Goal: Task Accomplishment & Management: Complete application form

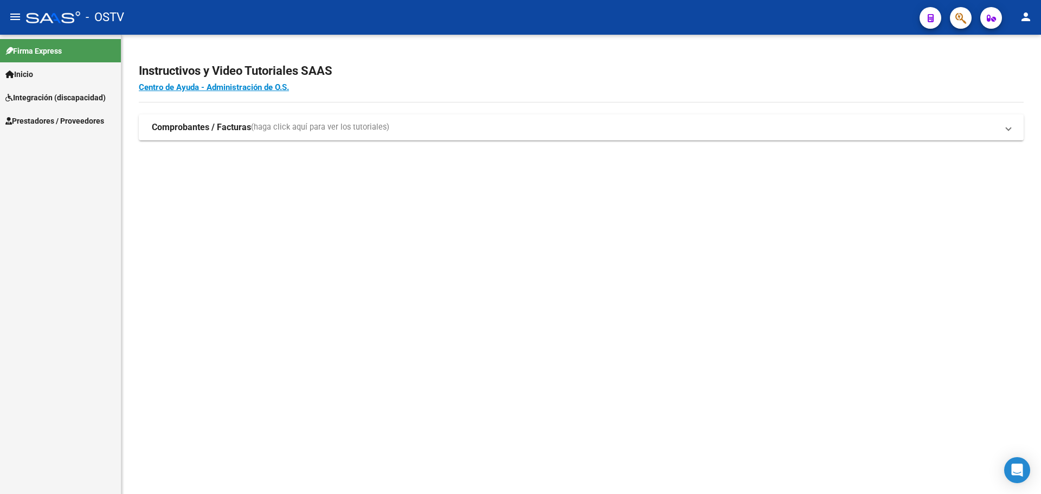
click at [39, 119] on span "Prestadores / Proveedores" at bounding box center [54, 121] width 99 height 12
click at [42, 147] on link "Facturas - Listado/Carga" at bounding box center [60, 143] width 121 height 23
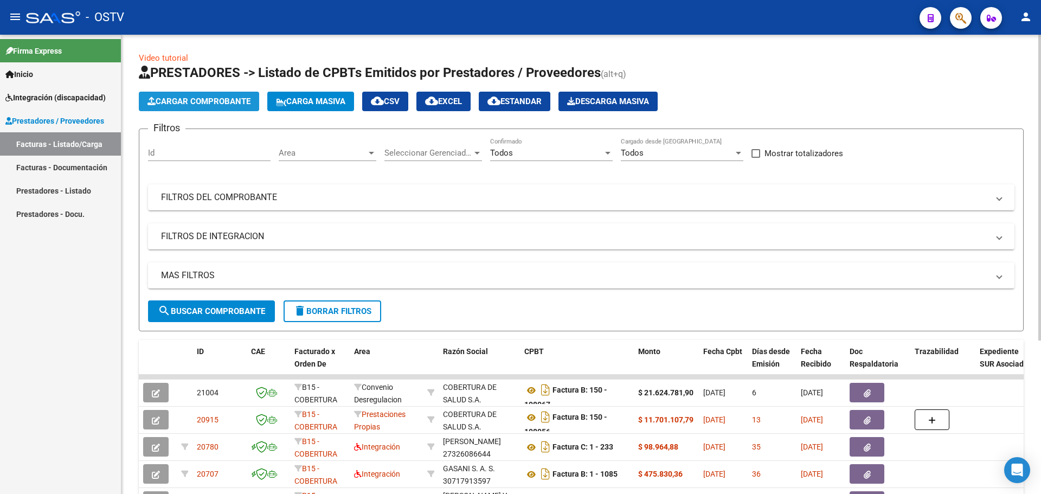
click at [184, 102] on span "Cargar Comprobante" at bounding box center [199, 102] width 103 height 10
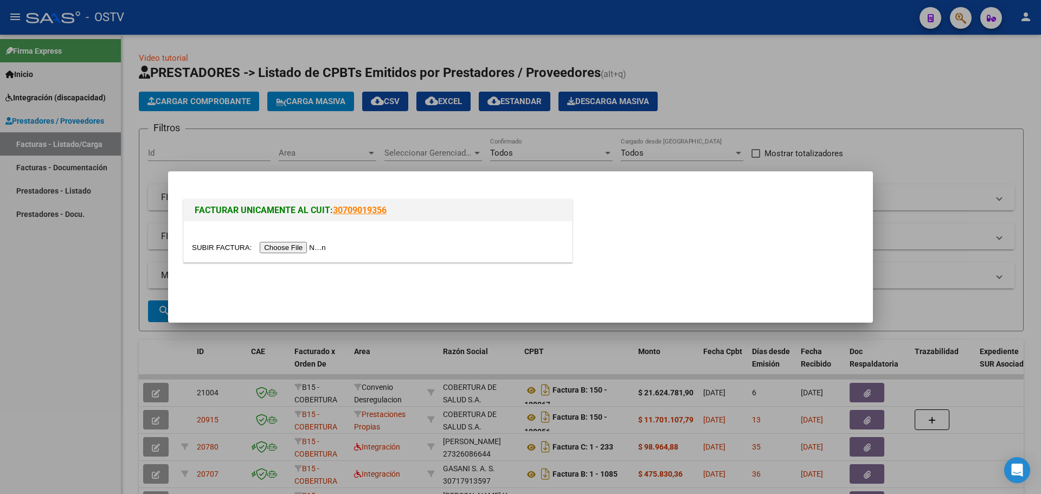
click at [271, 254] on div at bounding box center [378, 241] width 388 height 41
click at [273, 248] on input "file" at bounding box center [260, 247] width 137 height 11
click at [292, 252] on input "file" at bounding box center [260, 247] width 137 height 11
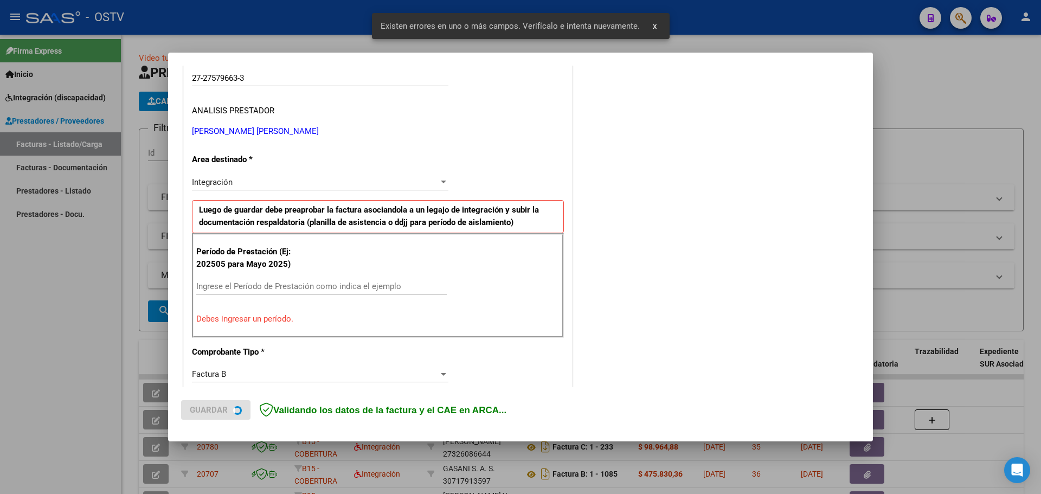
scroll to position [181, 0]
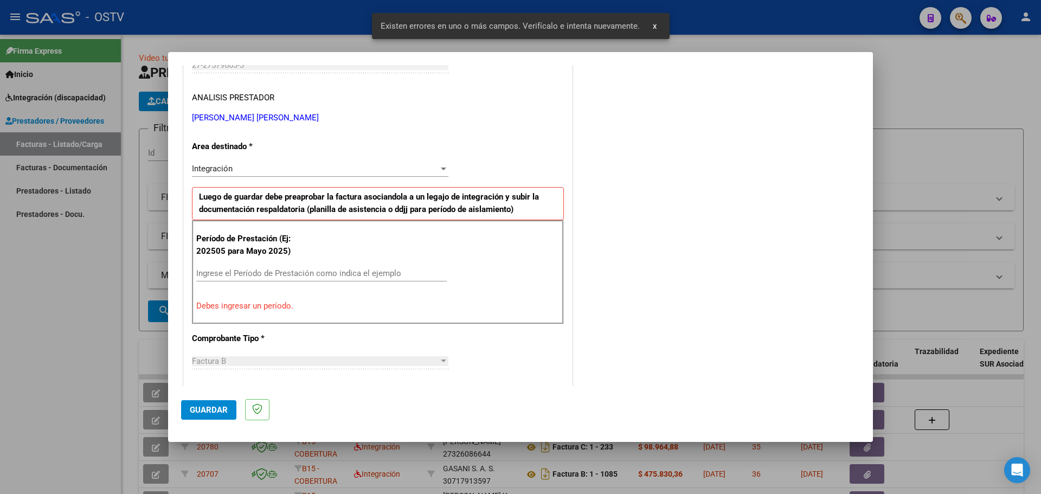
click at [282, 278] on input "Ingrese el Período de Prestación como indica el ejemplo" at bounding box center [321, 273] width 251 height 10
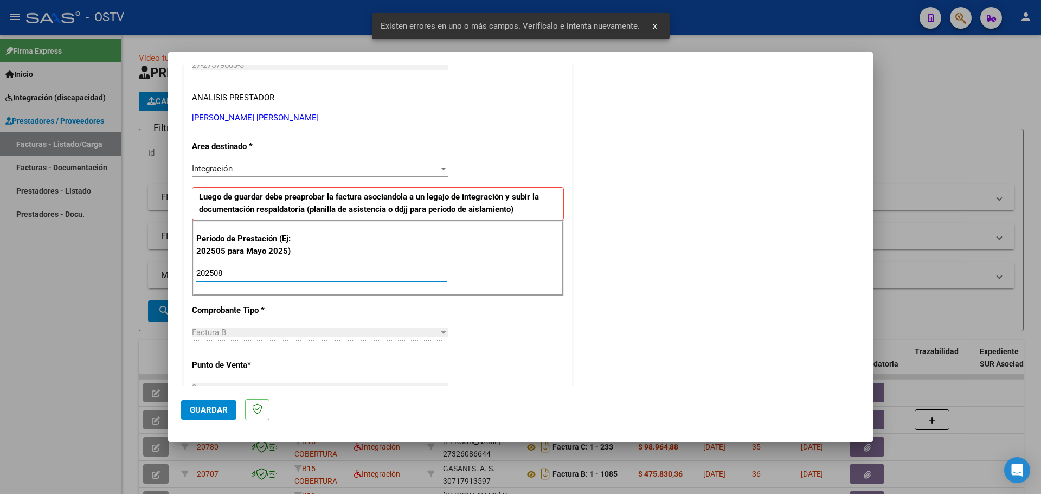
type input "202508"
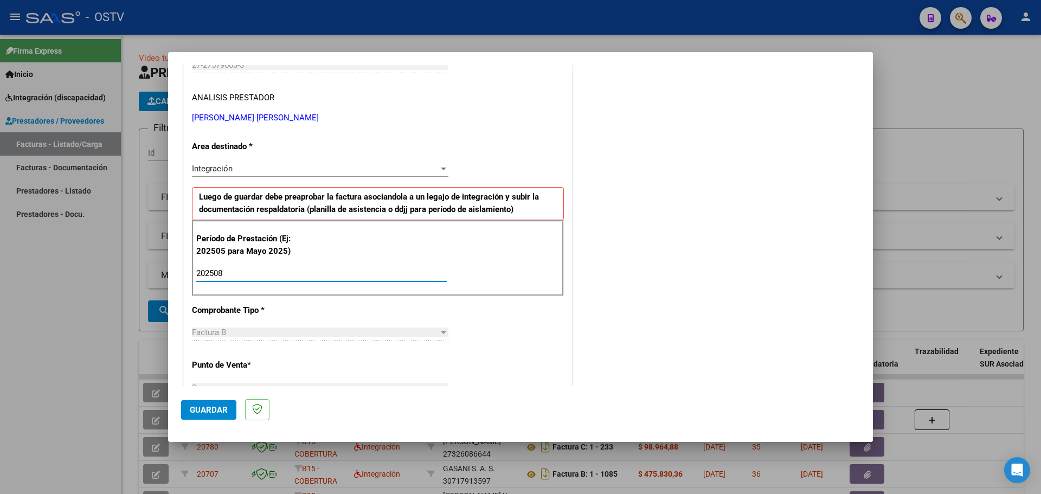
click at [220, 411] on span "Guardar" at bounding box center [209, 410] width 38 height 10
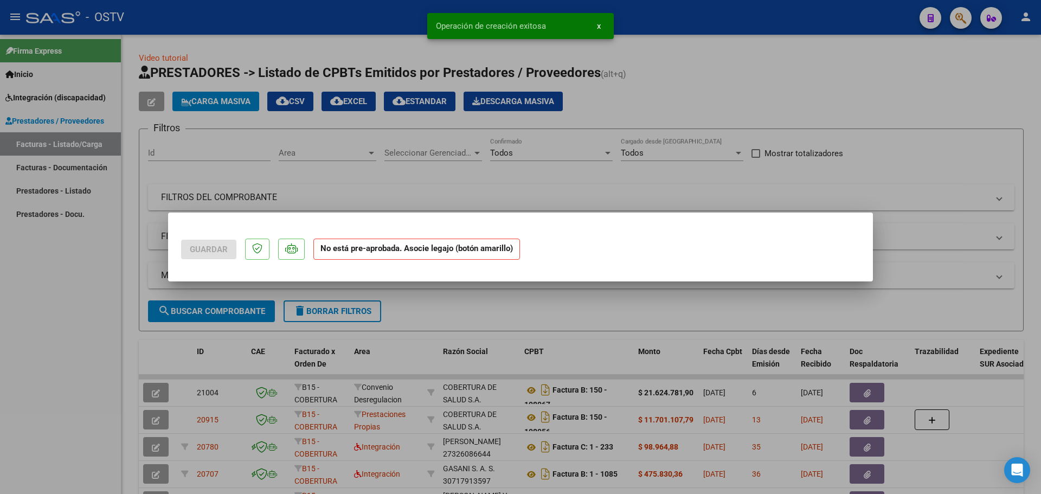
scroll to position [0, 0]
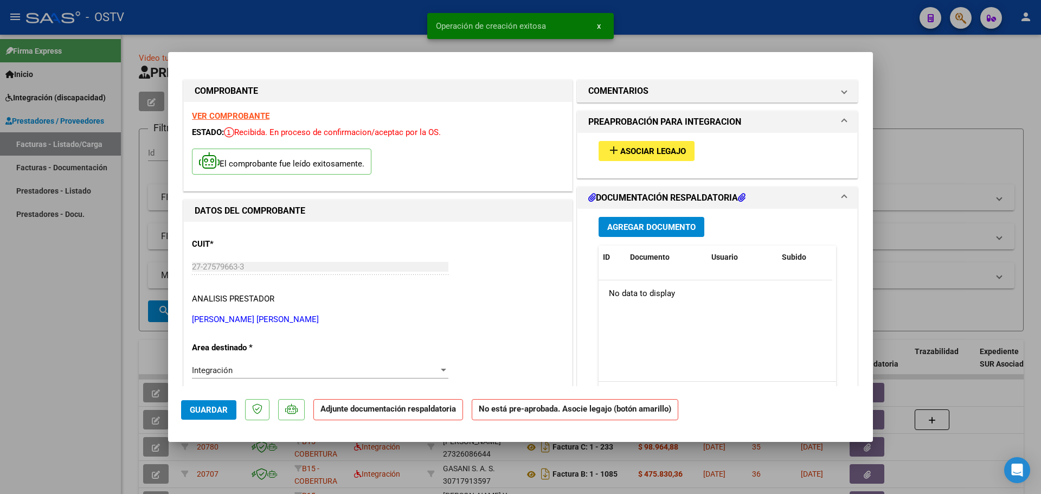
click at [639, 159] on button "add Asociar Legajo" at bounding box center [647, 151] width 96 height 20
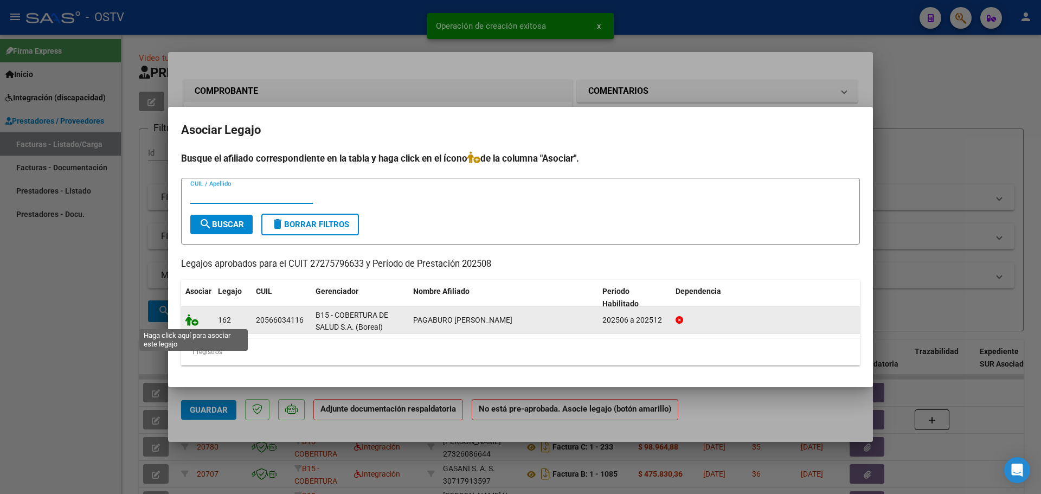
click at [191, 323] on icon at bounding box center [191, 320] width 13 height 12
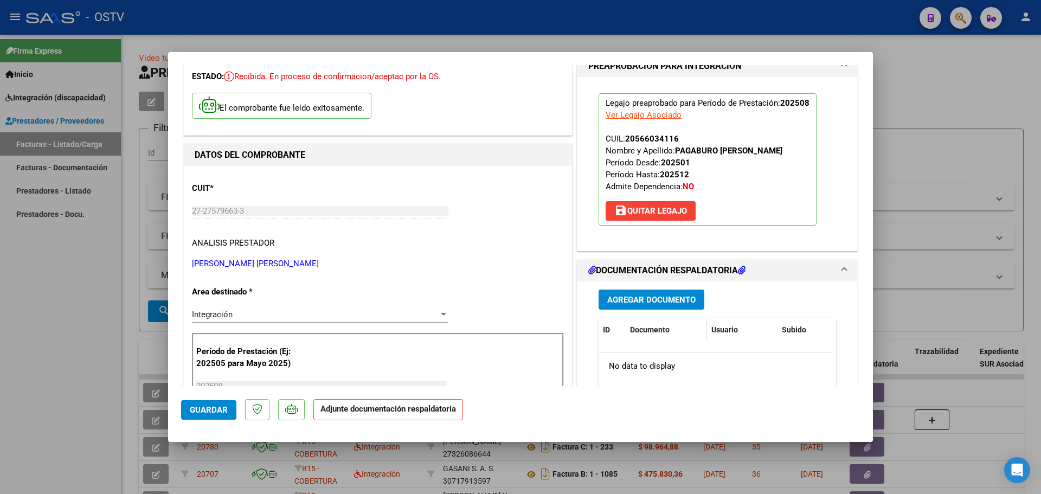
scroll to position [108, 0]
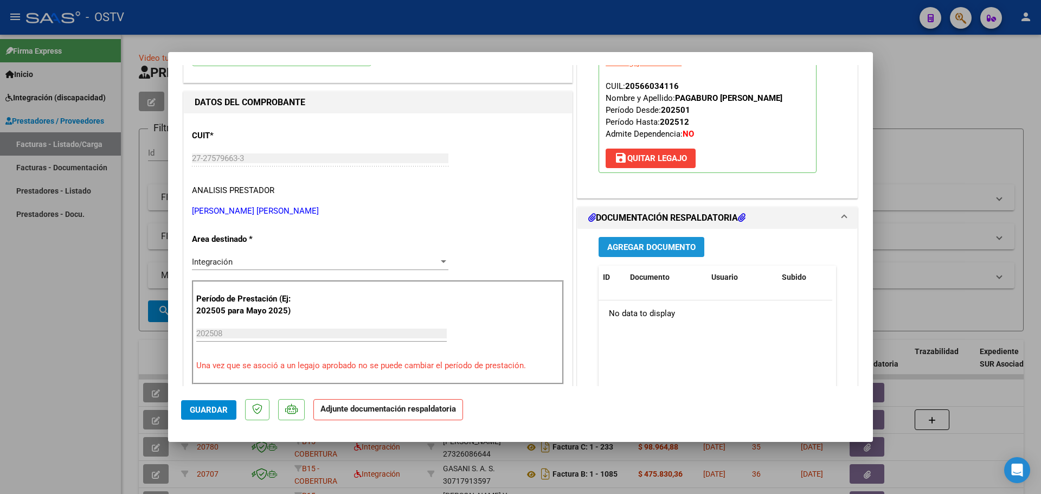
click at [647, 248] on span "Agregar Documento" at bounding box center [651, 247] width 88 height 10
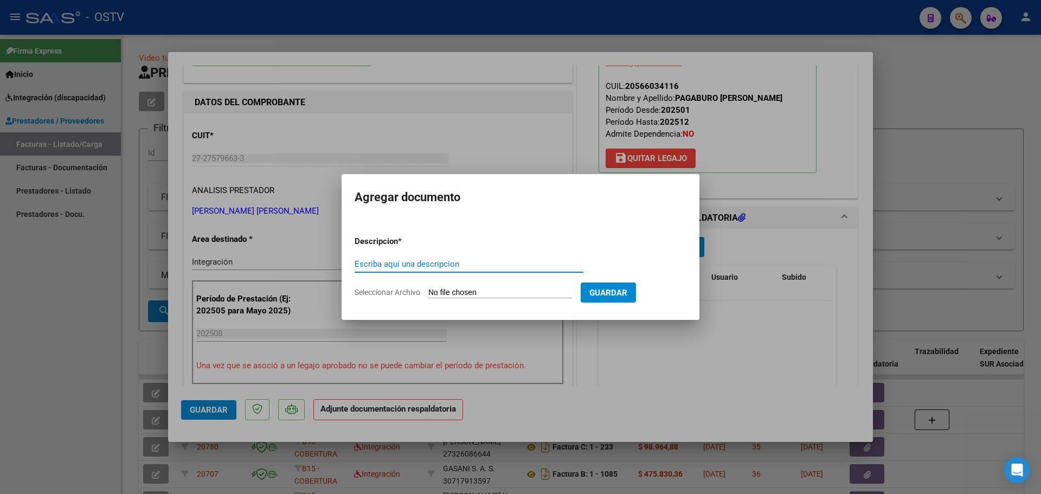
type input "p"
type input "PLANILLA"
click at [459, 283] on form "Descripcion * PLANILLA Escriba aquí una descripcion Seleccionar Archivo Guardar" at bounding box center [521, 266] width 332 height 79
click at [447, 291] on input "Seleccionar Archivo" at bounding box center [500, 293] width 144 height 10
type input "C:\fakepath\27275796633_6_3_1553_Planilla de Asistencia_2.pdf"
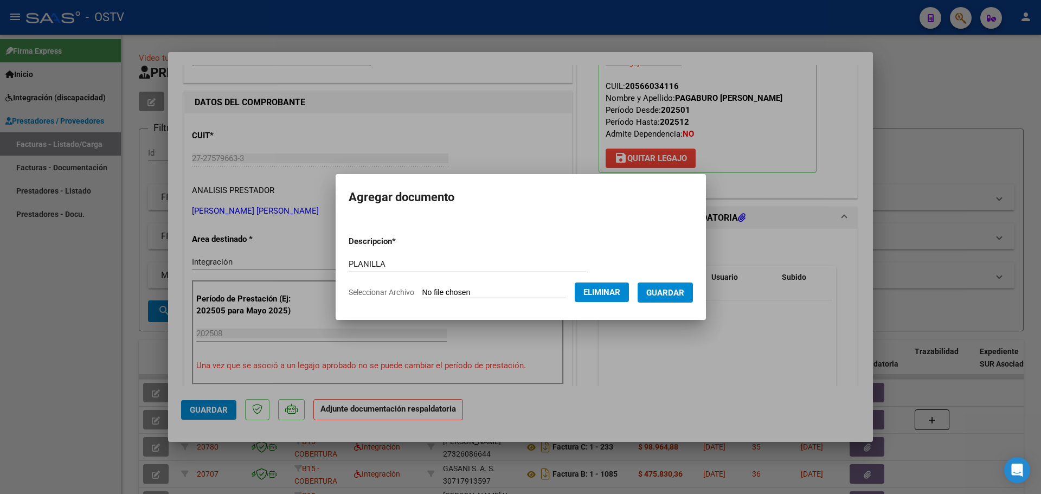
click at [661, 296] on span "Guardar" at bounding box center [665, 293] width 38 height 10
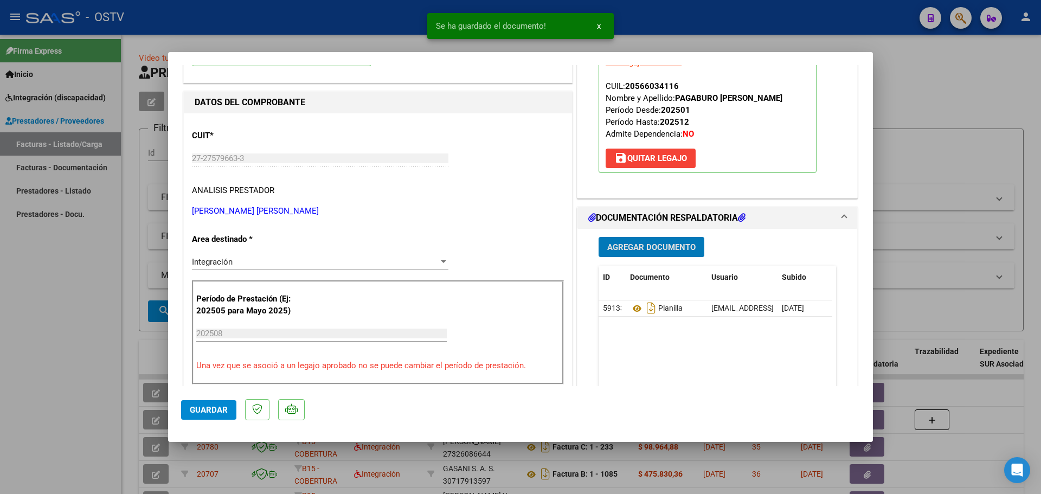
click at [196, 416] on button "Guardar" at bounding box center [208, 410] width 55 height 20
type input "$ 0,00"
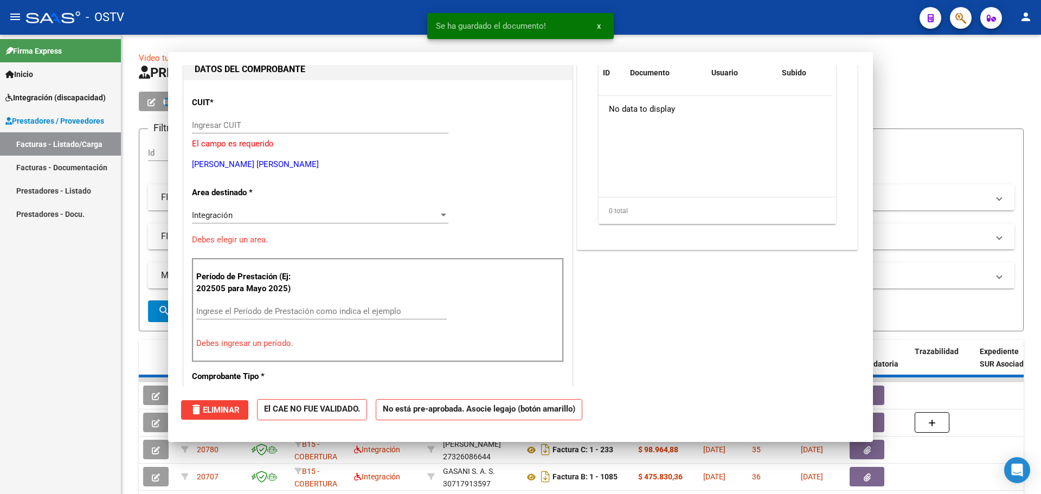
scroll to position [115, 0]
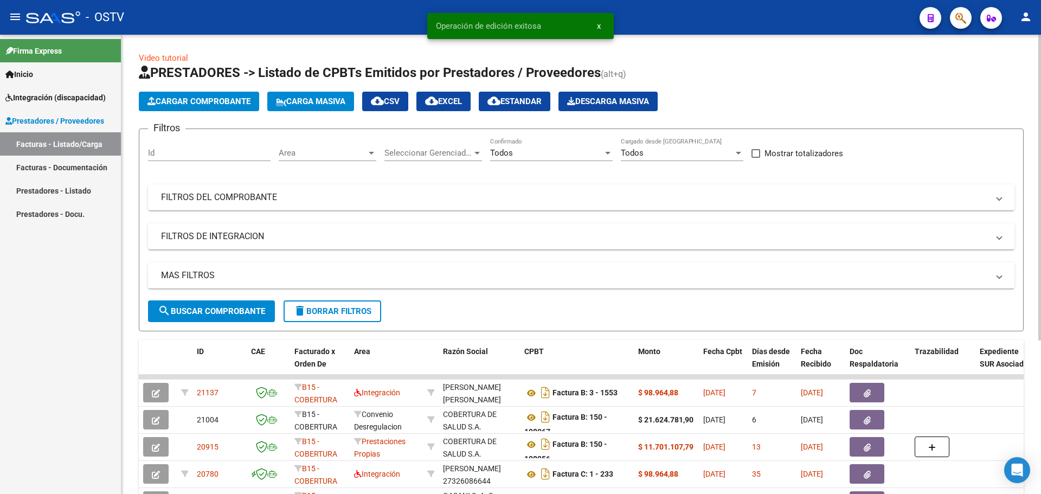
click at [213, 99] on span "Cargar Comprobante" at bounding box center [199, 102] width 103 height 10
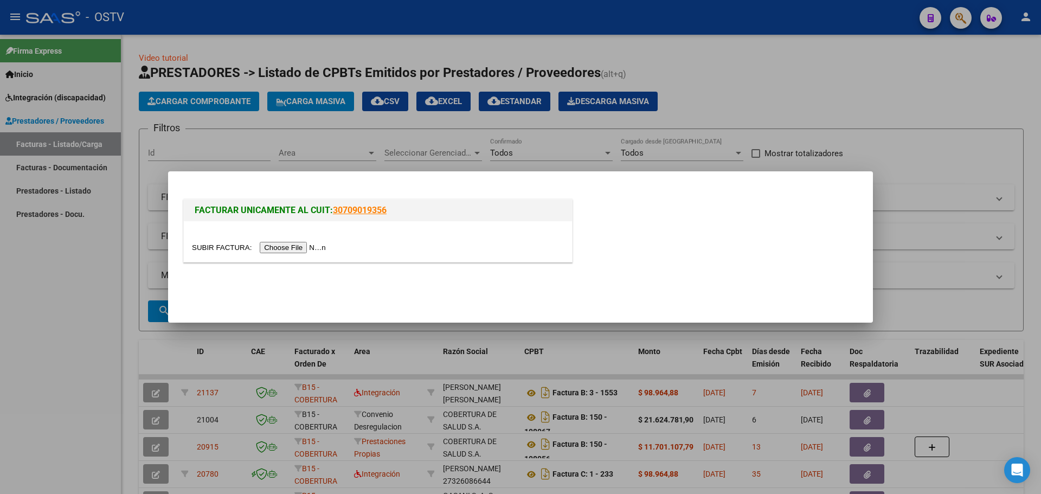
click at [279, 249] on input "file" at bounding box center [260, 247] width 137 height 11
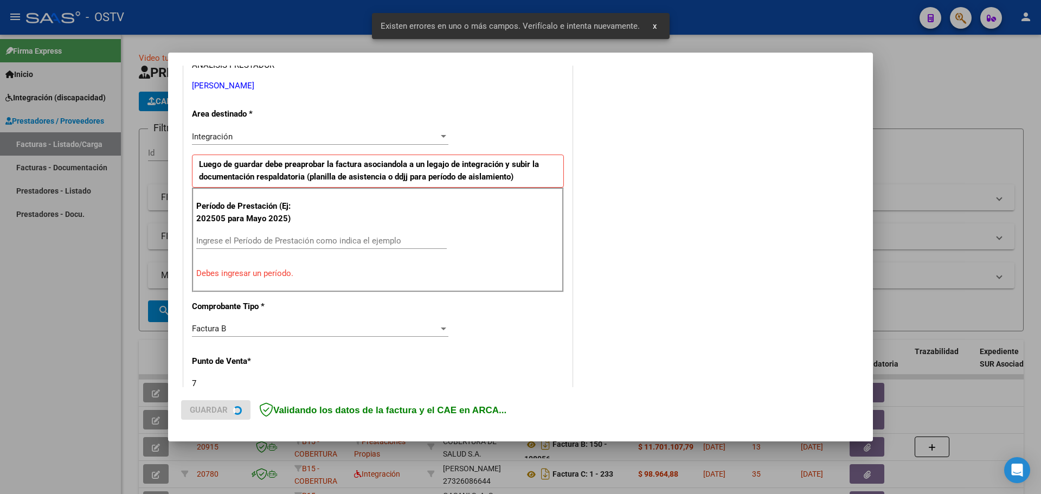
scroll to position [285, 0]
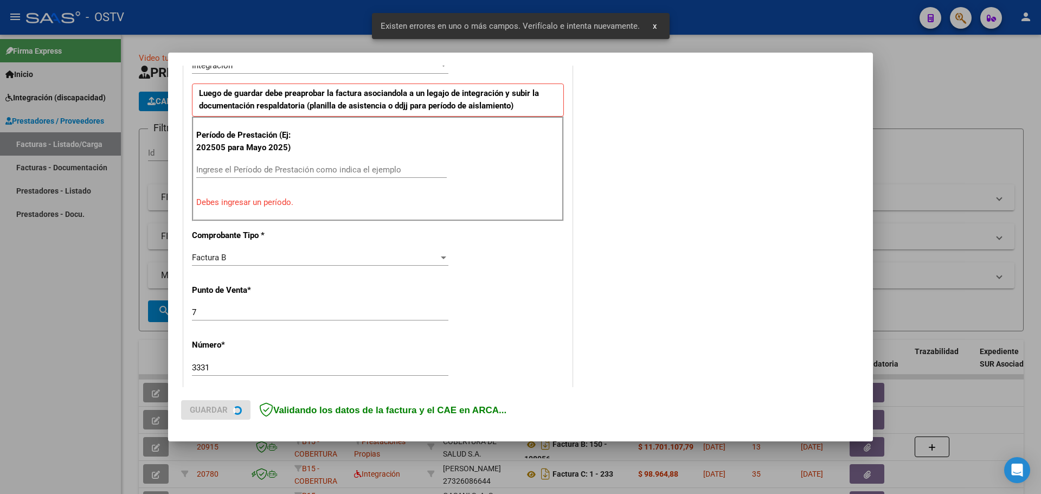
click at [305, 172] on input "Ingrese el Período de Prestación como indica el ejemplo" at bounding box center [321, 170] width 251 height 10
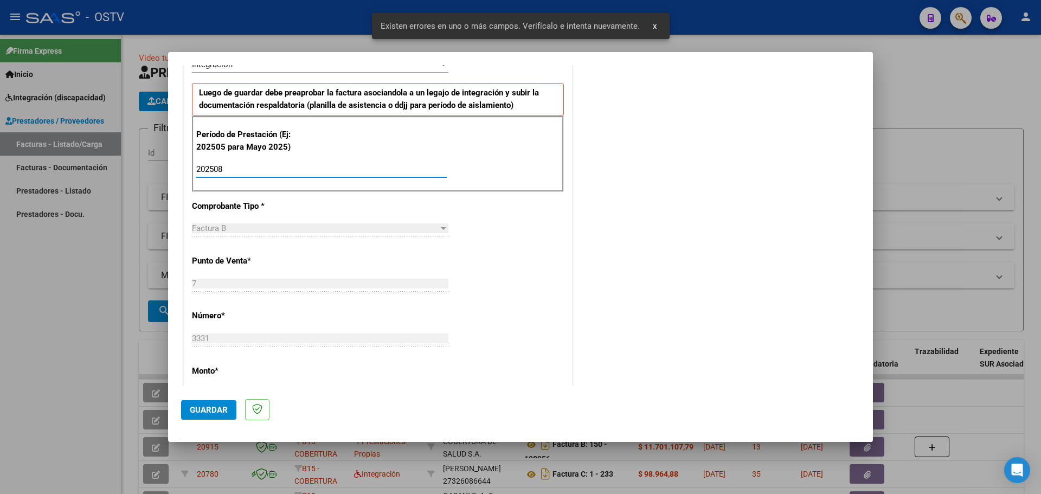
type input "202508"
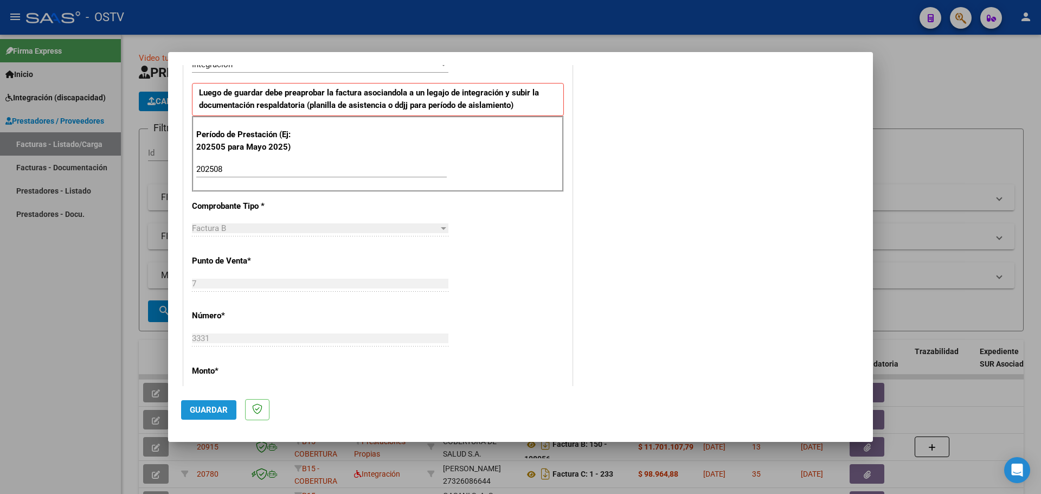
click at [202, 419] on button "Guardar" at bounding box center [208, 410] width 55 height 20
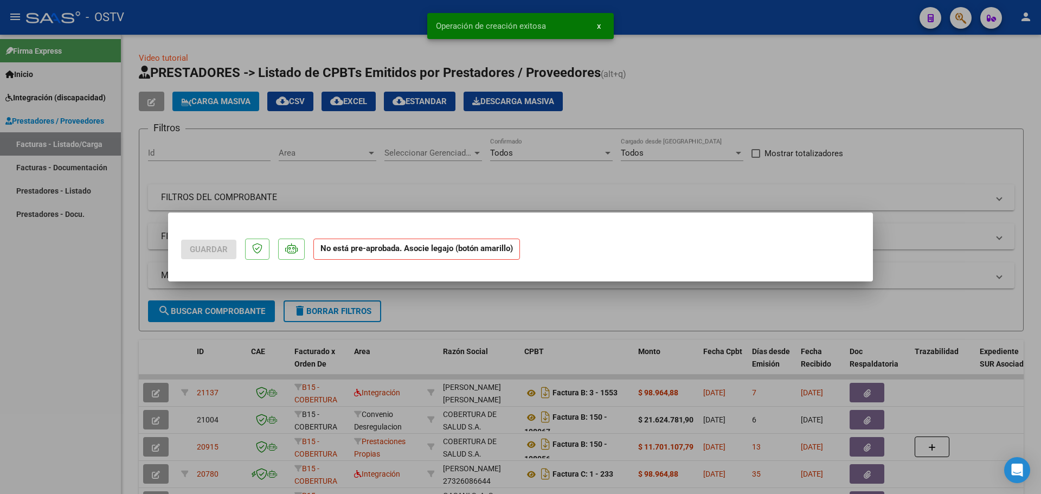
scroll to position [0, 0]
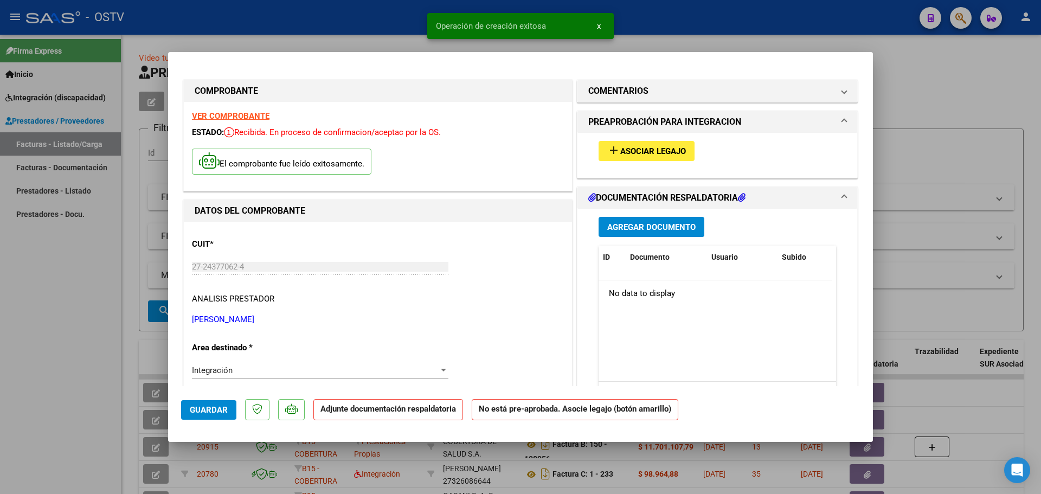
click at [646, 147] on span "Asociar Legajo" at bounding box center [653, 151] width 66 height 10
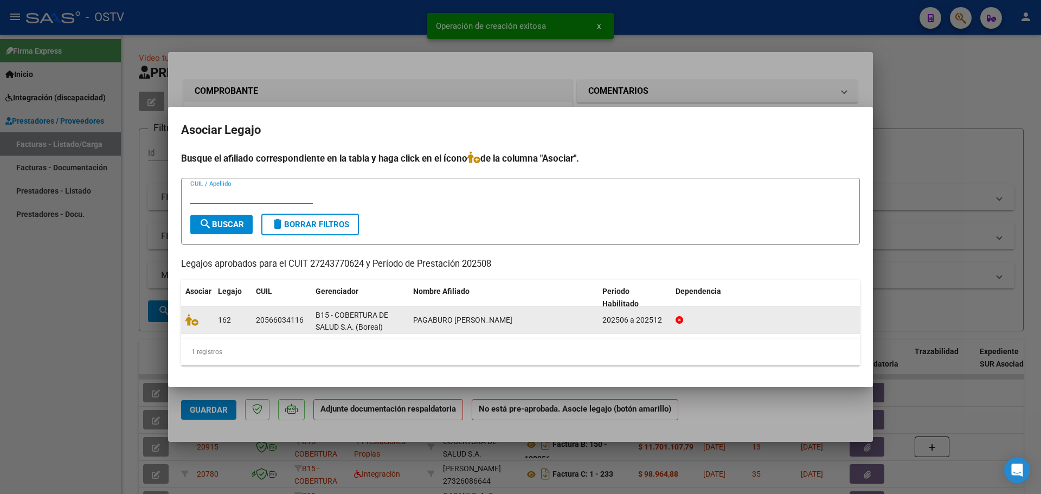
click at [194, 328] on datatable-body-cell at bounding box center [197, 320] width 33 height 27
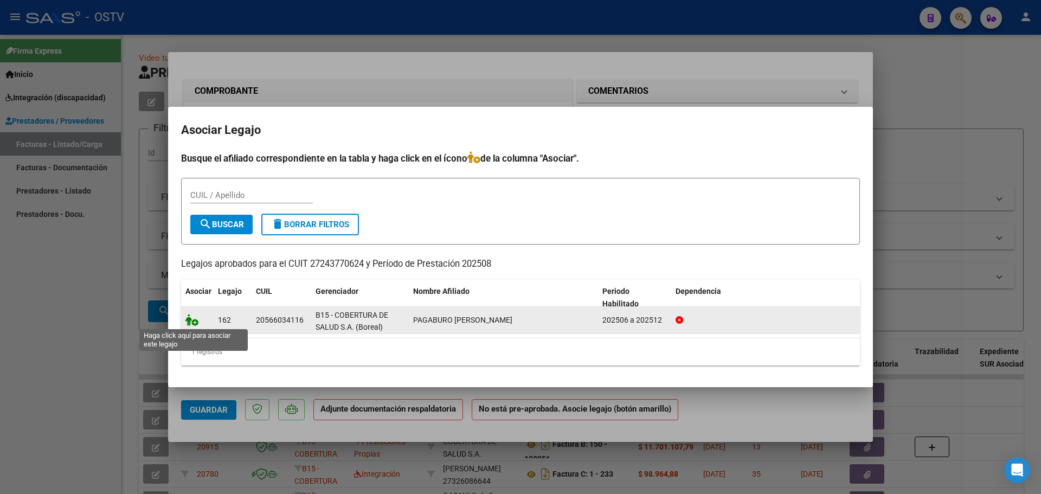
click at [194, 323] on icon at bounding box center [191, 320] width 13 height 12
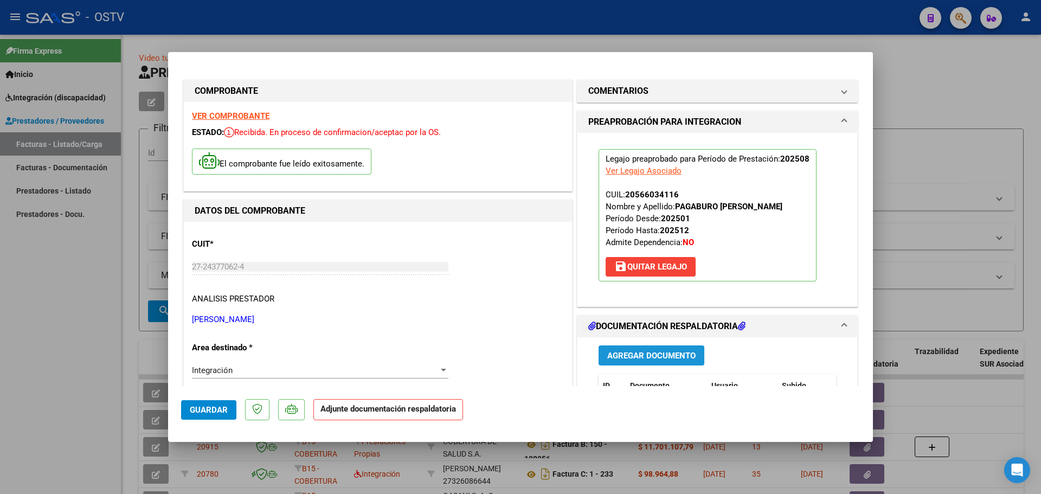
click at [660, 362] on button "Agregar Documento" at bounding box center [652, 355] width 106 height 20
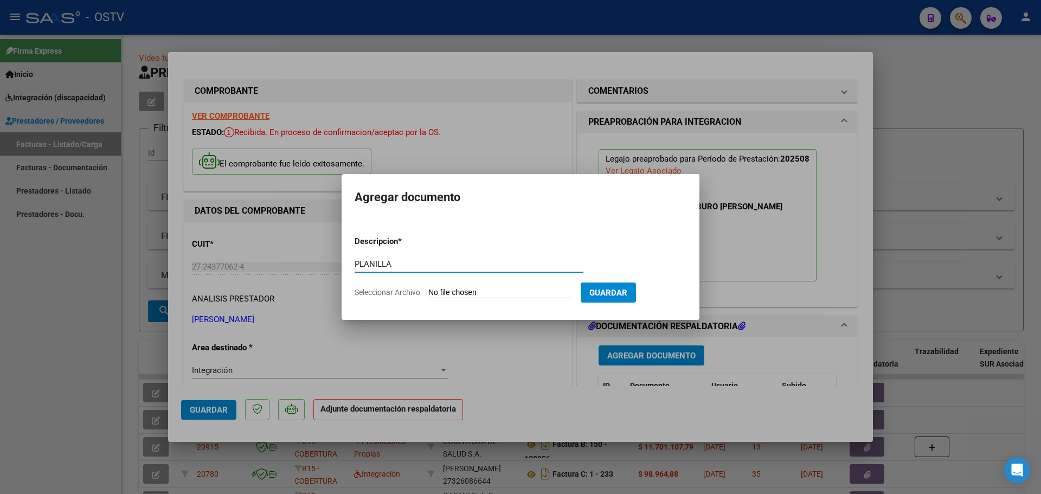
type input "PLANILLA"
click at [479, 297] on input "Seleccionar Archivo" at bounding box center [500, 293] width 144 height 10
type input "C:\fakepath\27243770624_6_7_3331_Planilla de Asistencia_2.pdf"
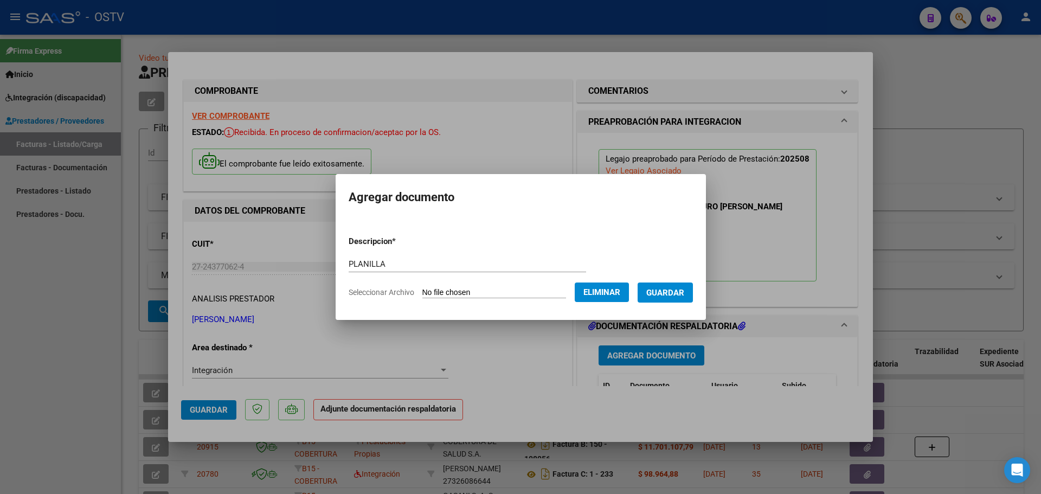
click at [672, 294] on span "Guardar" at bounding box center [665, 293] width 38 height 10
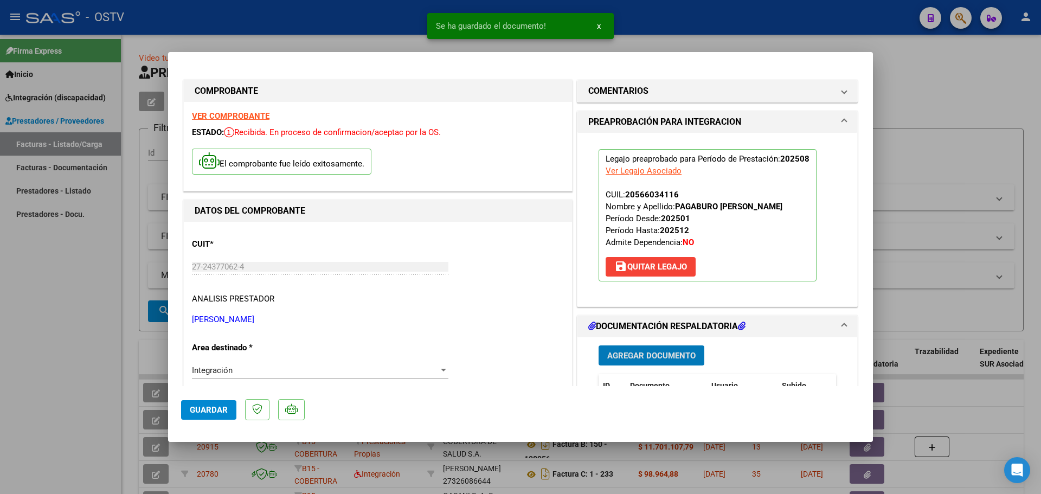
type input "$ 0,00"
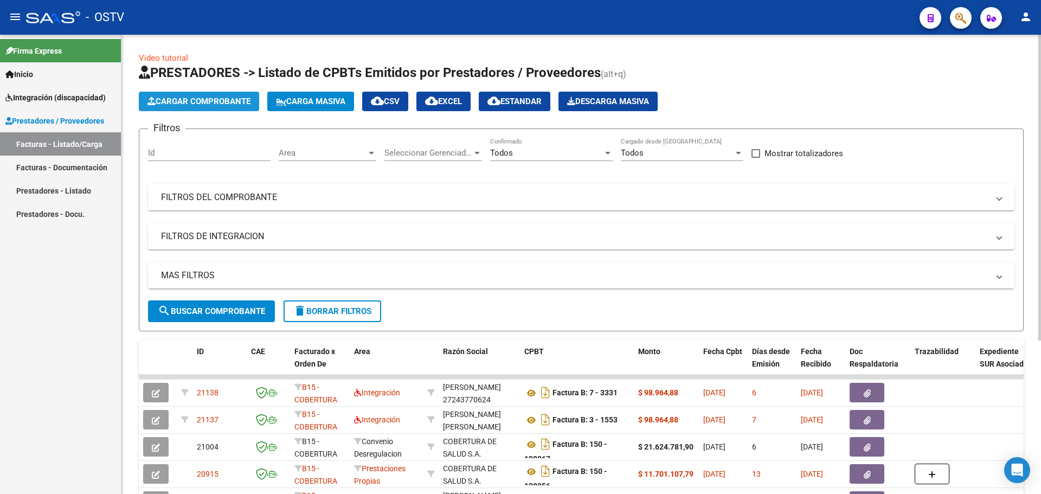
click at [200, 101] on span "Cargar Comprobante" at bounding box center [199, 102] width 103 height 10
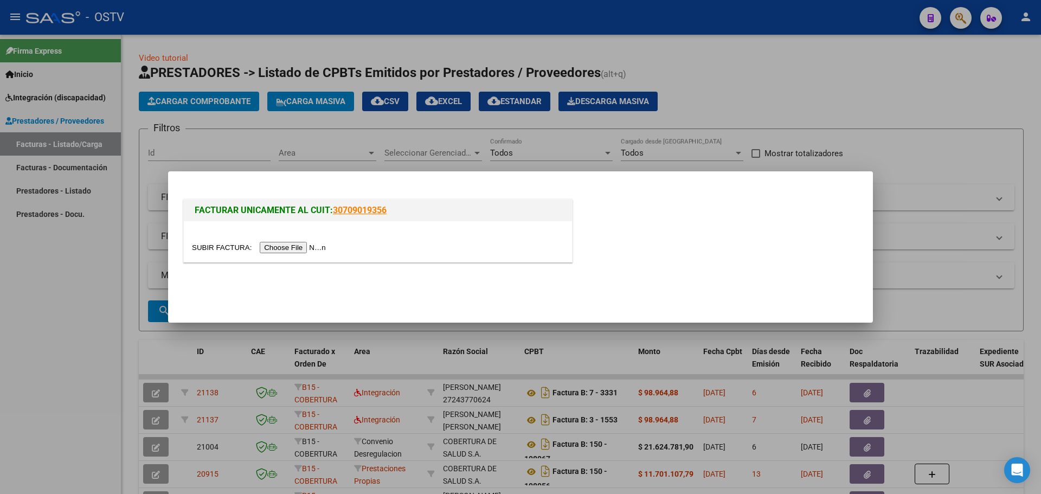
click at [277, 251] on input "file" at bounding box center [260, 247] width 137 height 11
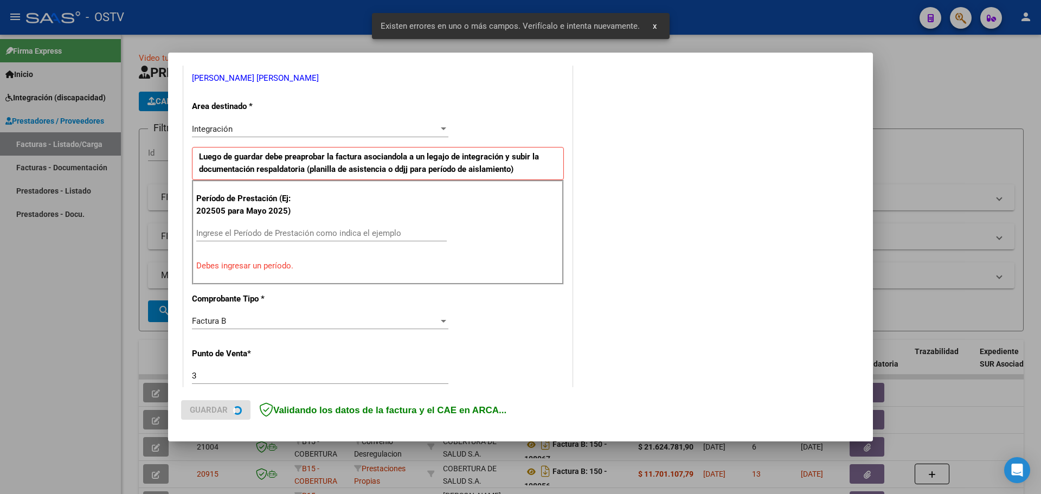
scroll to position [261, 0]
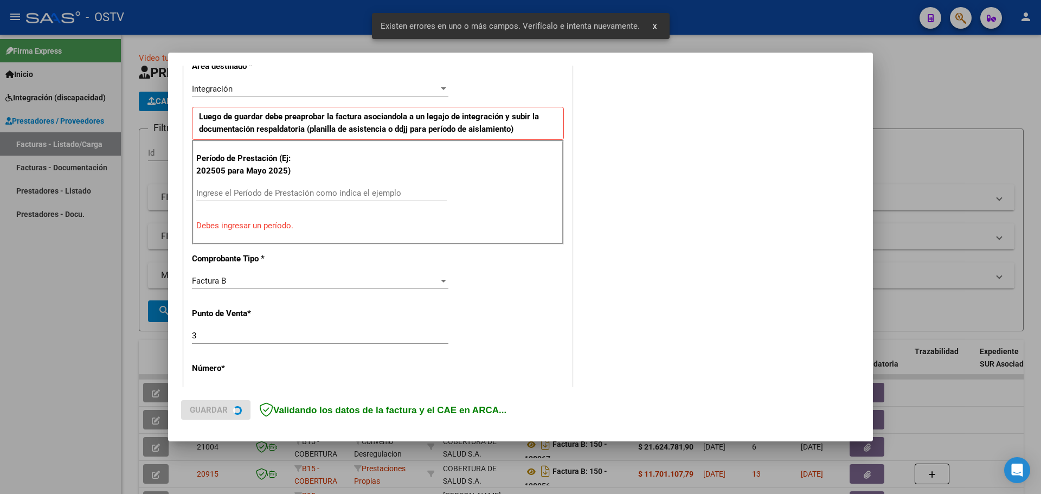
click at [270, 192] on input "Ingrese el Período de Prestación como indica el ejemplo" at bounding box center [321, 193] width 251 height 10
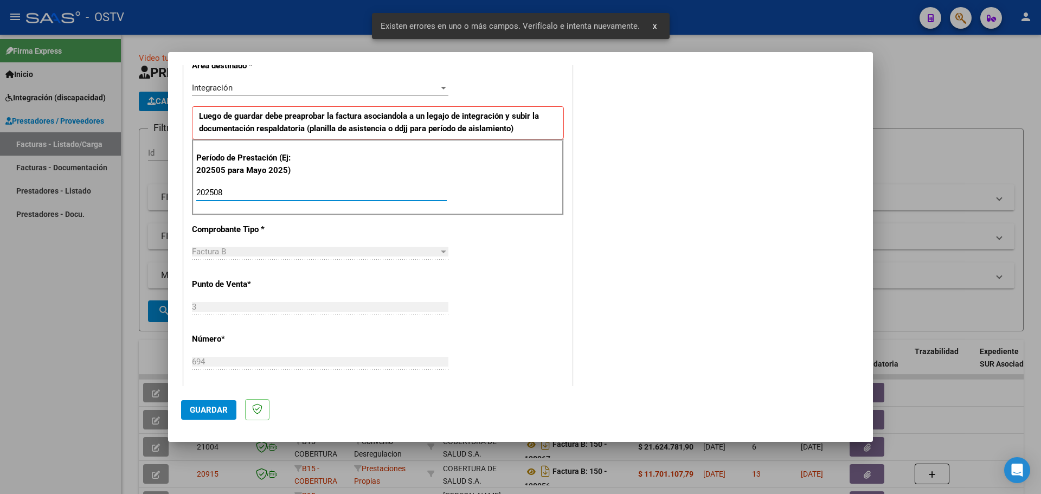
type input "202508"
click at [208, 407] on span "Guardar" at bounding box center [209, 410] width 38 height 10
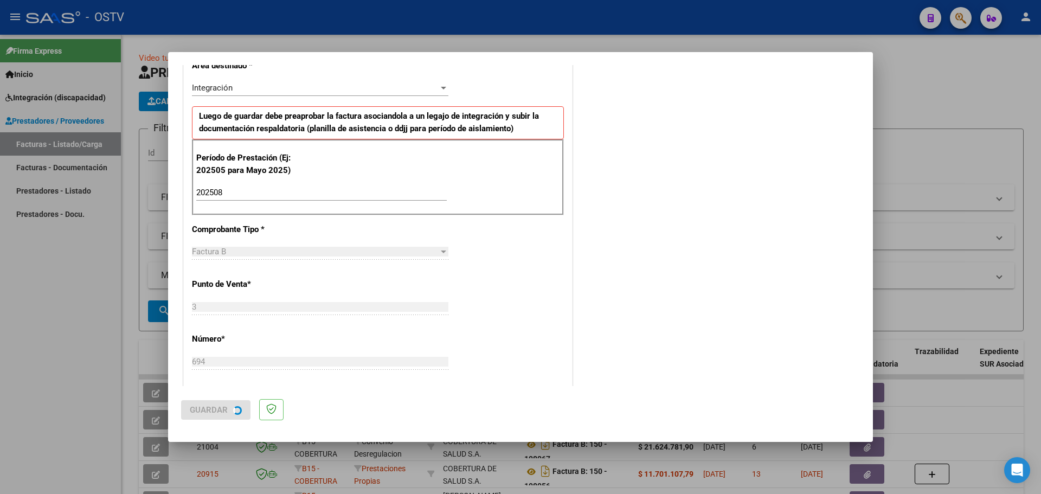
scroll to position [0, 0]
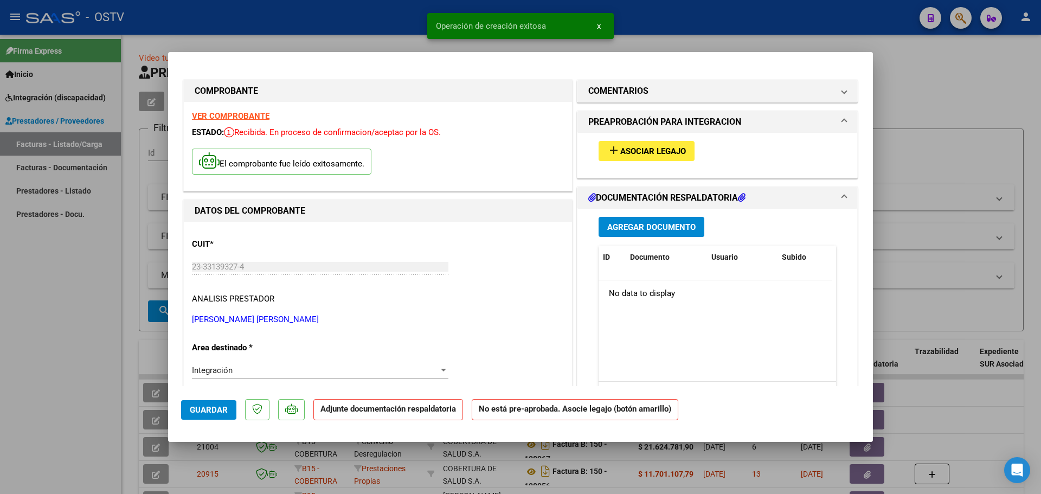
click at [652, 152] on span "Asociar Legajo" at bounding box center [653, 151] width 66 height 10
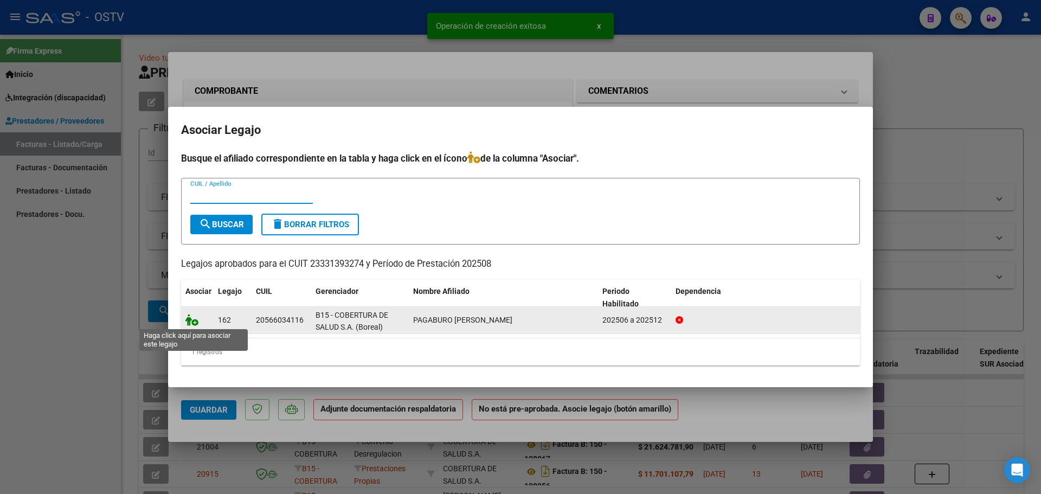
click at [187, 325] on icon at bounding box center [191, 320] width 13 height 12
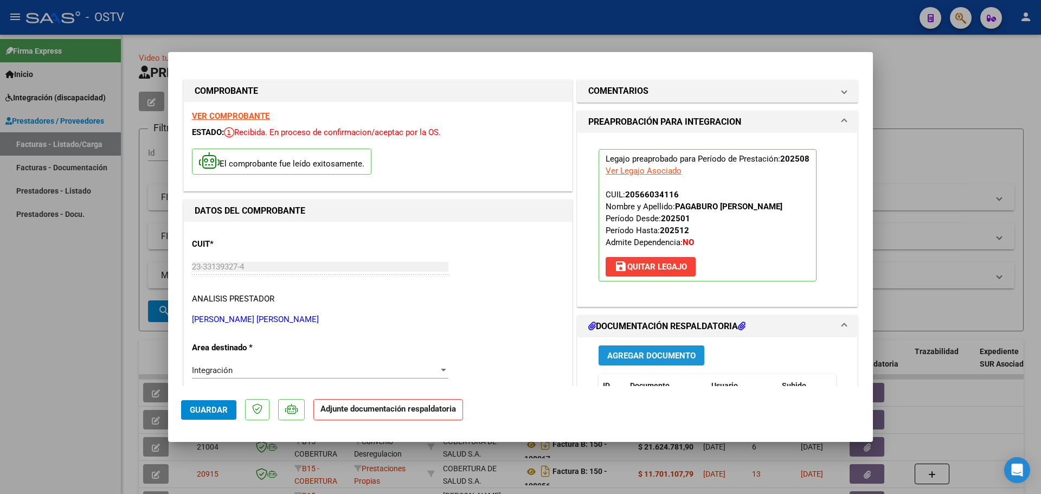
click at [633, 359] on span "Agregar Documento" at bounding box center [651, 356] width 88 height 10
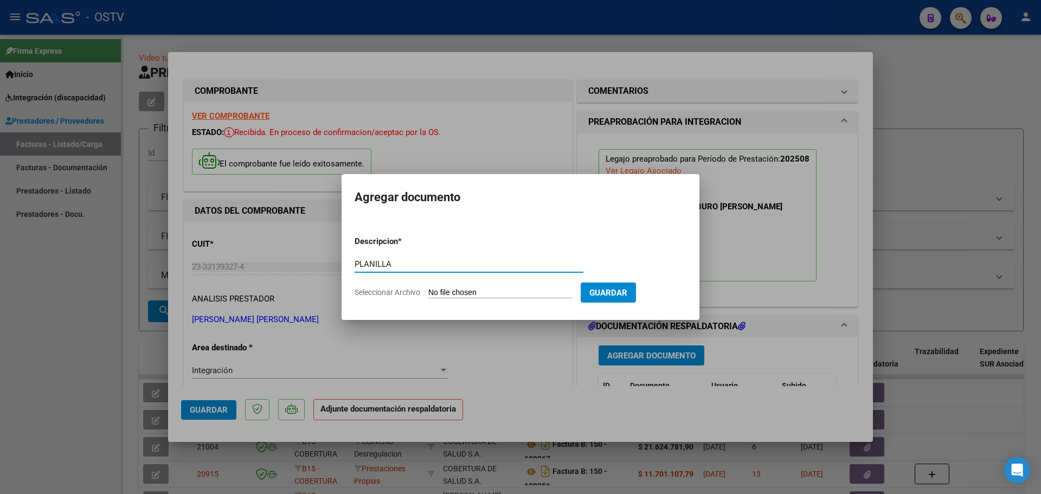
type input "PLANILLA"
click at [486, 292] on input "Seleccionar Archivo" at bounding box center [500, 293] width 144 height 10
type input "C:\fakepath\23331393274_6_3_694_Planilla de Asistencia_2.pdf"
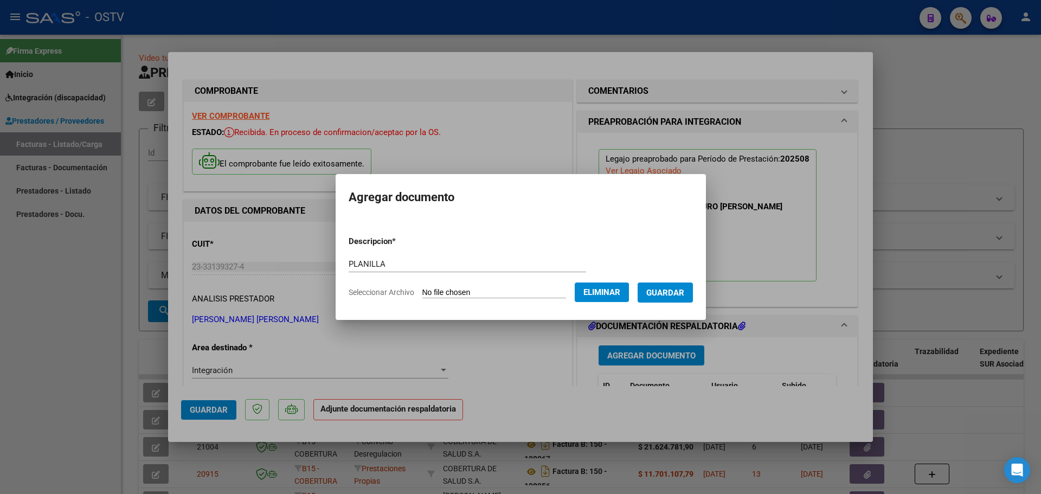
click at [674, 291] on span "Guardar" at bounding box center [665, 293] width 38 height 10
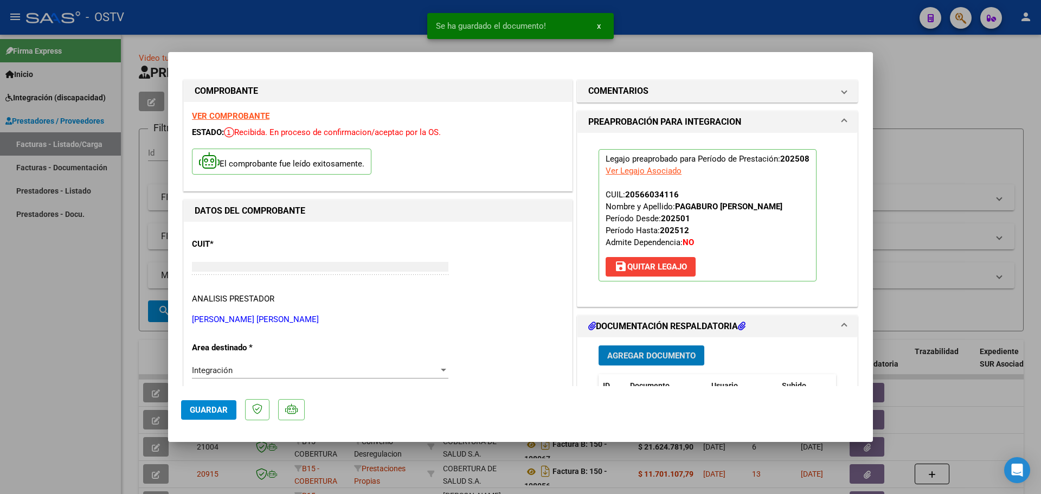
type input "$ 0,00"
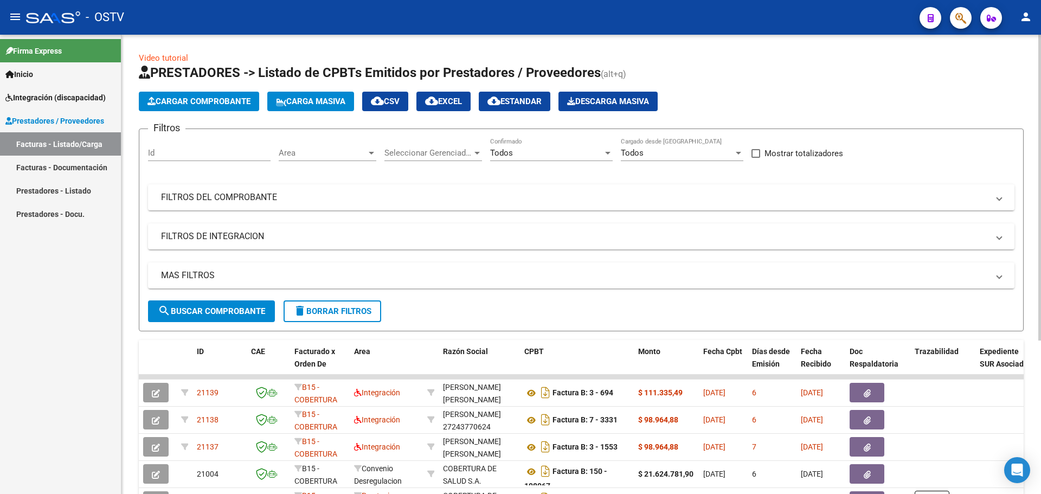
click at [211, 106] on button "Cargar Comprobante" at bounding box center [199, 102] width 120 height 20
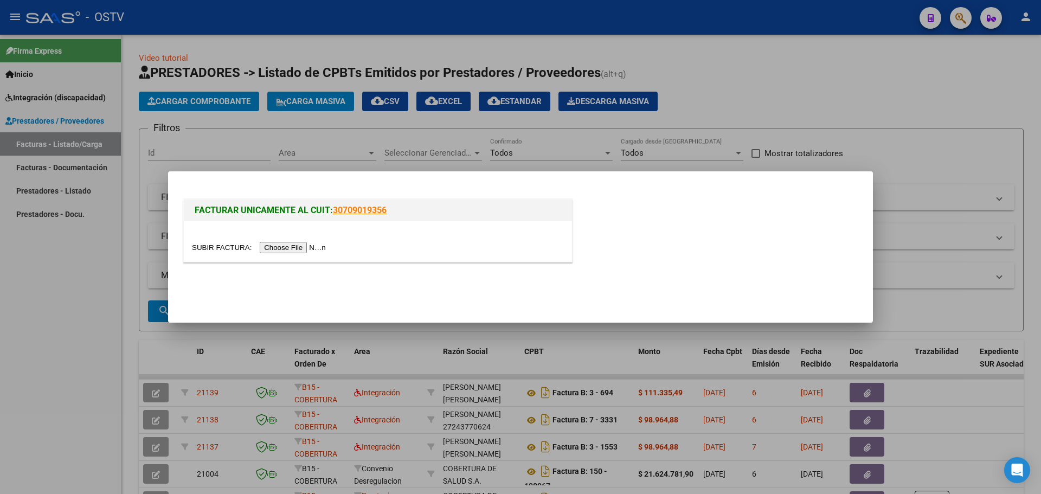
click at [287, 249] on input "file" at bounding box center [260, 247] width 137 height 11
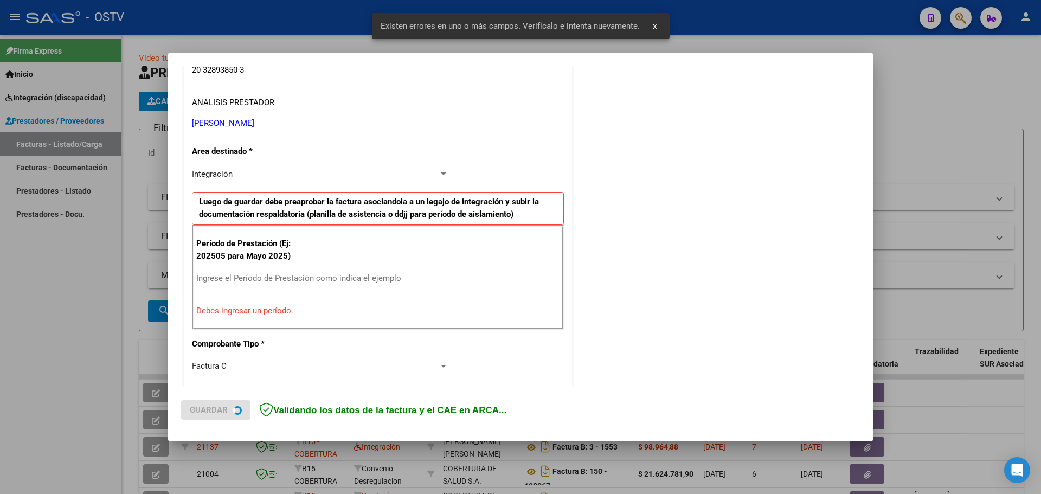
scroll to position [217, 0]
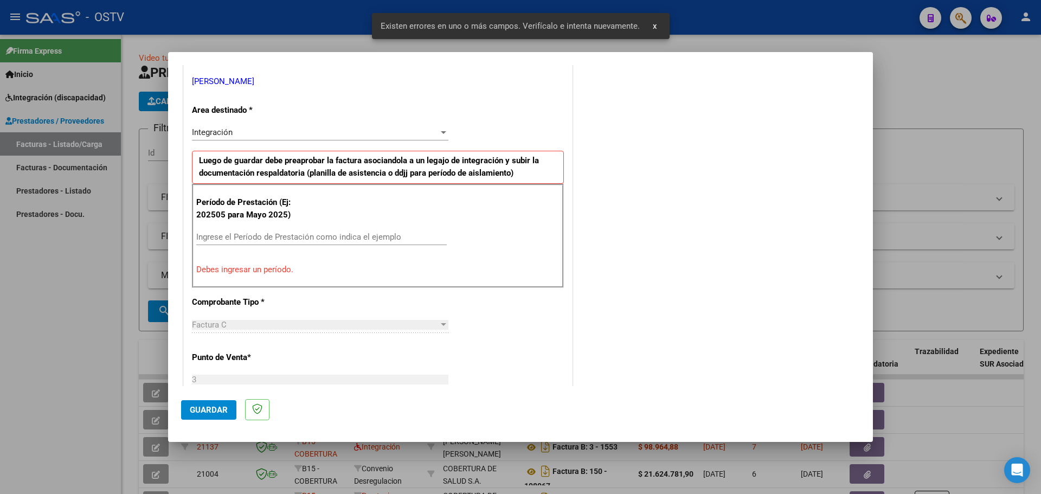
drag, startPoint x: 290, startPoint y: 215, endPoint x: 286, endPoint y: 231, distance: 16.2
click at [288, 228] on div "Período de Prestación (Ej: 202505 para Mayo 2025) Ingrese el Período de Prestac…" at bounding box center [378, 236] width 372 height 104
click at [286, 231] on div "Ingrese el Período de Prestación como indica el ejemplo" at bounding box center [321, 237] width 251 height 16
click at [287, 241] on input "Ingrese el Período de Prestación como indica el ejemplo" at bounding box center [321, 237] width 251 height 10
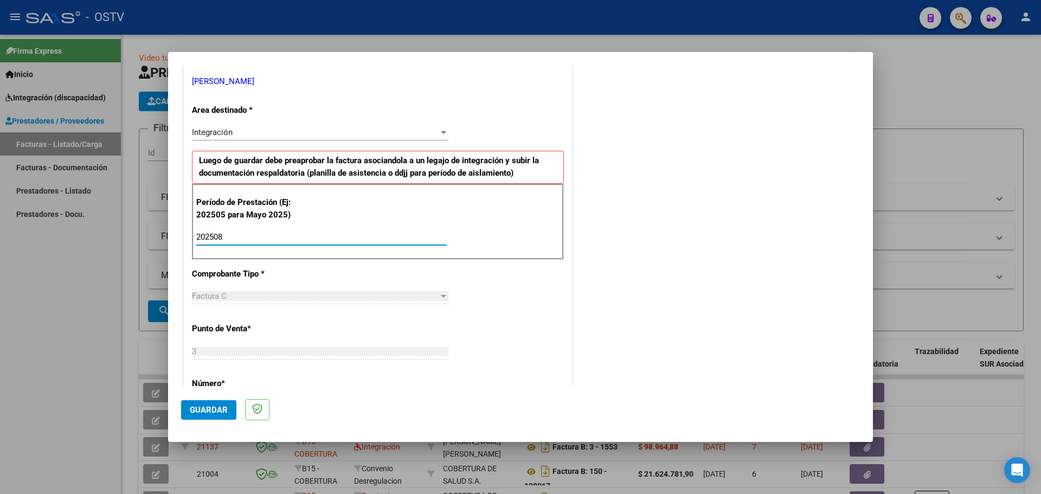
type input "202508"
click at [211, 418] on button "Guardar" at bounding box center [208, 410] width 55 height 20
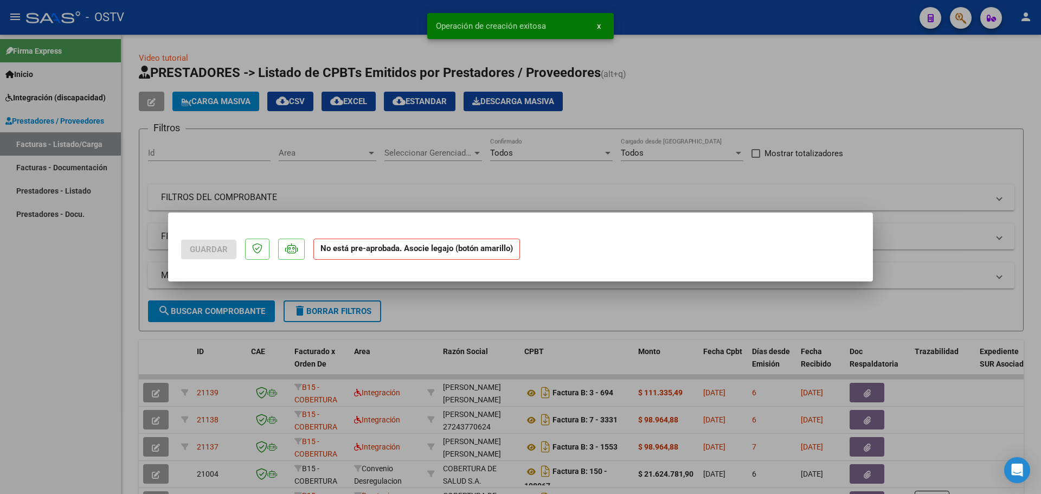
scroll to position [0, 0]
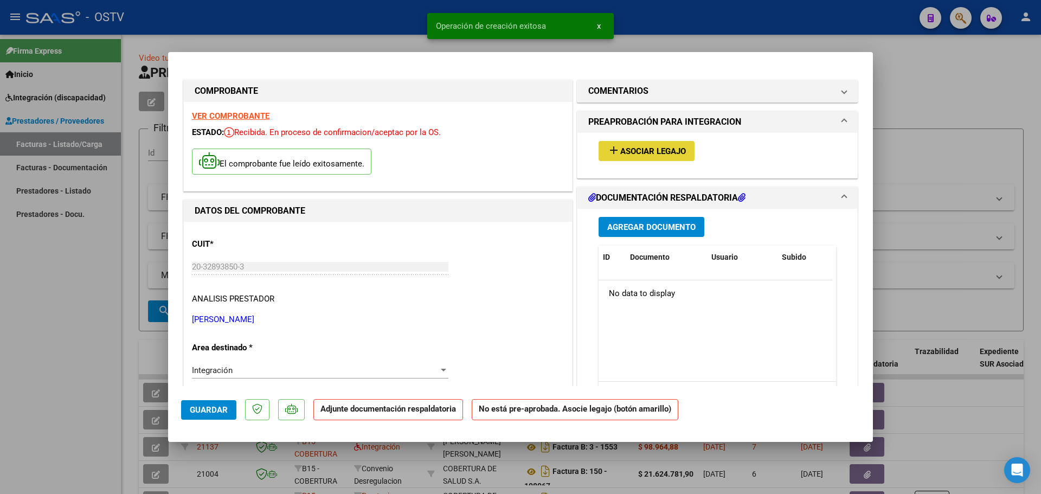
click at [664, 146] on span "Asociar Legajo" at bounding box center [653, 151] width 66 height 10
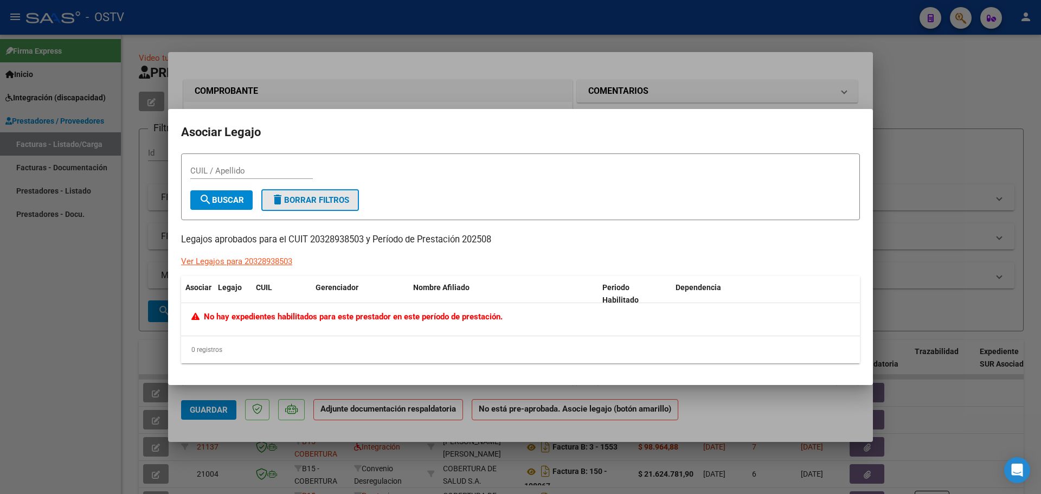
click at [292, 203] on span "delete Borrar Filtros" at bounding box center [310, 200] width 78 height 10
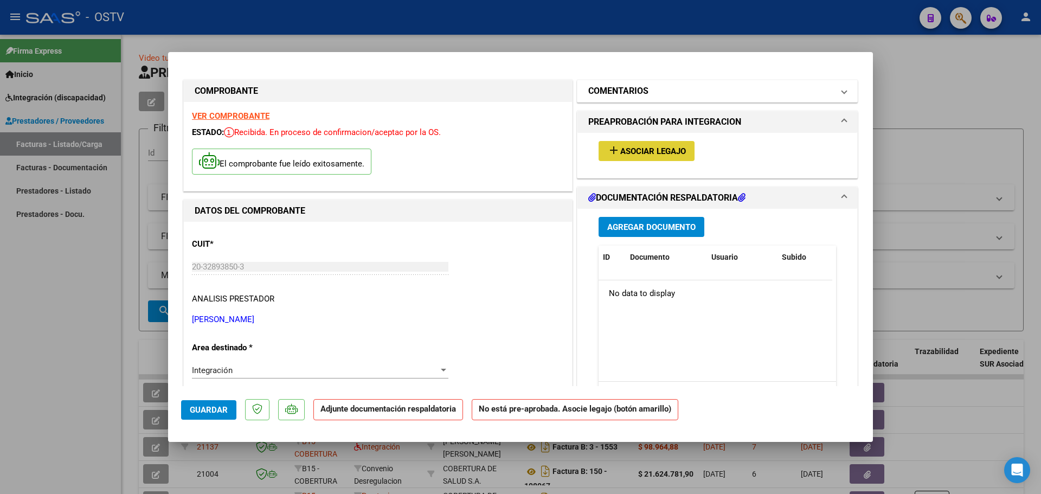
click at [625, 96] on h1 "COMENTARIOS" at bounding box center [618, 91] width 60 height 13
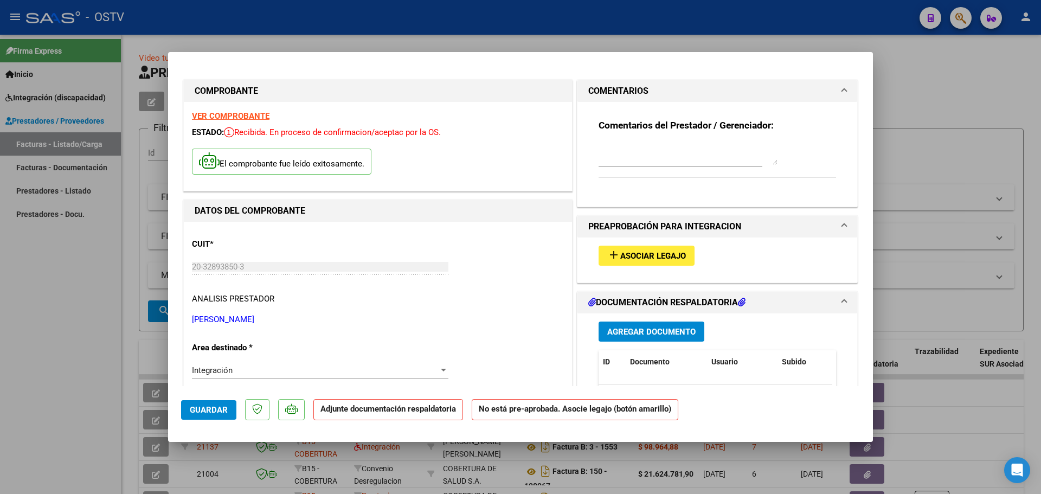
click at [626, 157] on textarea at bounding box center [688, 154] width 179 height 22
click at [629, 156] on textarea at bounding box center [688, 154] width 179 height 22
paste textarea "PAGABURO [PERSON_NAME]"
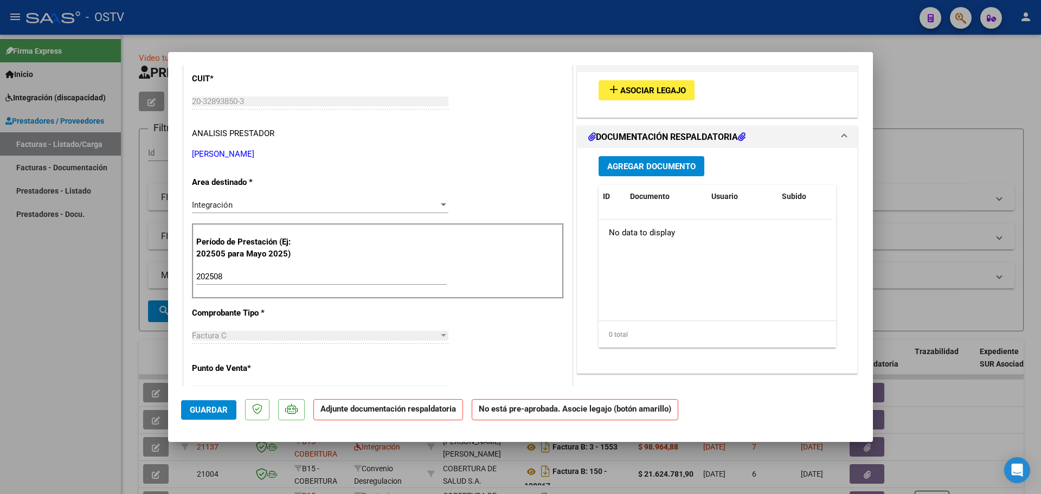
scroll to position [217, 0]
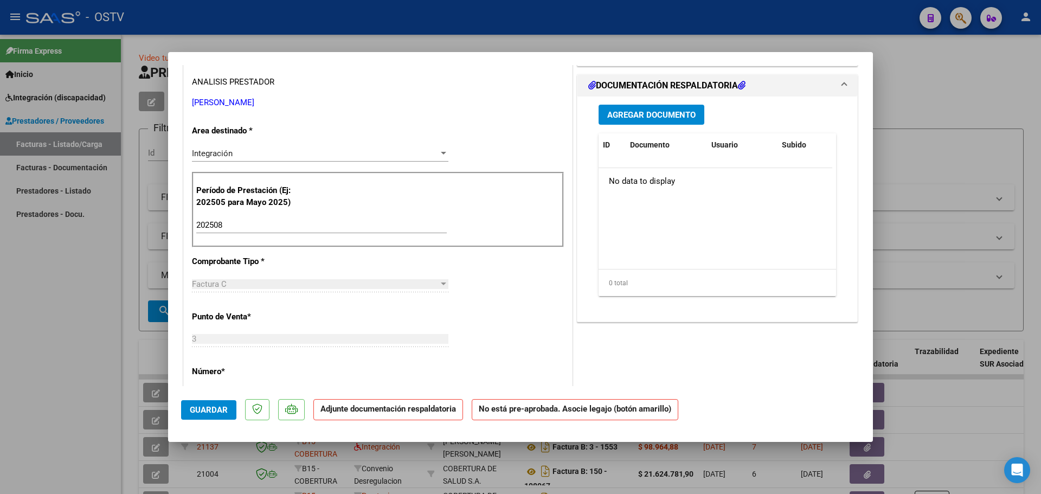
type textarea "PAGABURO [PERSON_NAME]"
click at [599, 124] on button "Agregar Documento" at bounding box center [652, 115] width 106 height 20
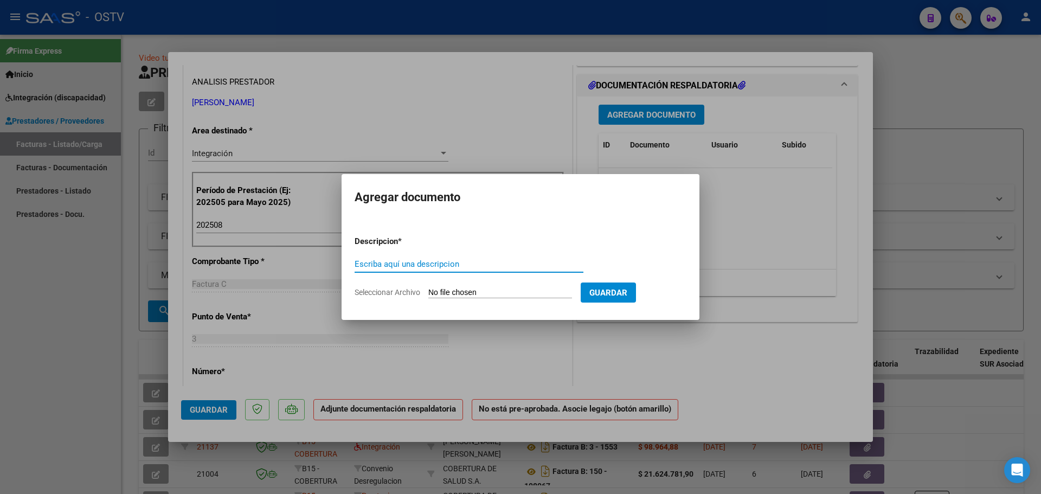
click at [424, 259] on input "Escriba aquí una descripcion" at bounding box center [469, 264] width 229 height 10
type input "PLANILLA"
click at [446, 294] on input "Seleccionar Archivo" at bounding box center [500, 293] width 144 height 10
type input "C:\fakepath\20328938503_11_3_305_Planilla de Asistencia_2.pdf"
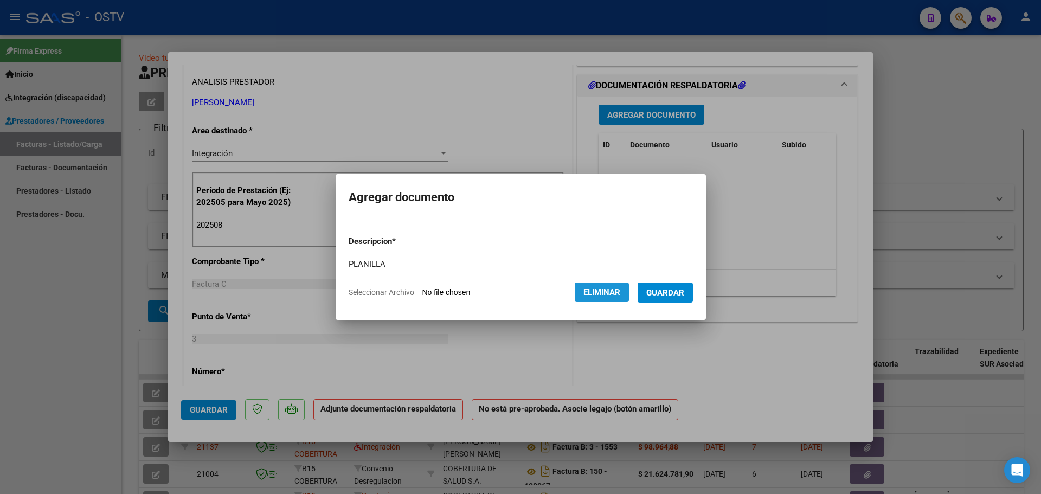
click at [604, 291] on span "Eliminar" at bounding box center [602, 292] width 37 height 10
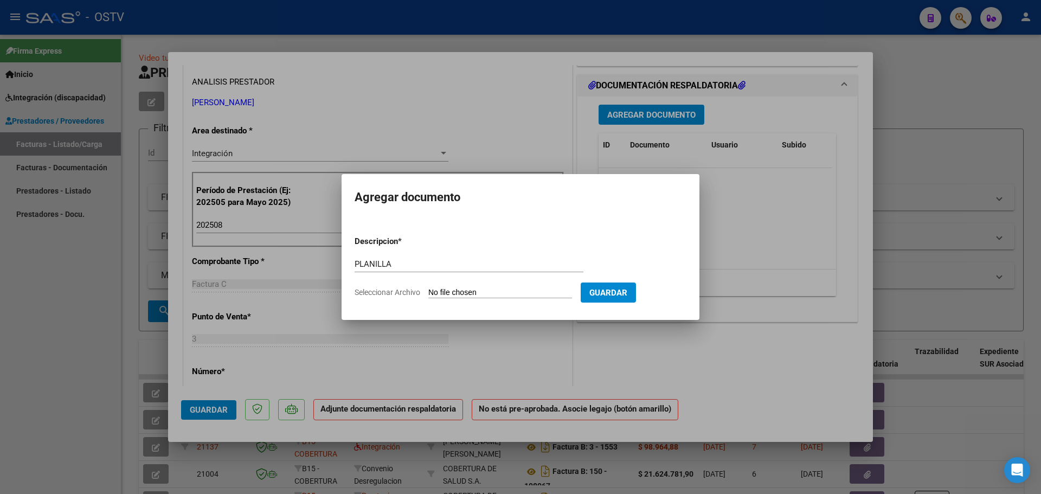
click at [512, 296] on input "Seleccionar Archivo" at bounding box center [500, 293] width 144 height 10
type input "C:\fakepath\20328938503_11_3_305_Planilla de Asistencia_2.pdf"
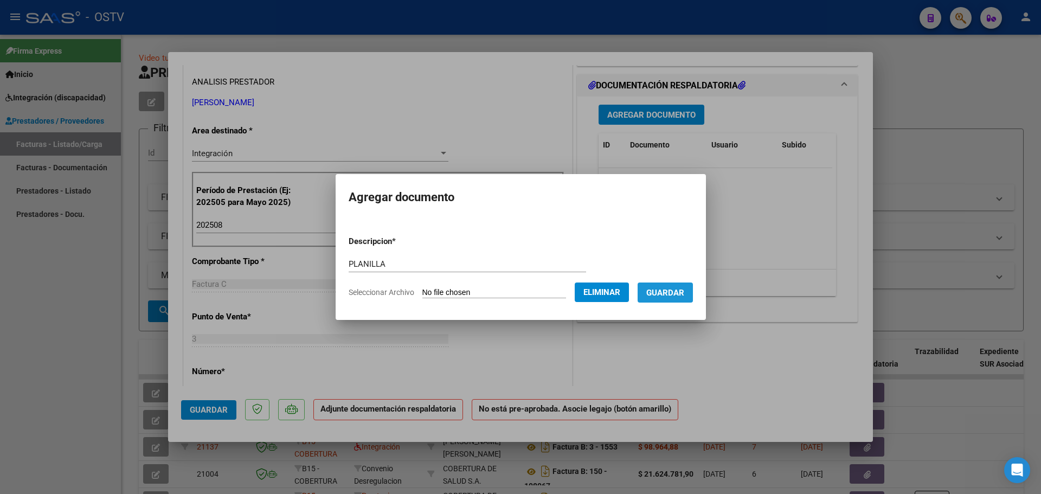
click at [661, 287] on button "Guardar" at bounding box center [665, 293] width 55 height 20
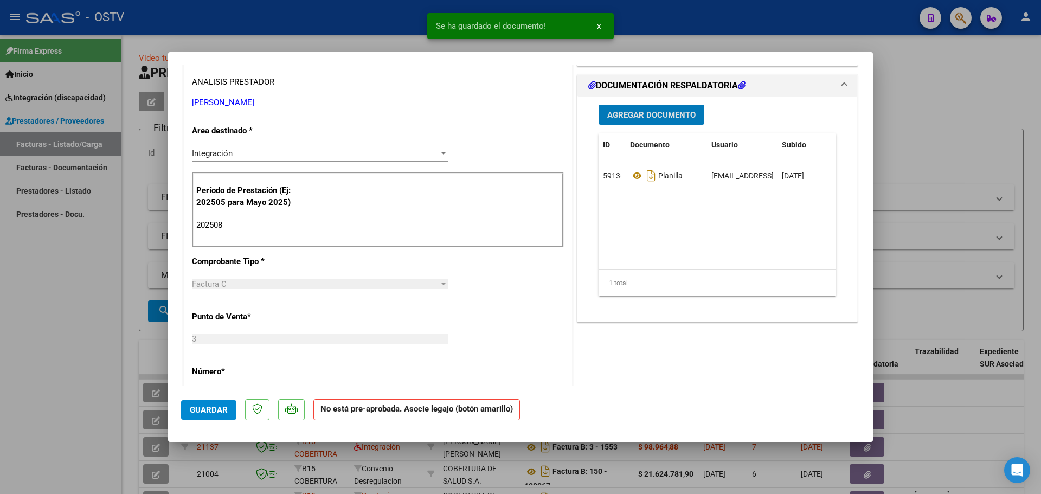
click at [209, 403] on button "Guardar" at bounding box center [208, 410] width 55 height 20
type input "$ 0,00"
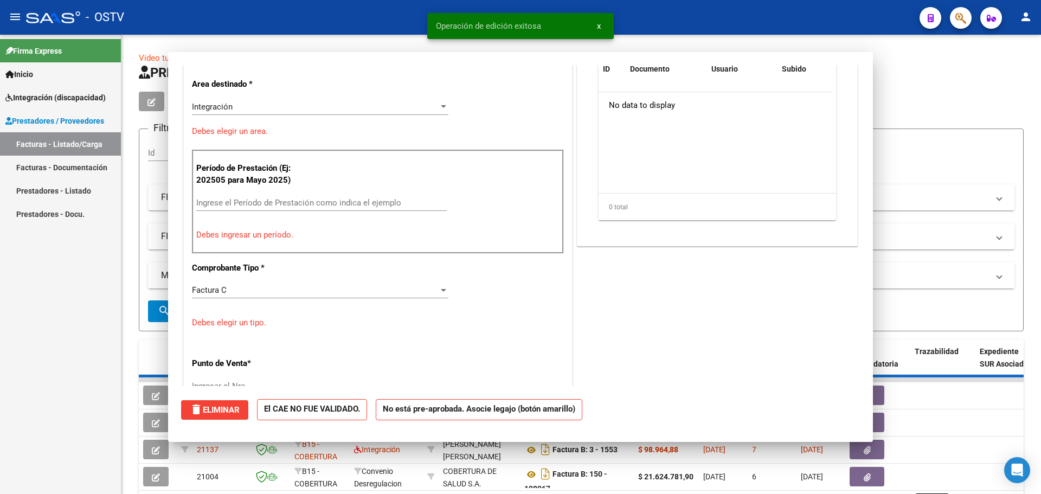
scroll to position [0, 0]
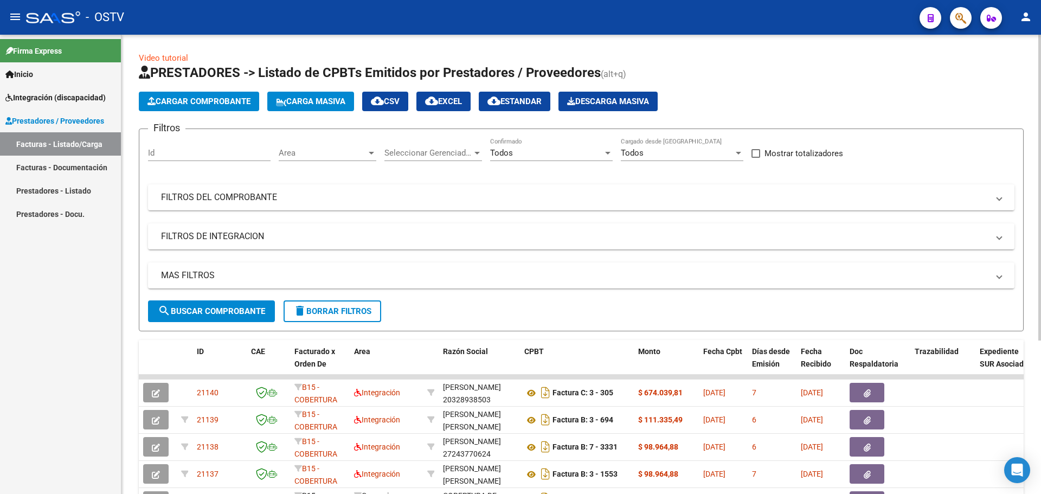
click at [232, 110] on button "Cargar Comprobante" at bounding box center [199, 102] width 120 height 20
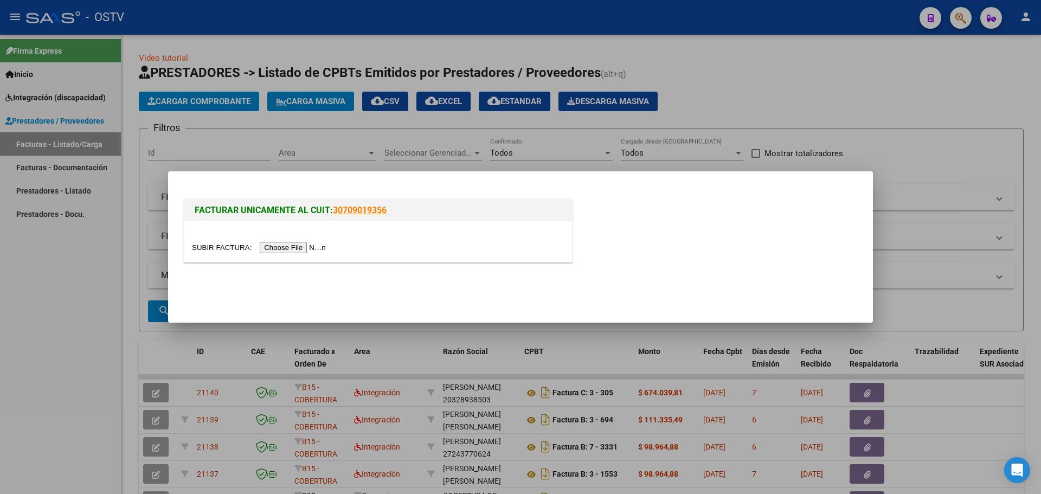
click at [271, 247] on input "file" at bounding box center [260, 247] width 137 height 11
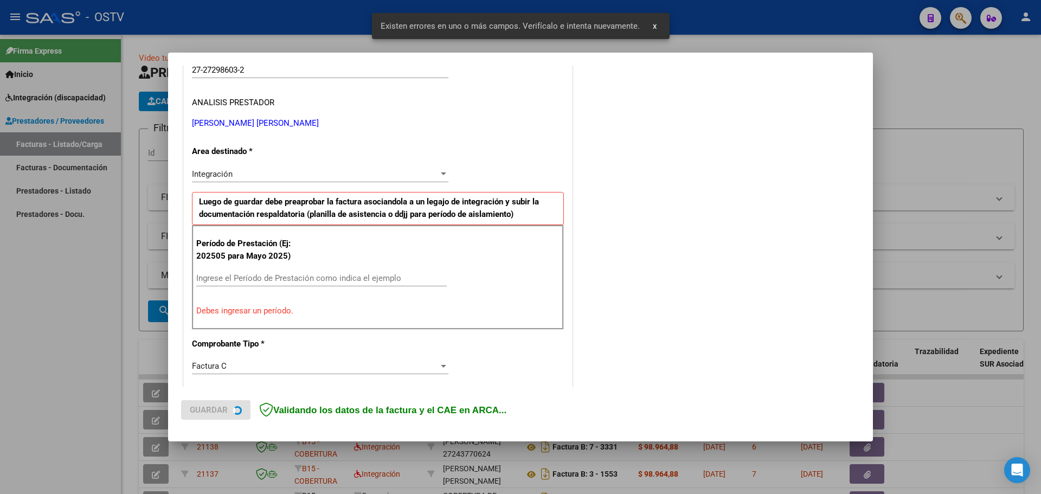
scroll to position [217, 0]
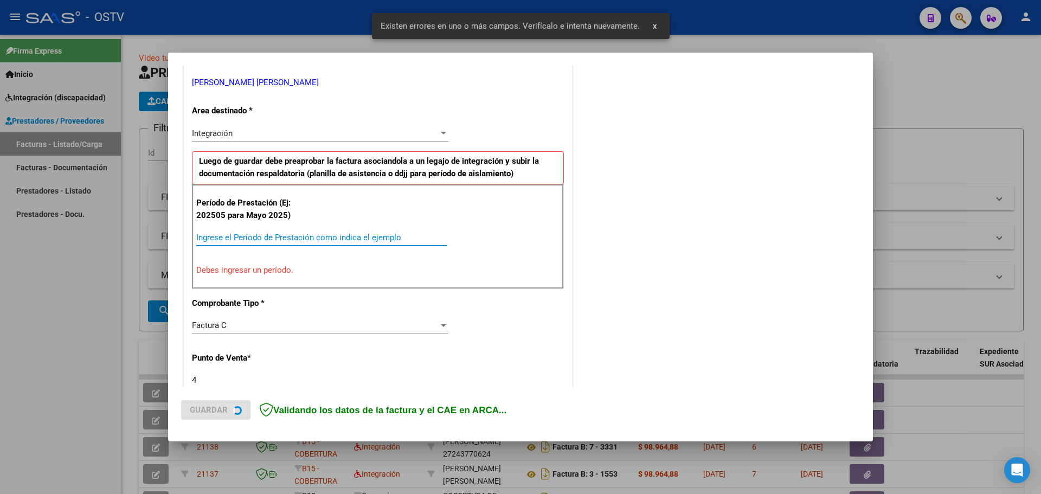
click at [270, 240] on input "Ingrese el Período de Prestación como indica el ejemplo" at bounding box center [321, 238] width 251 height 10
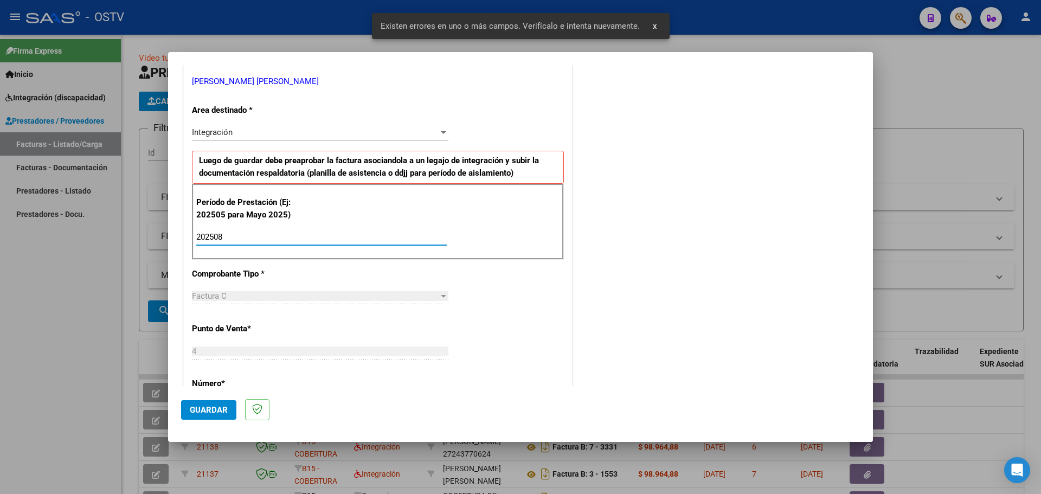
type input "202508"
click at [206, 419] on button "Guardar" at bounding box center [208, 410] width 55 height 20
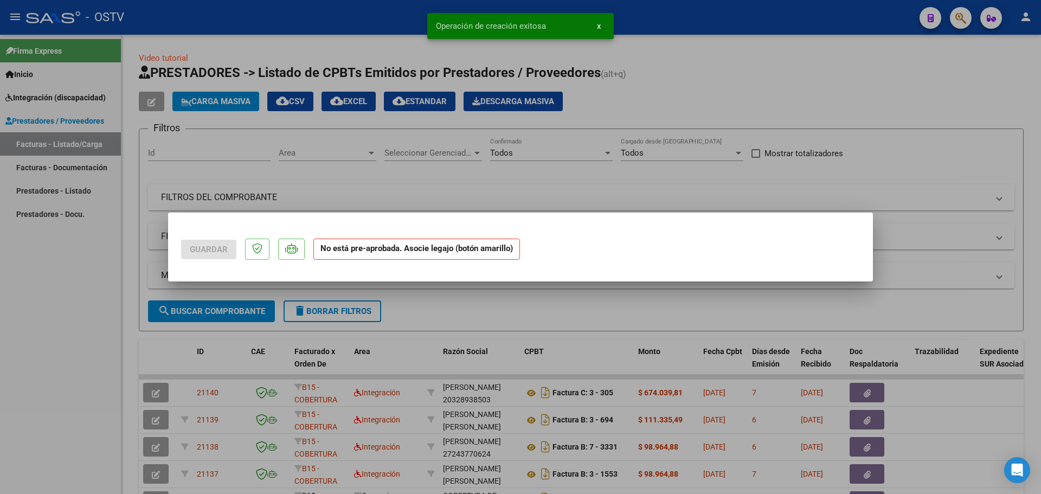
scroll to position [0, 0]
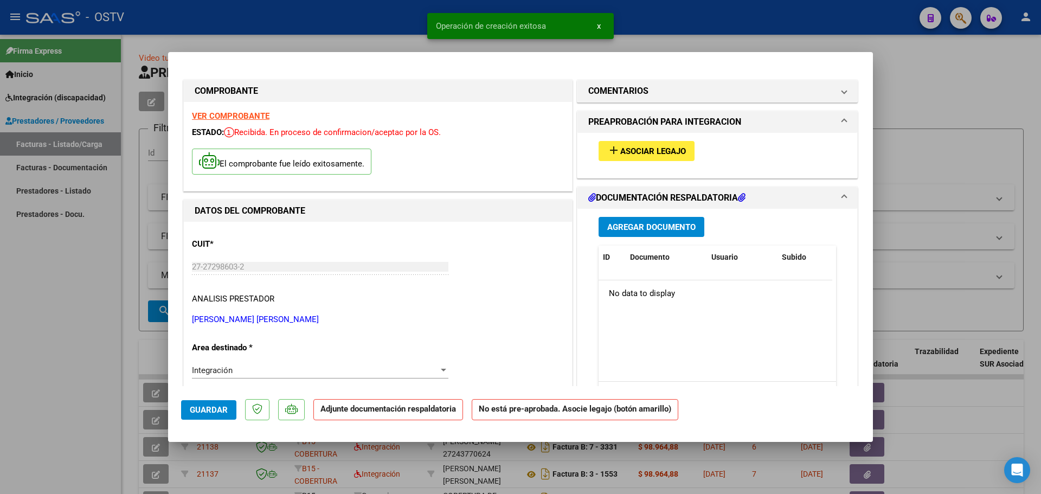
click at [630, 153] on span "Asociar Legajo" at bounding box center [653, 151] width 66 height 10
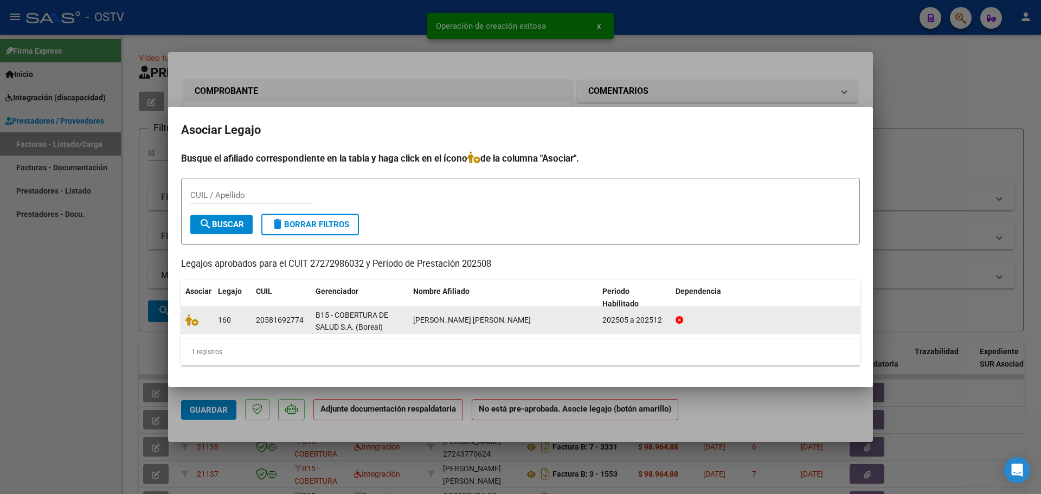
click at [189, 326] on div at bounding box center [197, 320] width 24 height 12
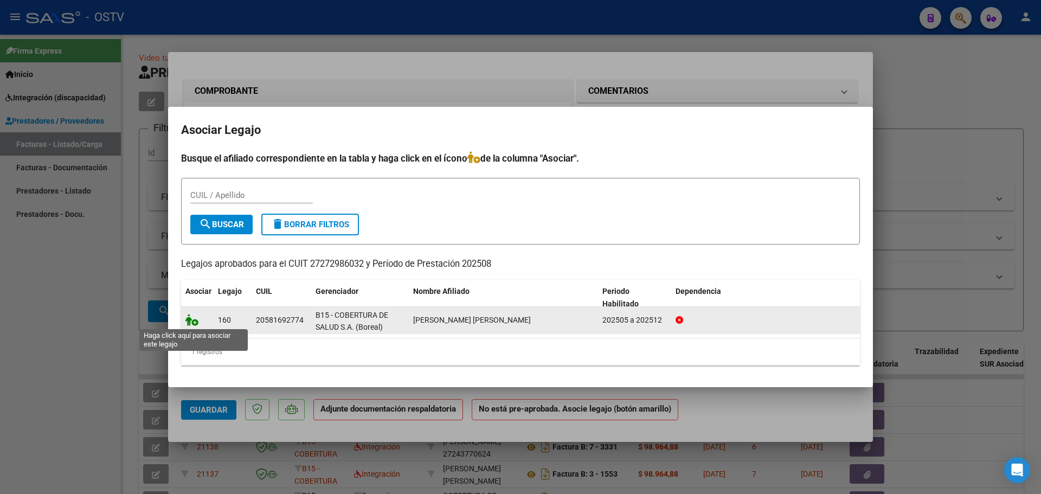
click at [188, 323] on icon at bounding box center [191, 320] width 13 height 12
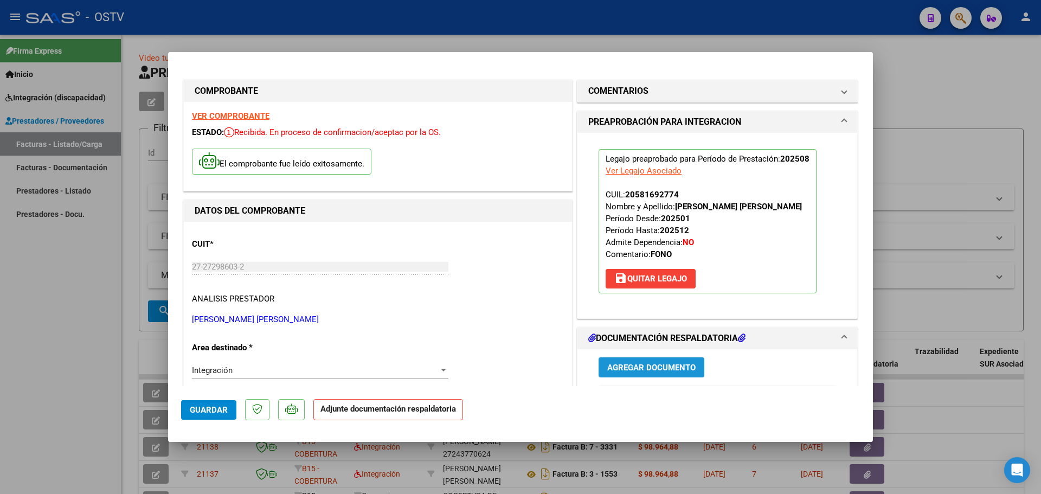
click at [626, 371] on span "Agregar Documento" at bounding box center [651, 368] width 88 height 10
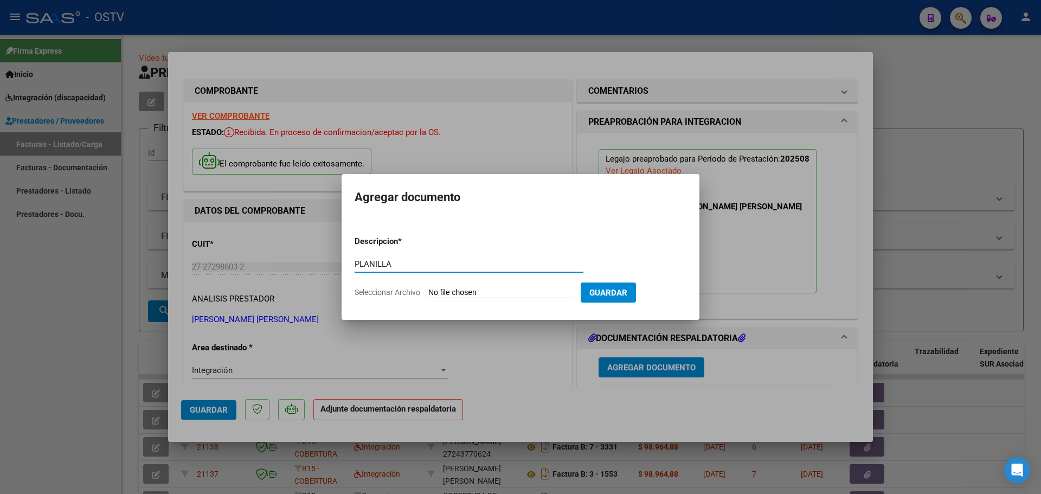
type input "PLANILLA"
click at [476, 290] on input "Seleccionar Archivo" at bounding box center [500, 293] width 144 height 10
type input "C:\fakepath\27272986032_11_4_903_Planilla de Asistencia_4.pdf"
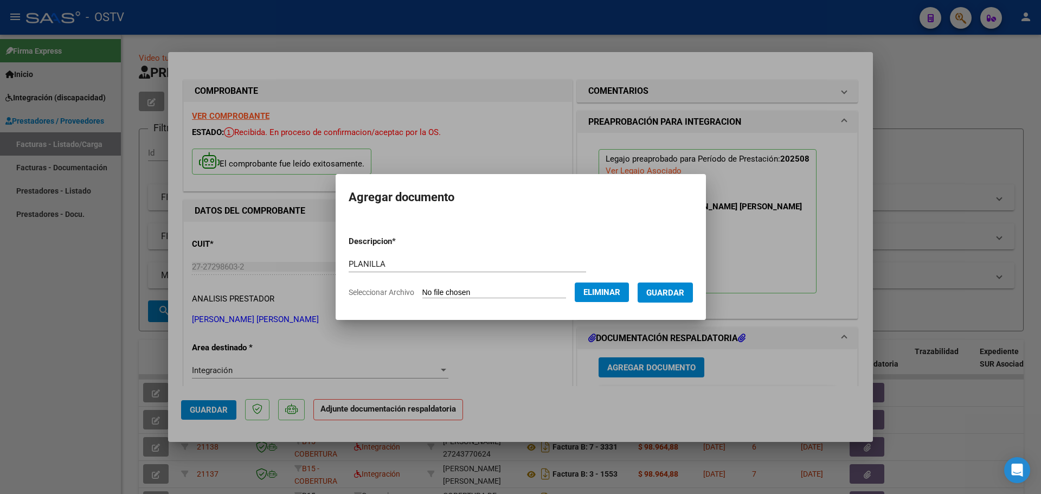
click at [681, 295] on span "Guardar" at bounding box center [665, 293] width 38 height 10
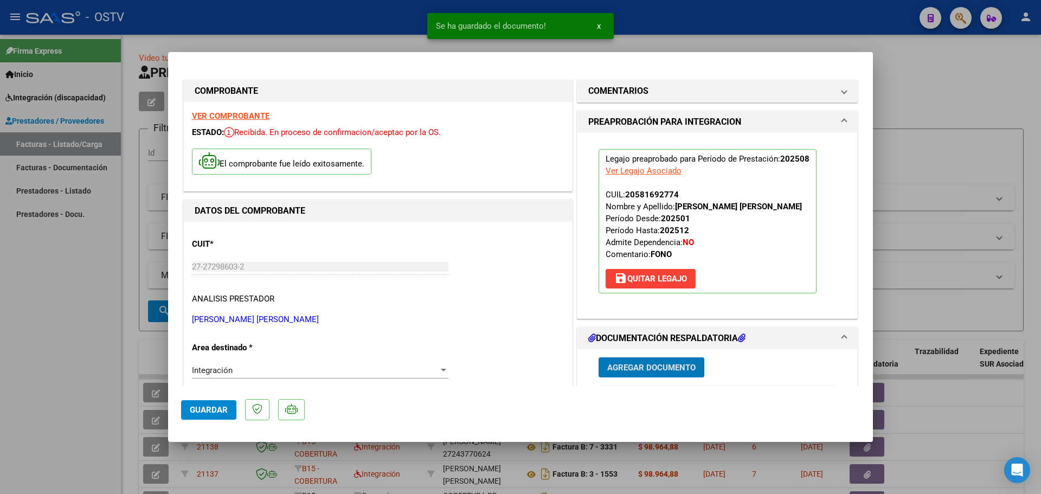
click at [647, 371] on span "Agregar Documento" at bounding box center [651, 368] width 88 height 10
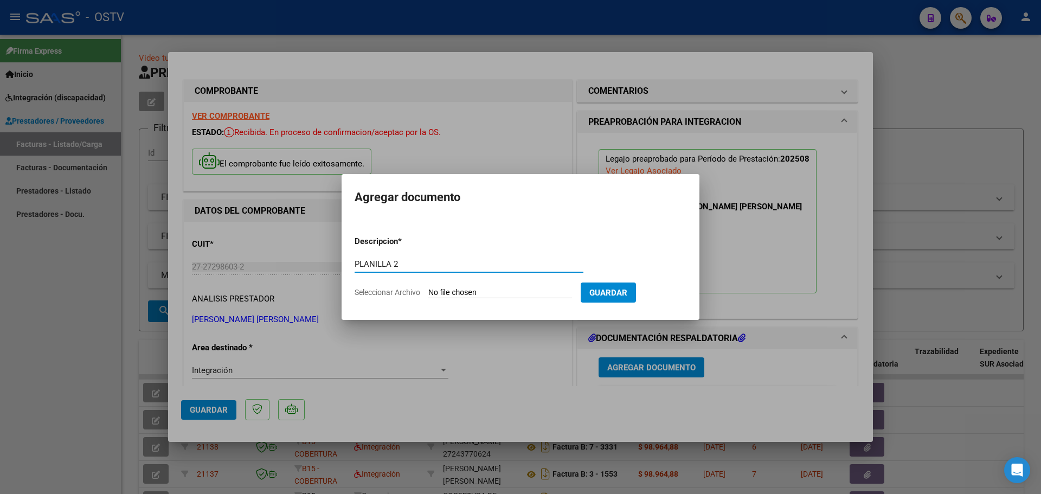
type input "PLANILLA 2"
click at [468, 292] on input "Seleccionar Archivo" at bounding box center [500, 293] width 144 height 10
type input "C:\fakepath\27272986032_11_4_903_Planilla de Asistencia_3.pdf"
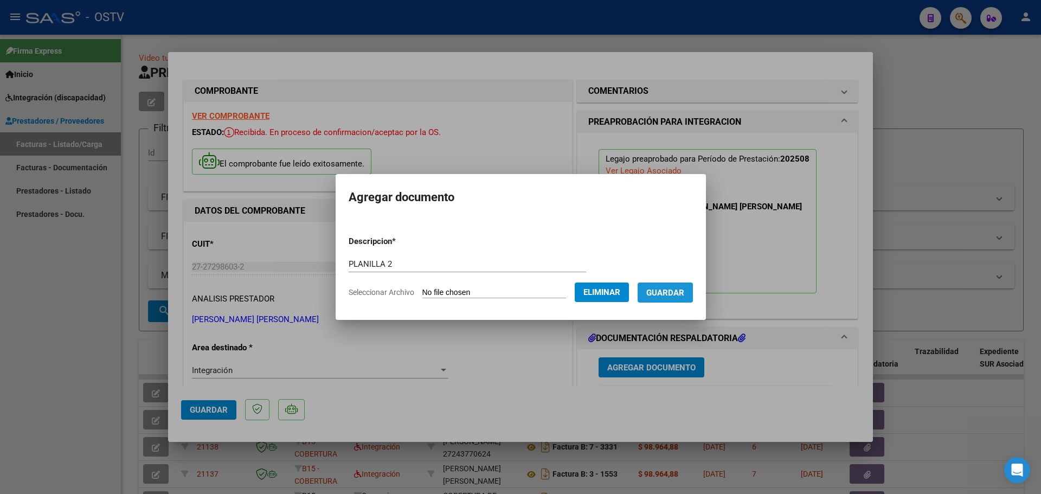
click at [684, 290] on span "Guardar" at bounding box center [665, 293] width 38 height 10
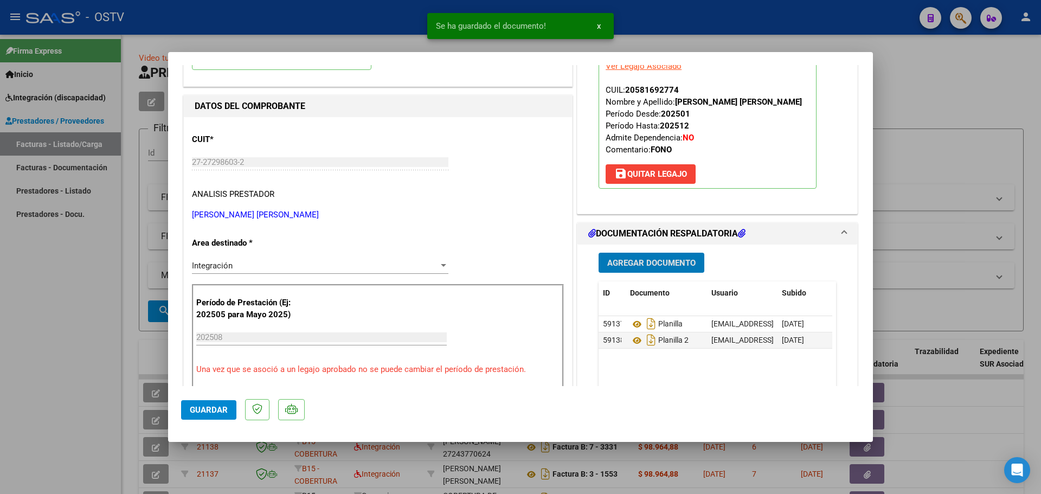
scroll to position [217, 0]
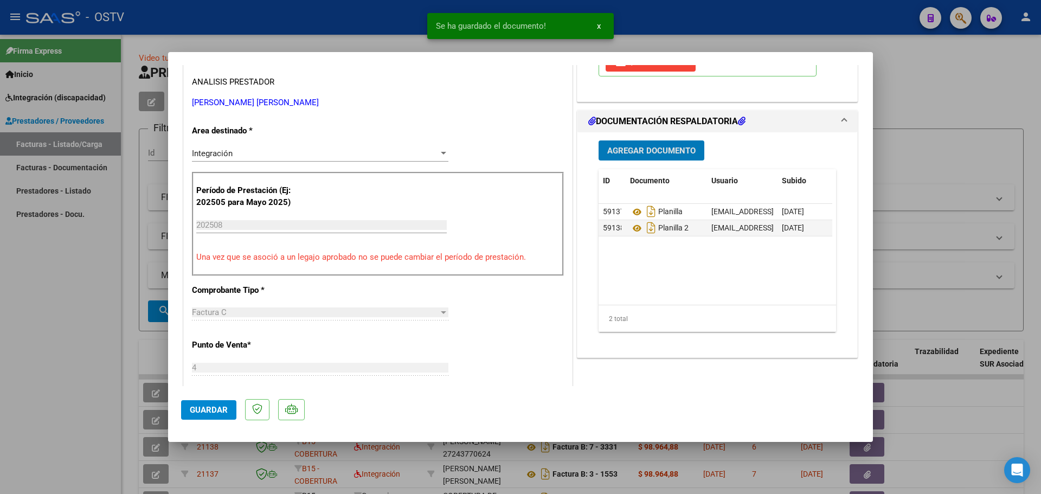
click at [212, 406] on span "Guardar" at bounding box center [209, 410] width 38 height 10
type input "$ 0,00"
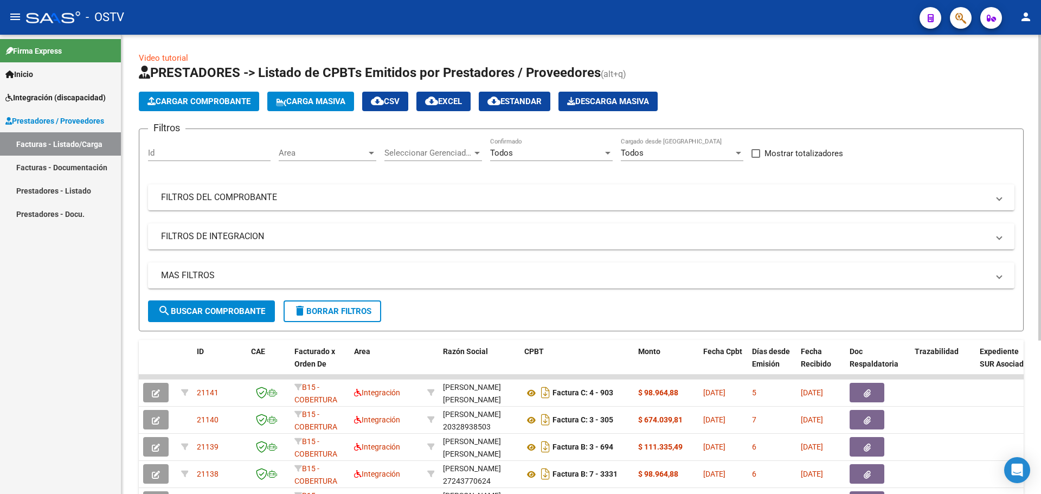
click at [185, 102] on span "Cargar Comprobante" at bounding box center [199, 102] width 103 height 10
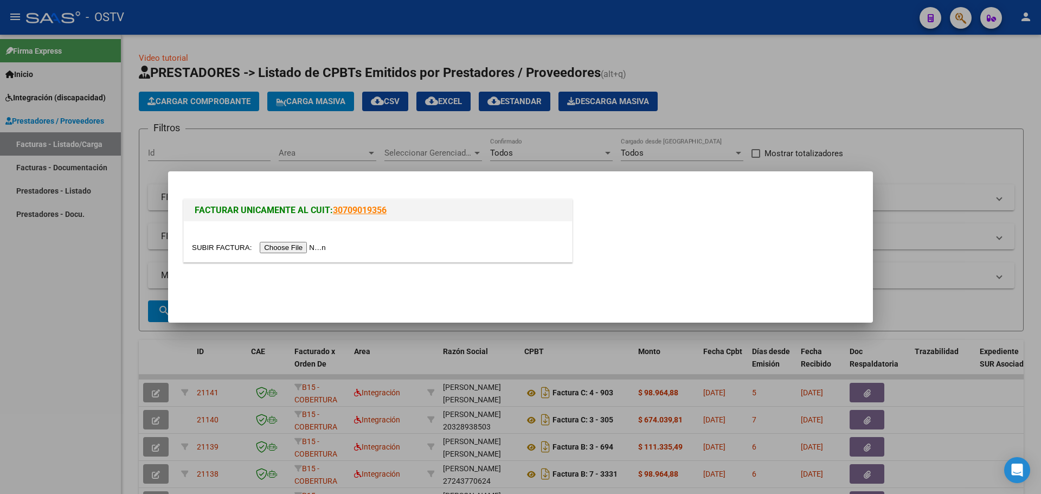
click at [280, 246] on input "file" at bounding box center [260, 247] width 137 height 11
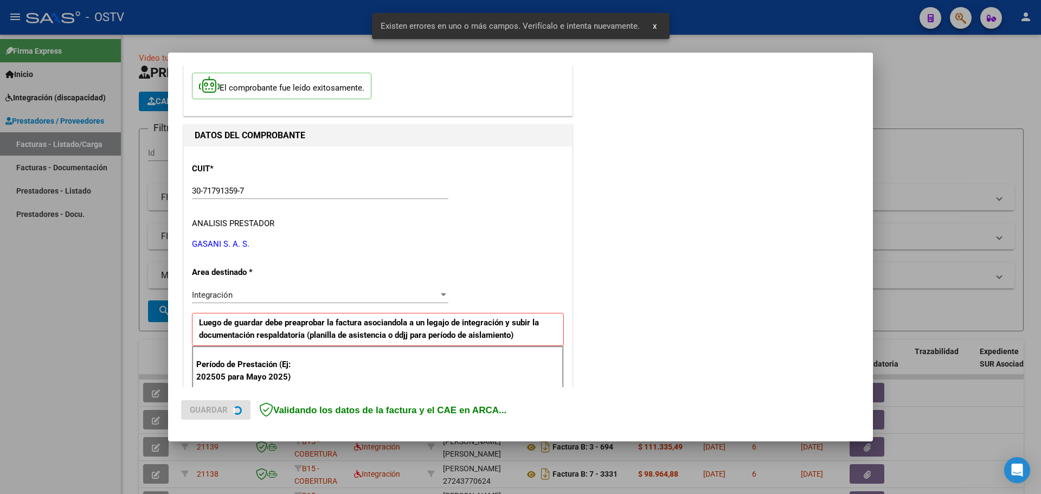
scroll to position [217, 0]
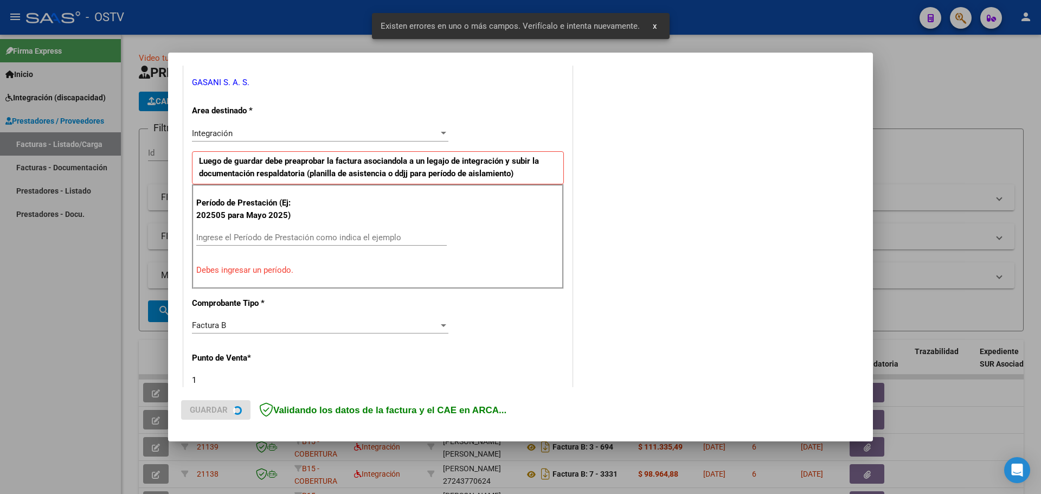
click at [271, 136] on div "Integración" at bounding box center [315, 134] width 247 height 10
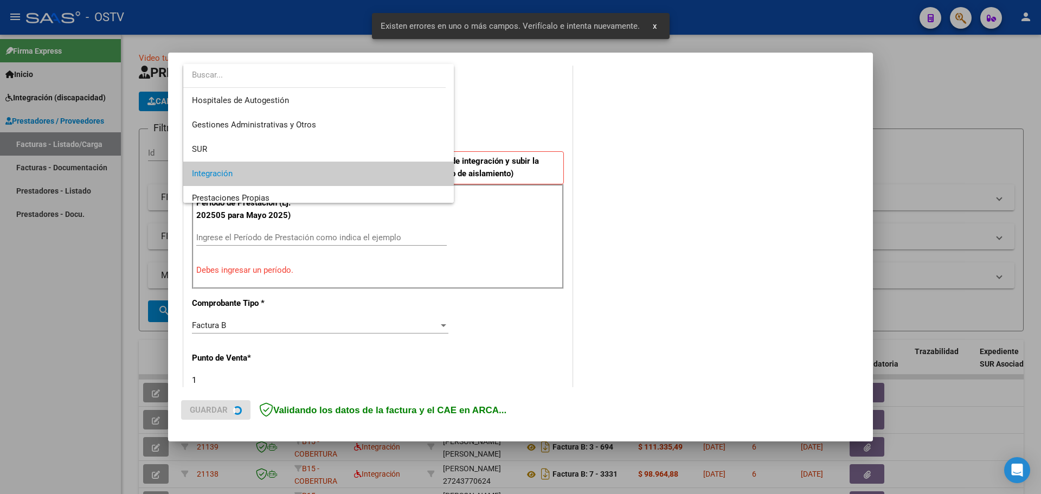
scroll to position [41, 0]
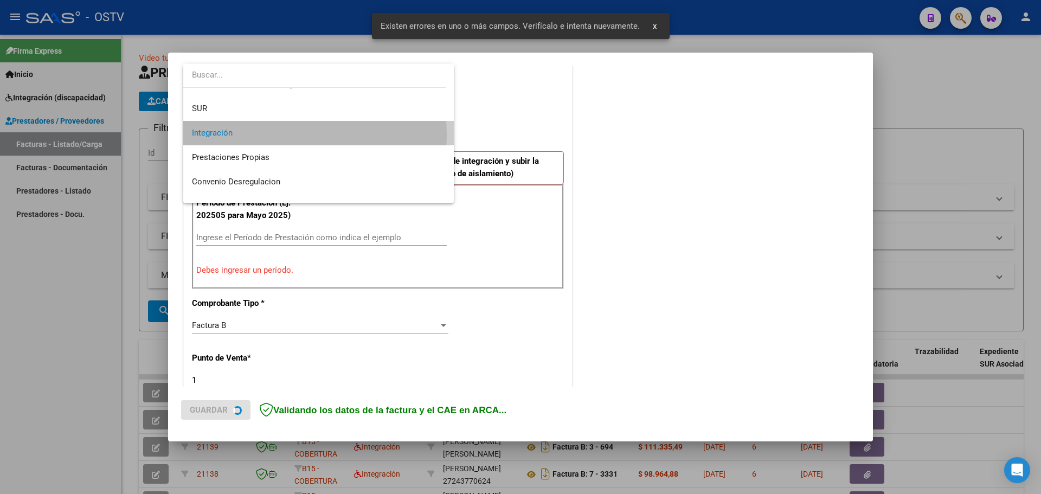
click at [271, 136] on span "Integración" at bounding box center [318, 133] width 253 height 24
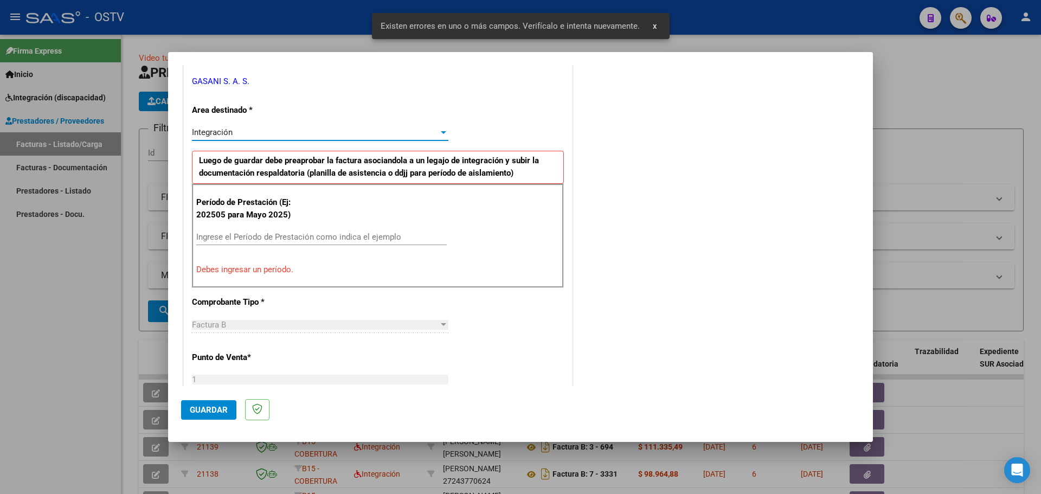
click at [257, 229] on div "Ingrese el Período de Prestación como indica el ejemplo" at bounding box center [321, 237] width 251 height 16
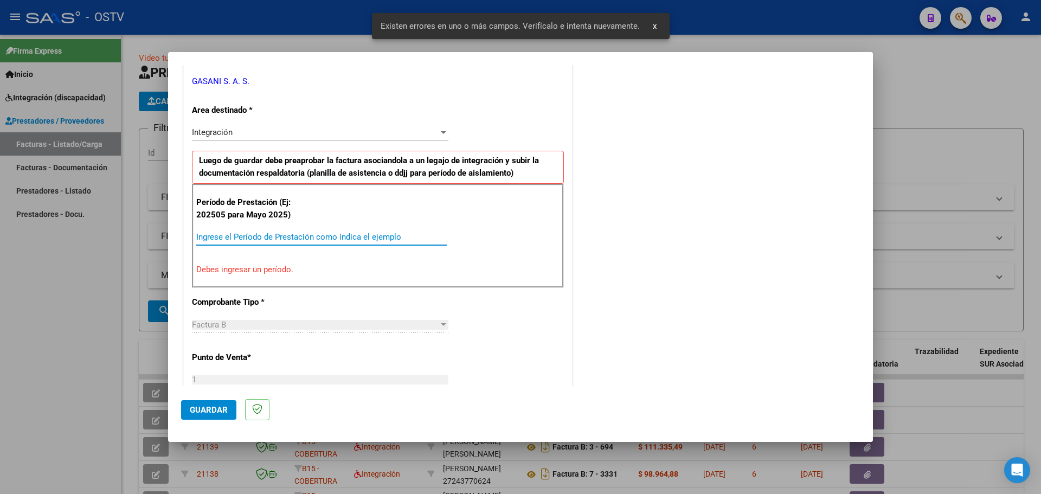
click at [259, 240] on input "Ingrese el Período de Prestación como indica el ejemplo" at bounding box center [321, 237] width 251 height 10
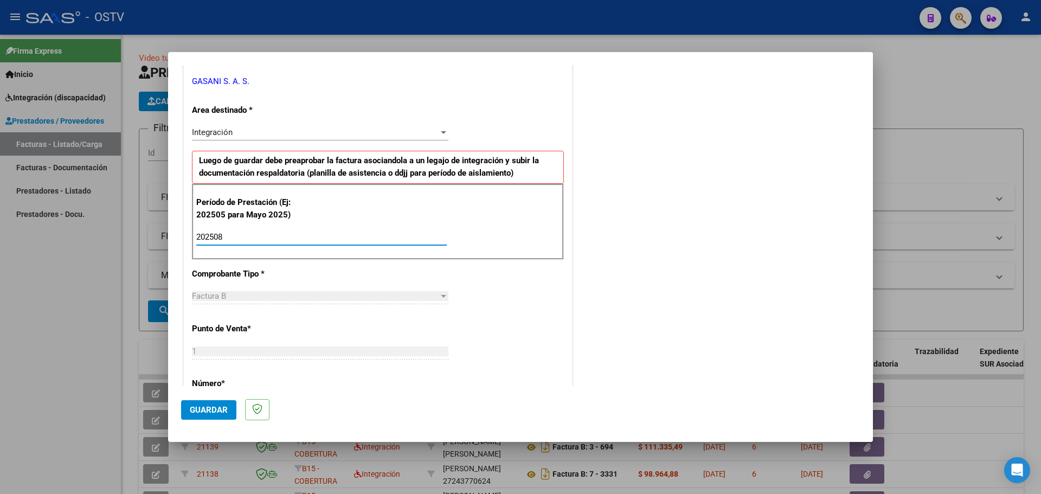
type input "202508"
click at [228, 405] on button "Guardar" at bounding box center [208, 410] width 55 height 20
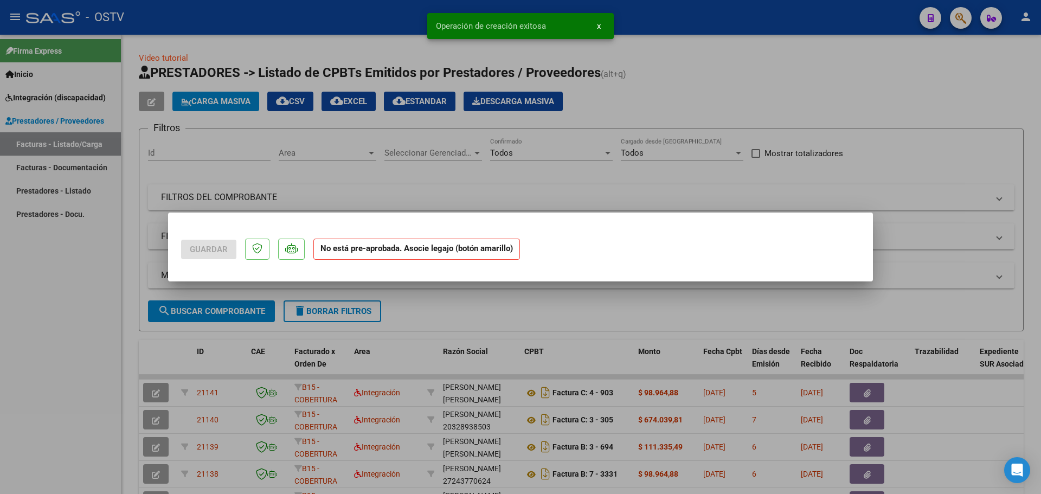
scroll to position [0, 0]
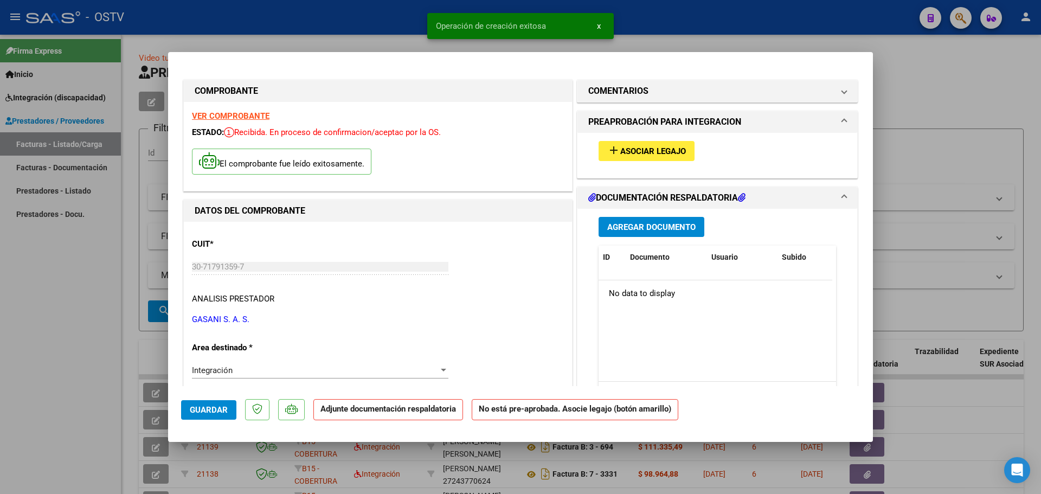
click at [670, 156] on button "add Asociar Legajo" at bounding box center [647, 151] width 96 height 20
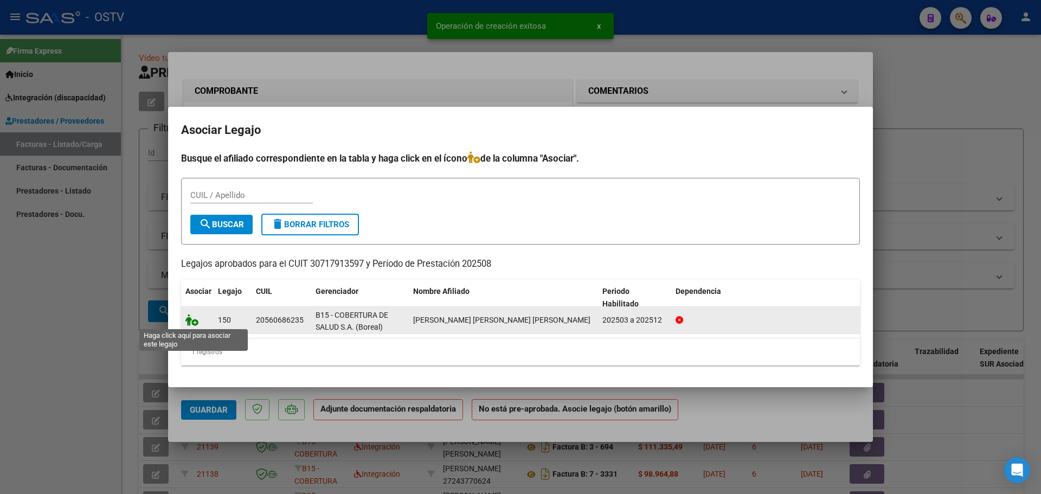
click at [198, 325] on icon at bounding box center [191, 320] width 13 height 12
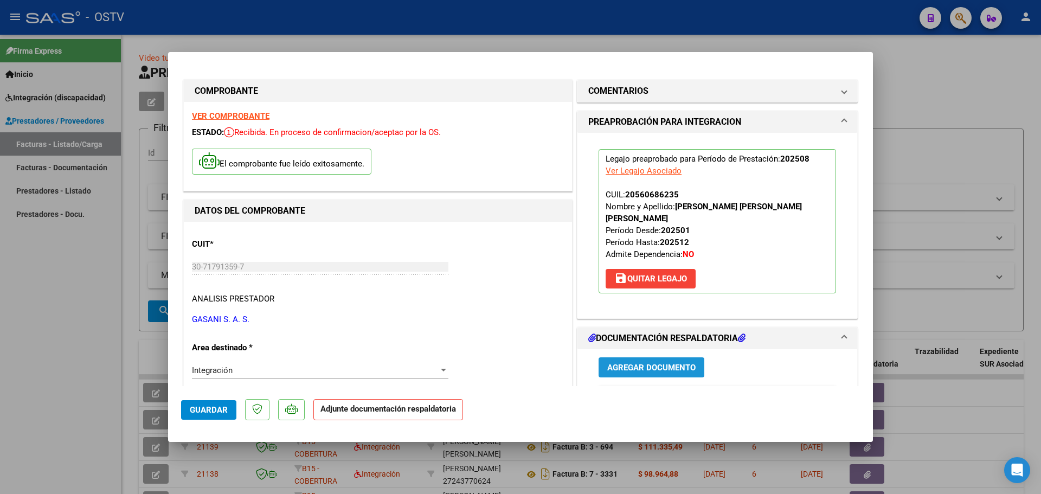
click at [624, 363] on span "Agregar Documento" at bounding box center [651, 368] width 88 height 10
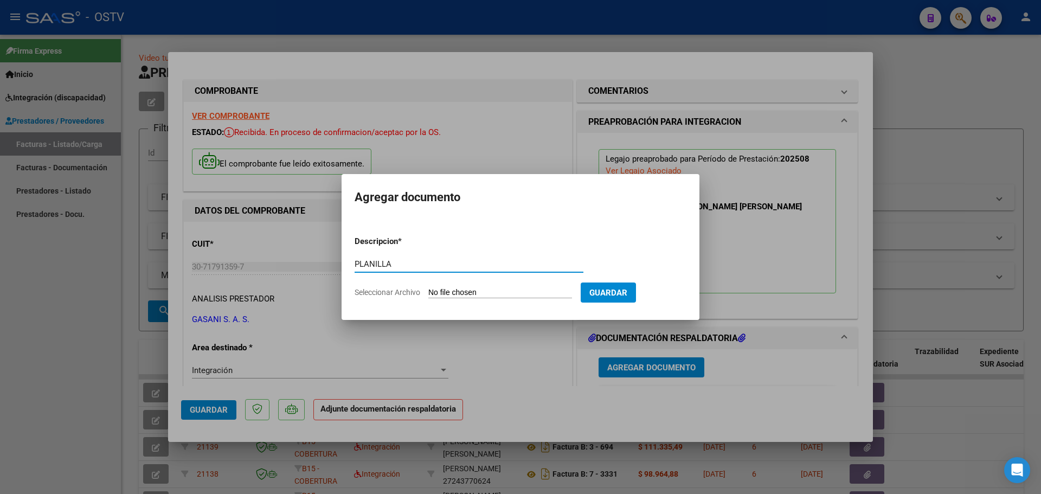
type input "PLANILLA"
click at [491, 290] on input "Seleccionar Archivo" at bounding box center [500, 293] width 144 height 10
type input "C:\fakepath\30717913597_6_1_1124_Planilla de Asistencia_2.pdf"
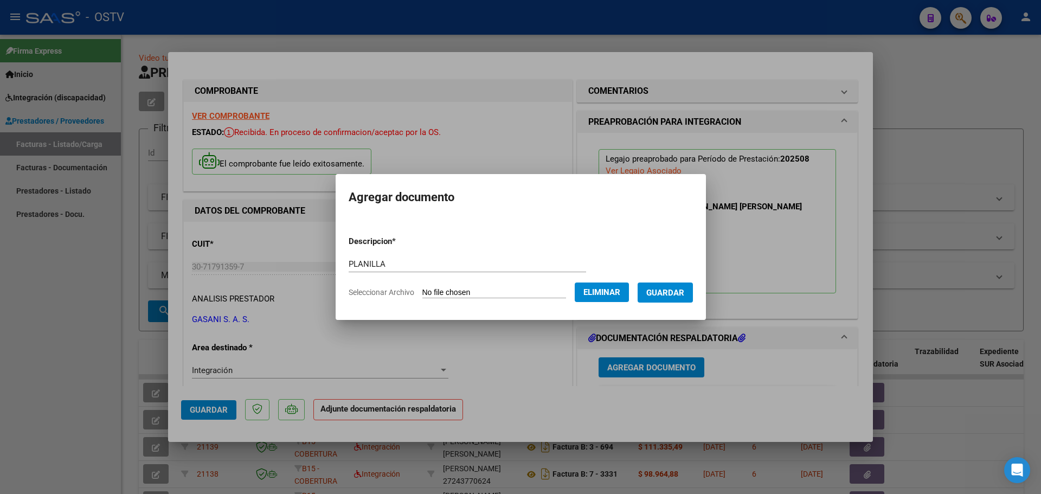
click at [670, 296] on span "Guardar" at bounding box center [665, 293] width 38 height 10
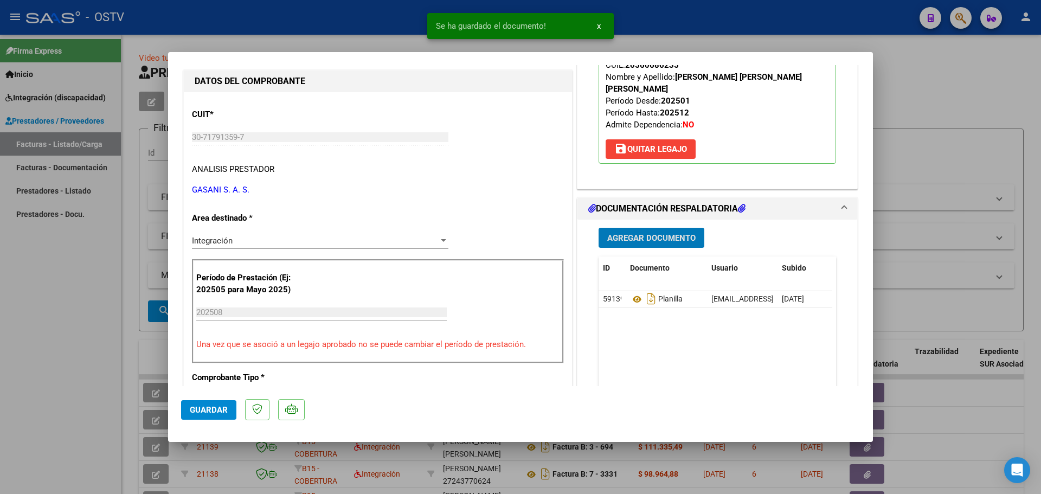
scroll to position [163, 0]
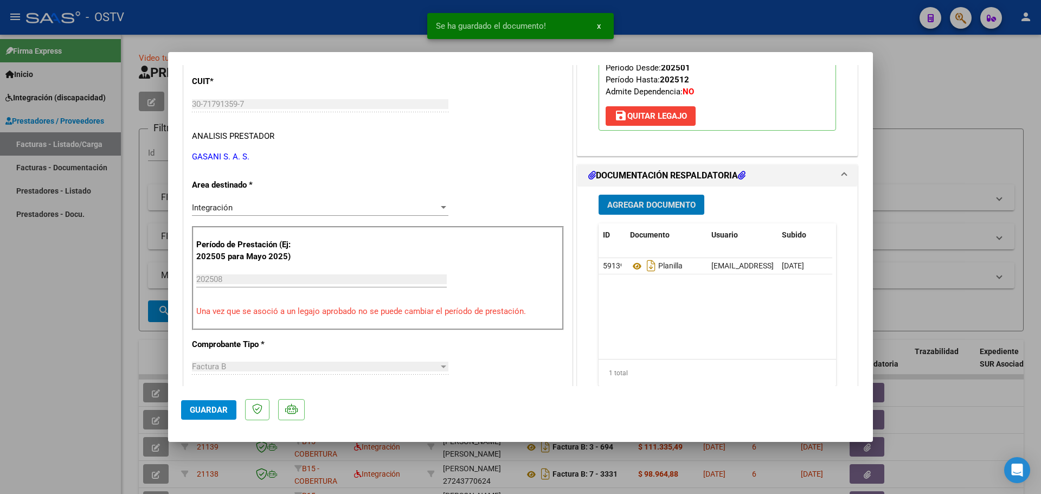
type input "$ 0,00"
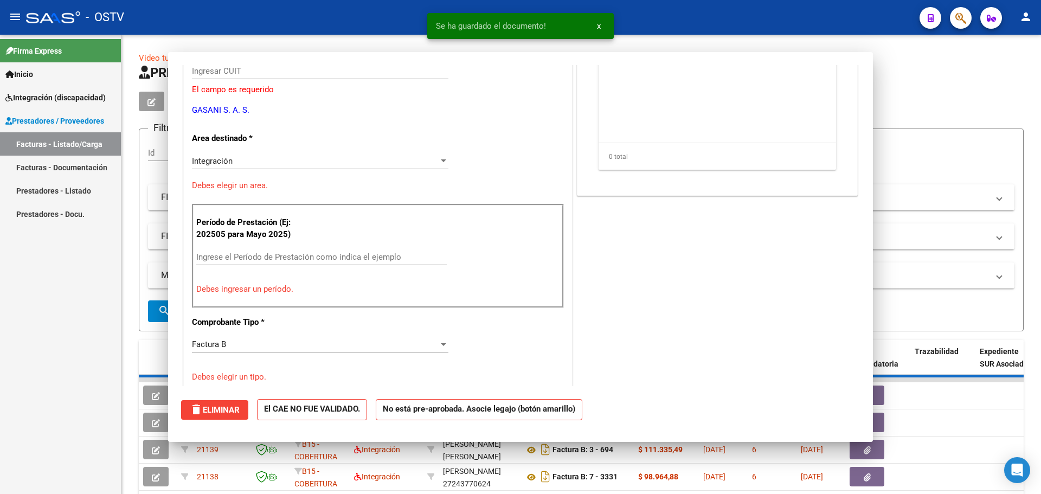
scroll to position [0, 0]
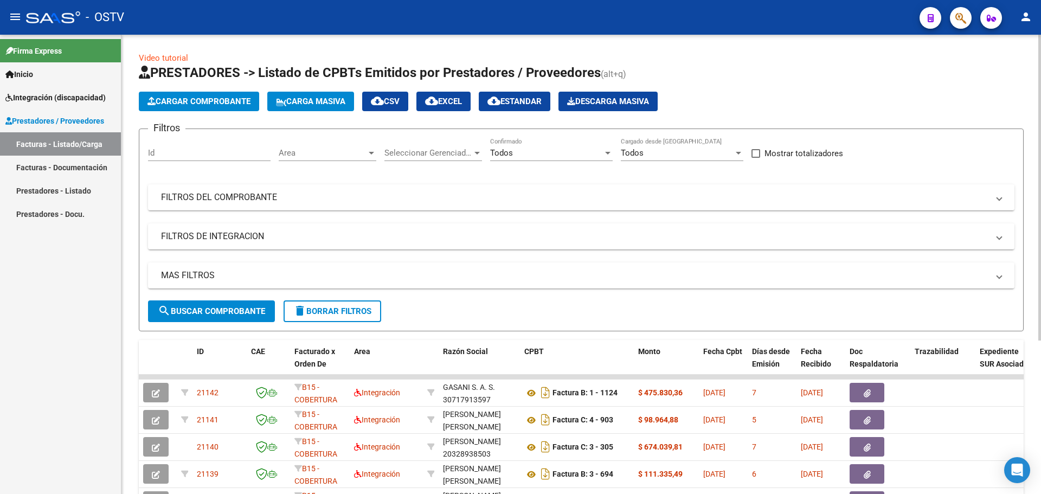
click at [247, 104] on span "Cargar Comprobante" at bounding box center [199, 102] width 103 height 10
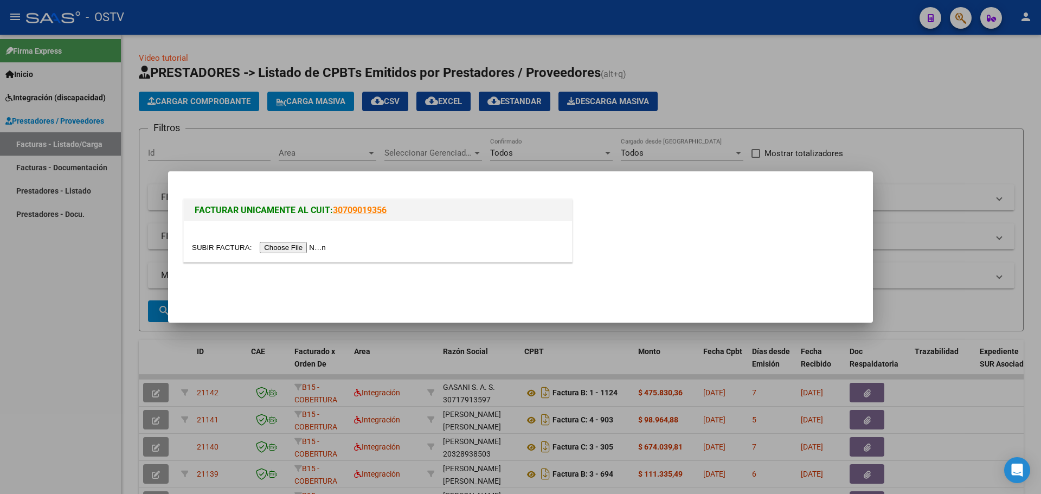
click at [306, 249] on input "file" at bounding box center [260, 247] width 137 height 11
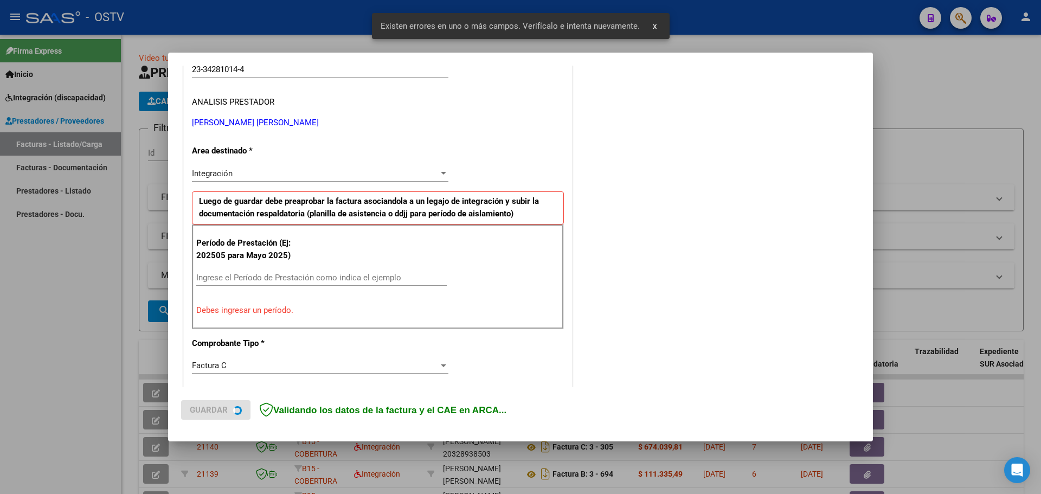
scroll to position [217, 0]
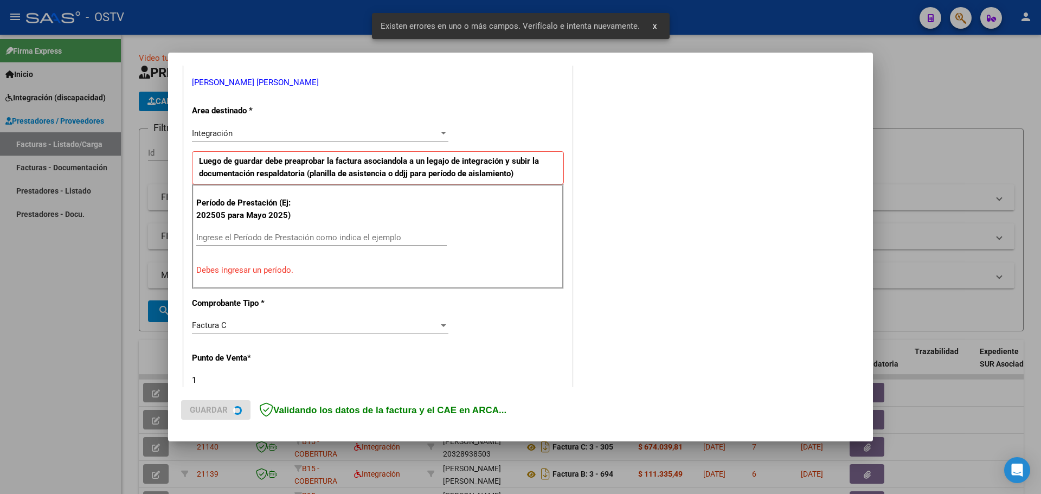
click at [272, 234] on input "Ingrese el Período de Prestación como indica el ejemplo" at bounding box center [321, 238] width 251 height 10
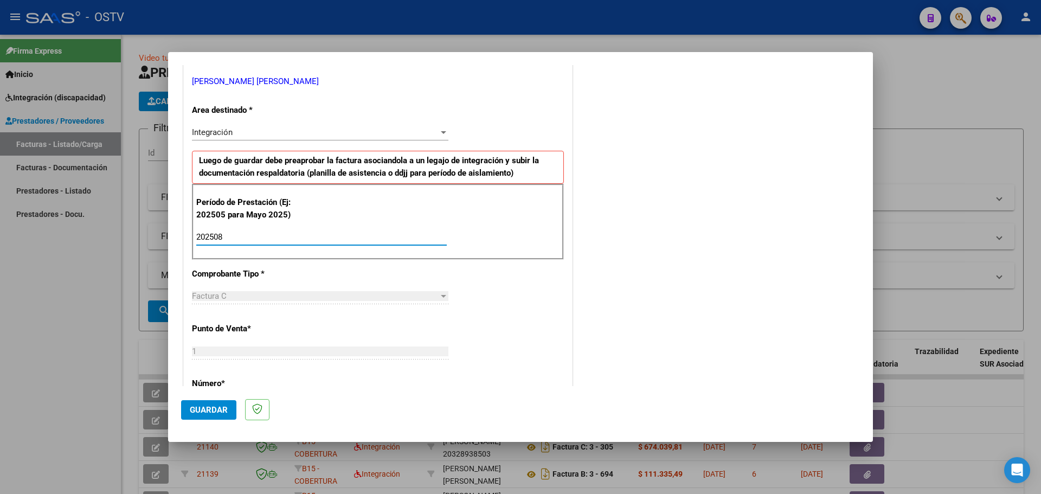
type input "202508"
click at [196, 413] on span "Guardar" at bounding box center [209, 410] width 38 height 10
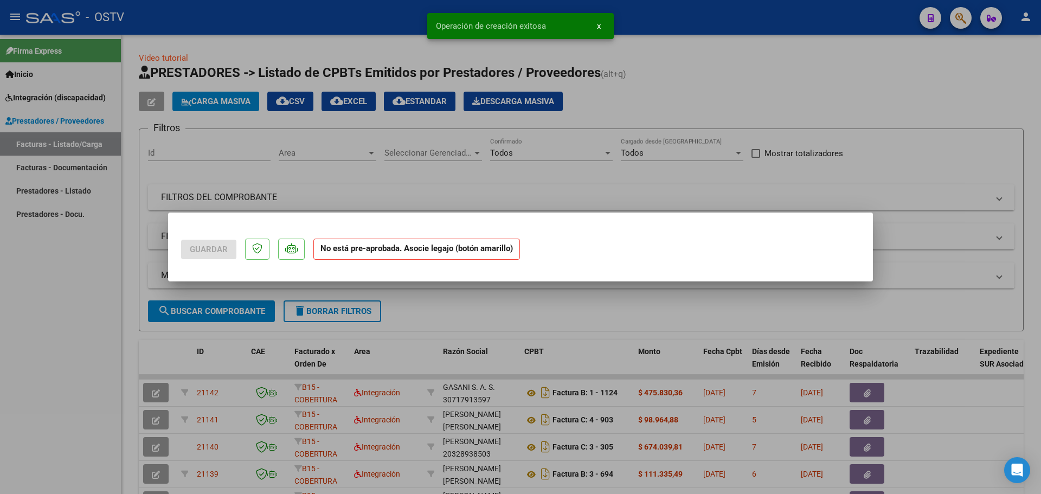
scroll to position [0, 0]
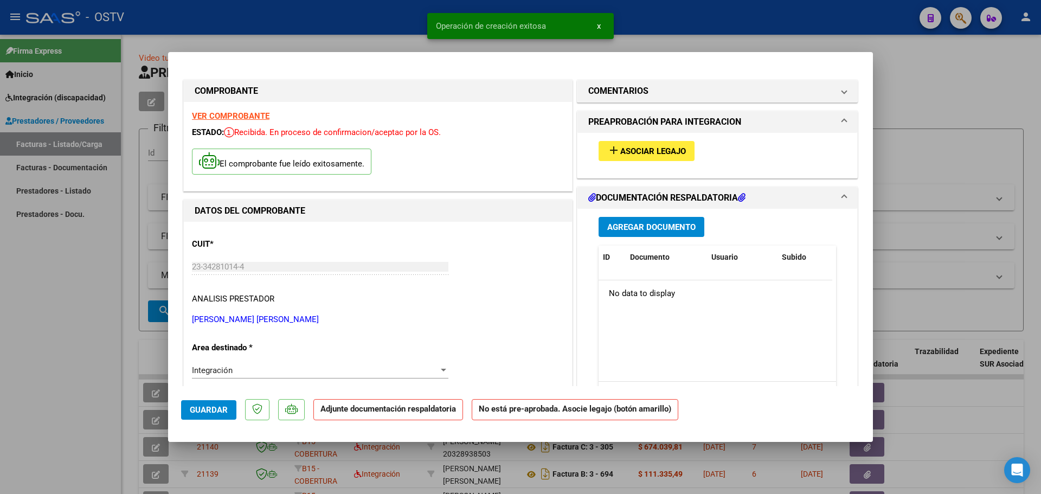
click at [613, 152] on mat-icon "add" at bounding box center [613, 150] width 13 height 13
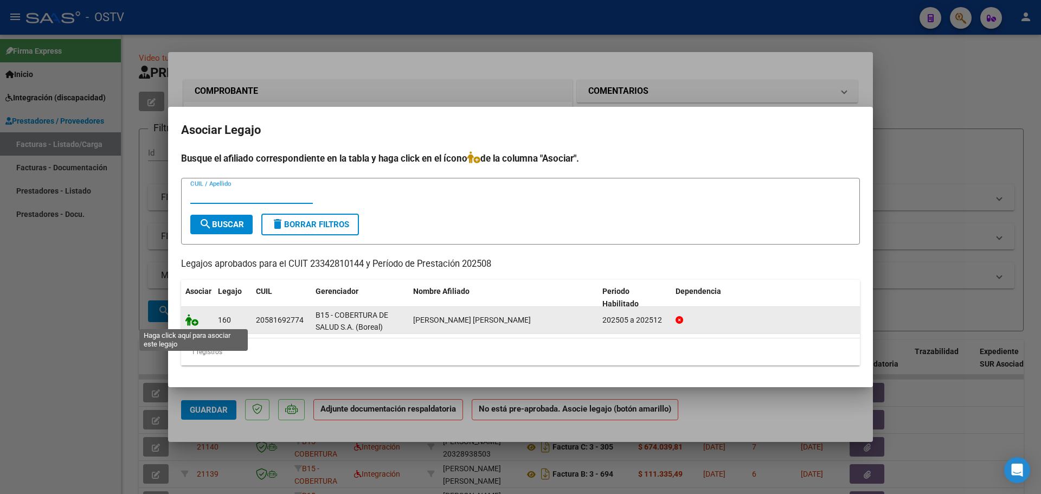
click at [191, 323] on icon at bounding box center [191, 320] width 13 height 12
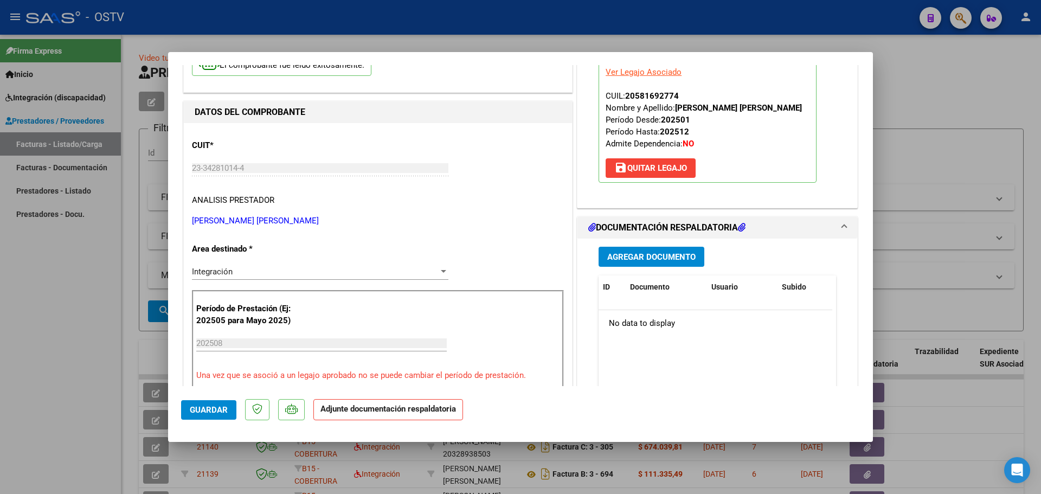
scroll to position [108, 0]
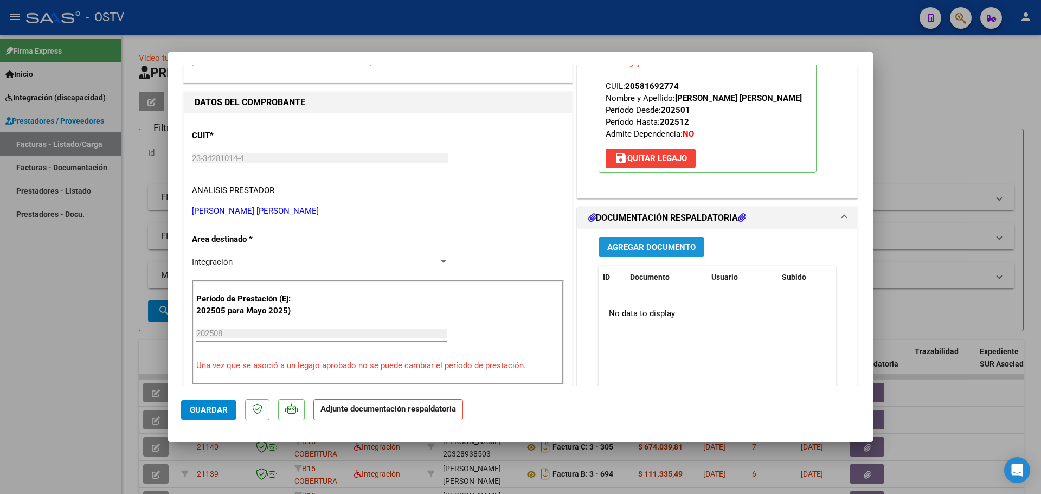
click at [681, 246] on span "Agregar Documento" at bounding box center [651, 247] width 88 height 10
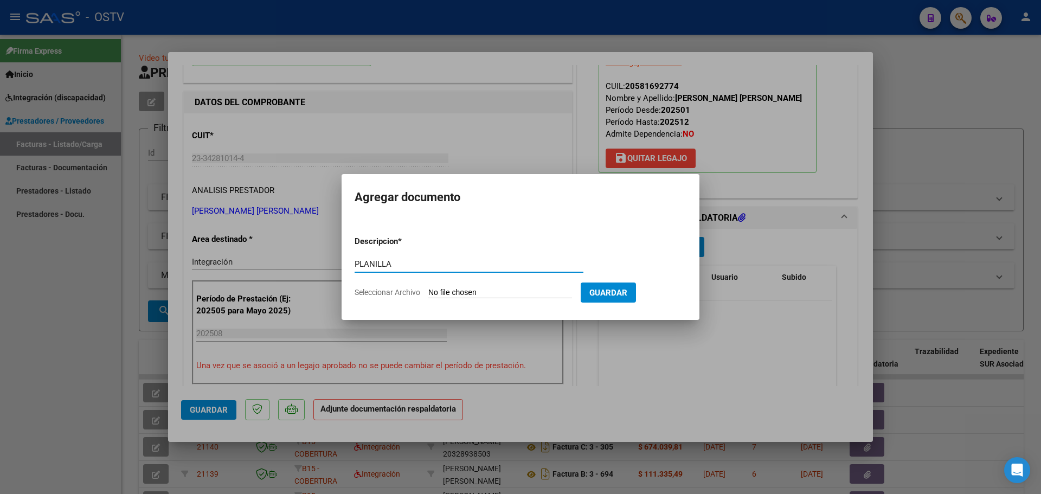
type input "PLANILLA"
click at [477, 297] on input "Seleccionar Archivo" at bounding box center [500, 293] width 144 height 10
type input "C:\fakepath\23342810144_11_1_146_Planilla de Asistencia_2.pdf"
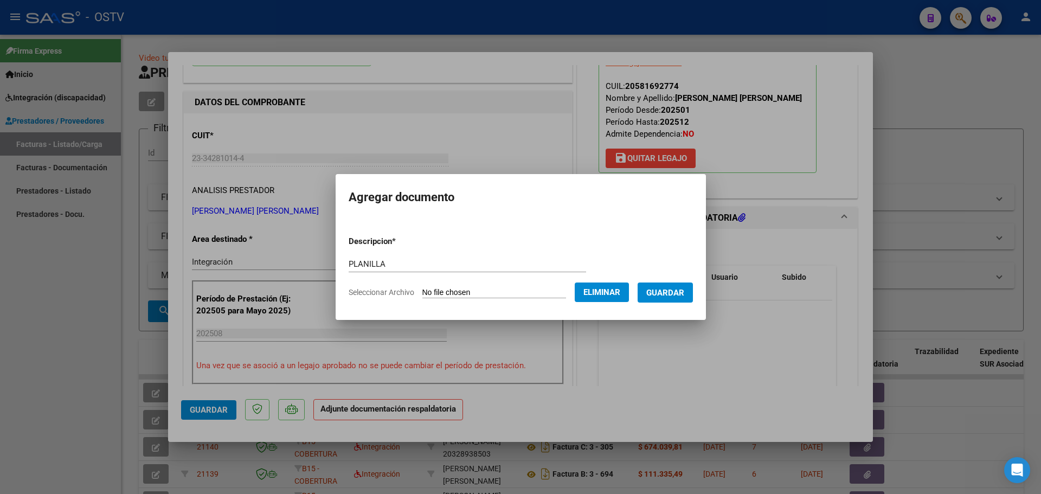
click at [659, 295] on span "Guardar" at bounding box center [665, 293] width 38 height 10
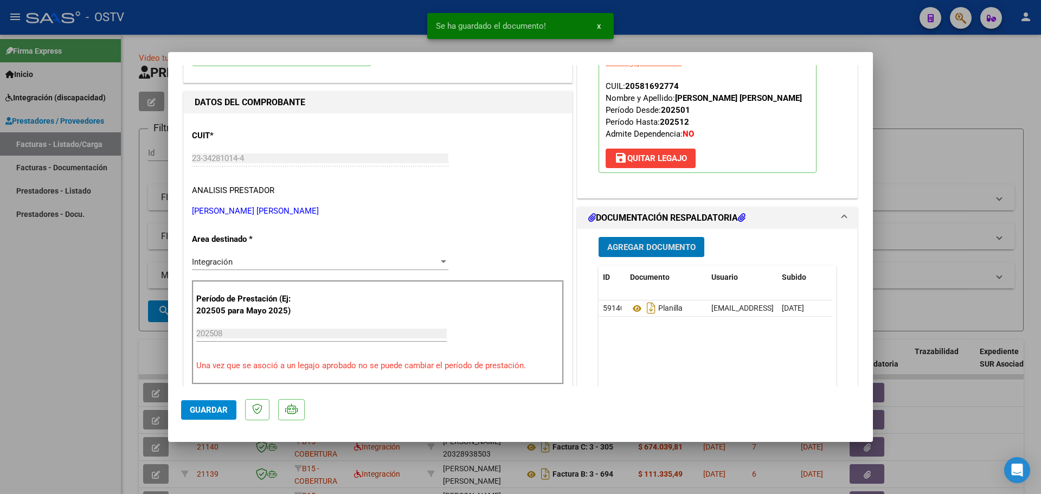
click at [206, 408] on span "Guardar" at bounding box center [209, 410] width 38 height 10
type input "$ 0,00"
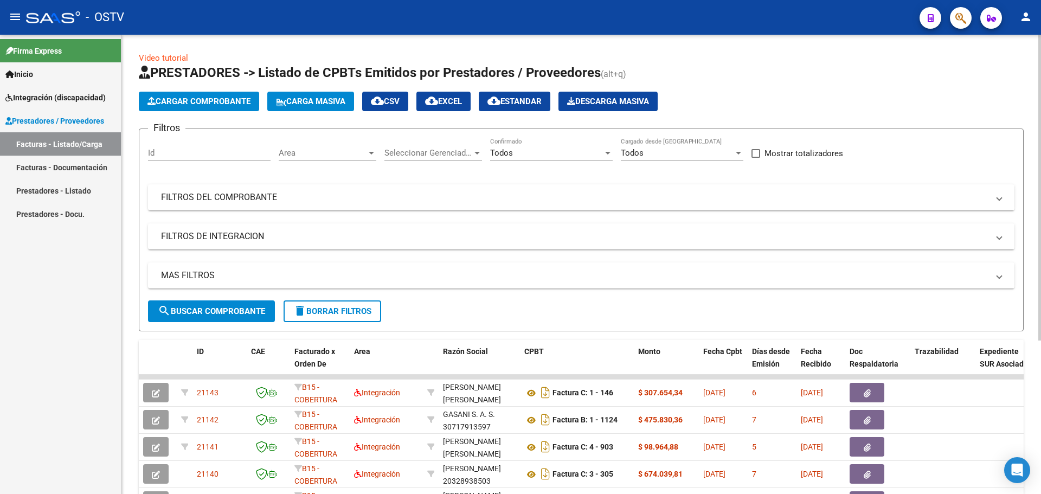
click at [221, 110] on button "Cargar Comprobante" at bounding box center [199, 102] width 120 height 20
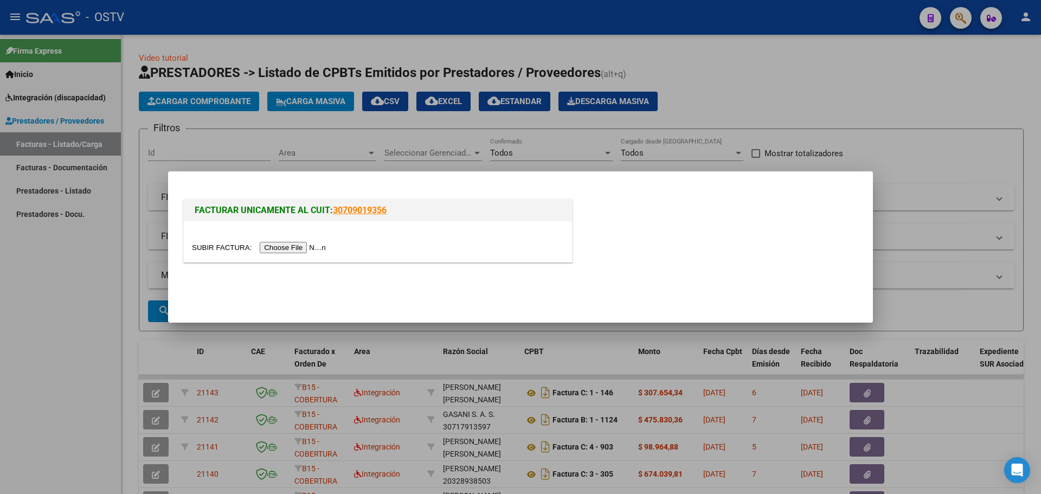
click at [279, 250] on input "file" at bounding box center [260, 247] width 137 height 11
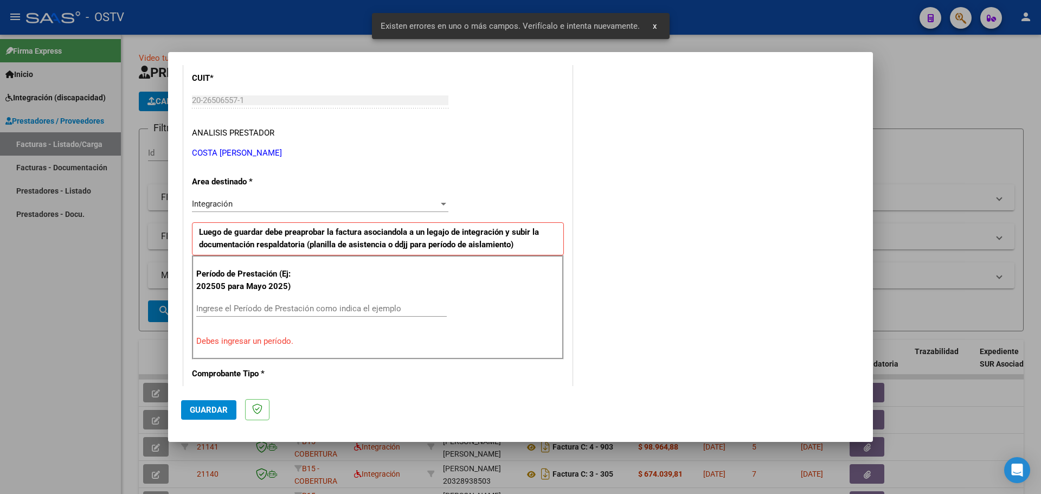
scroll to position [217, 0]
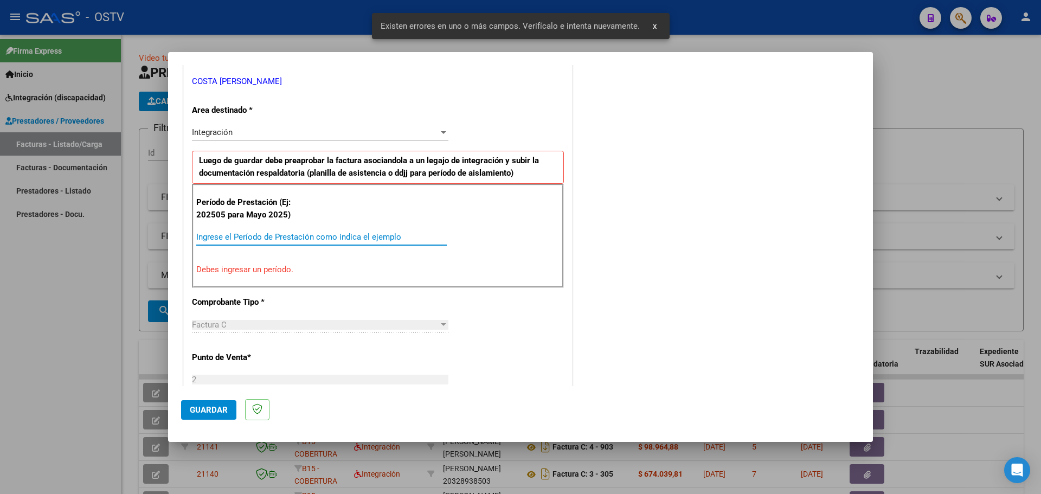
click at [265, 243] on div "Ingrese el Período de Prestación como indica el ejemplo" at bounding box center [321, 237] width 251 height 16
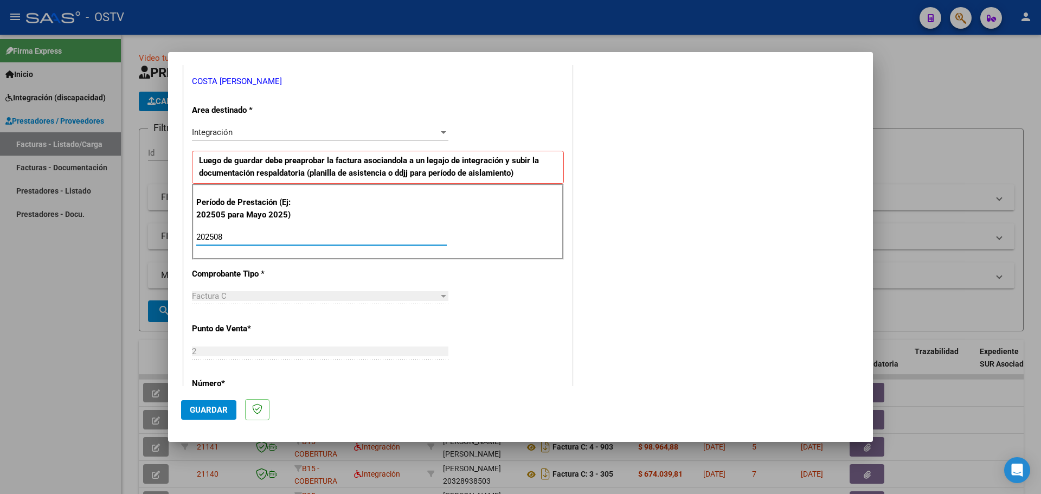
type input "202508"
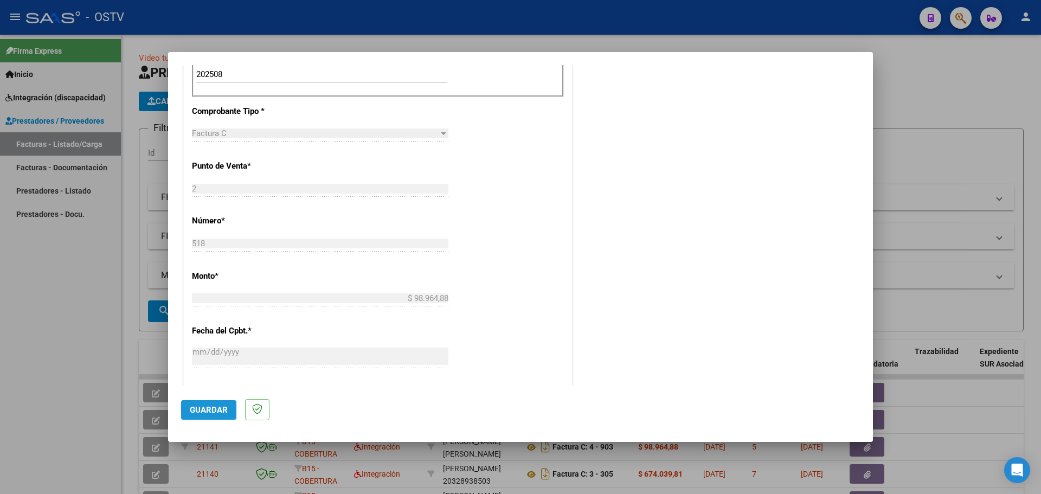
click at [210, 415] on button "Guardar" at bounding box center [208, 410] width 55 height 20
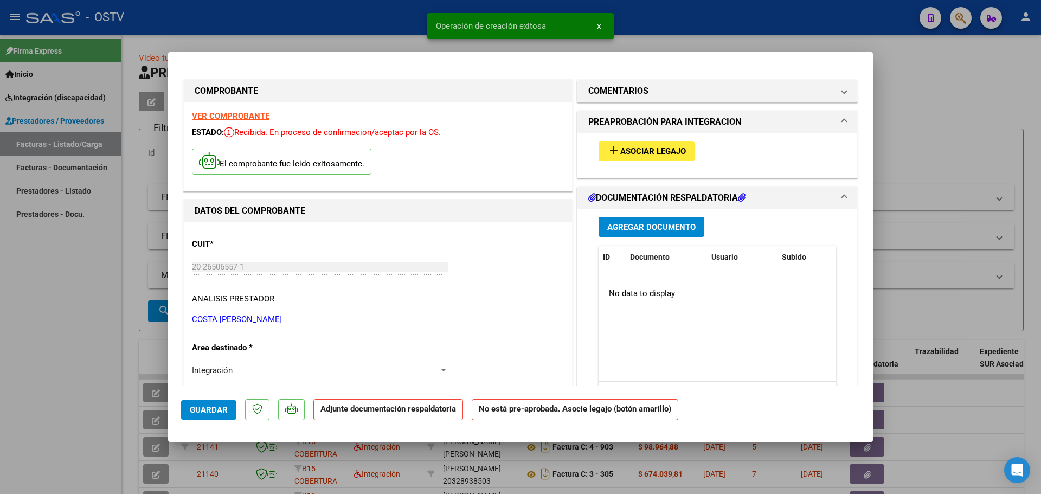
click at [613, 149] on mat-icon "add" at bounding box center [613, 150] width 13 height 13
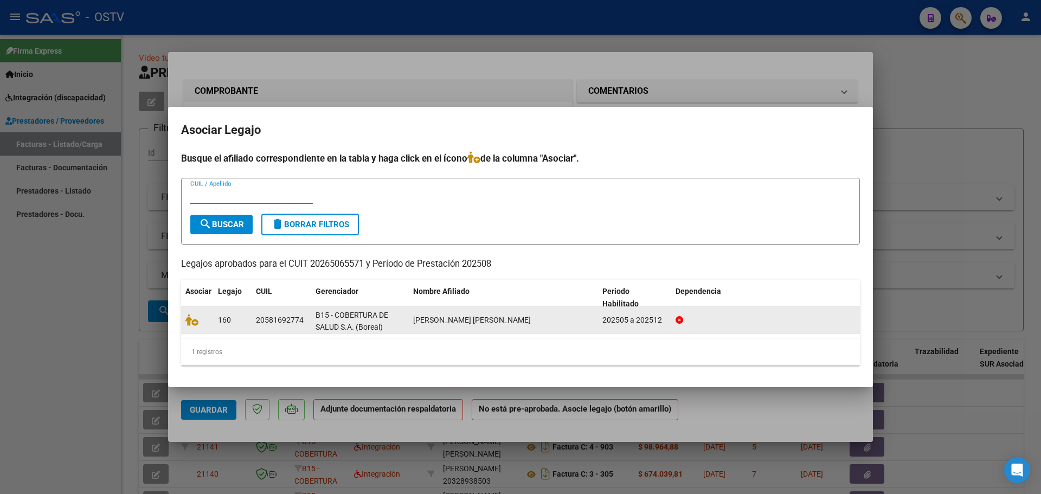
click at [182, 318] on datatable-body-cell at bounding box center [197, 320] width 33 height 27
click at [184, 319] on datatable-body-cell at bounding box center [197, 320] width 33 height 27
click at [190, 320] on icon at bounding box center [191, 320] width 13 height 12
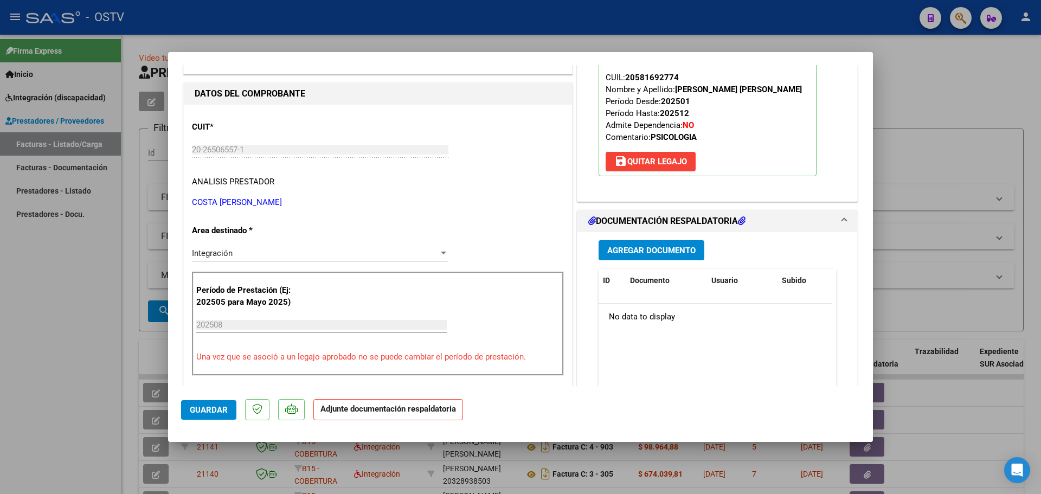
scroll to position [163, 0]
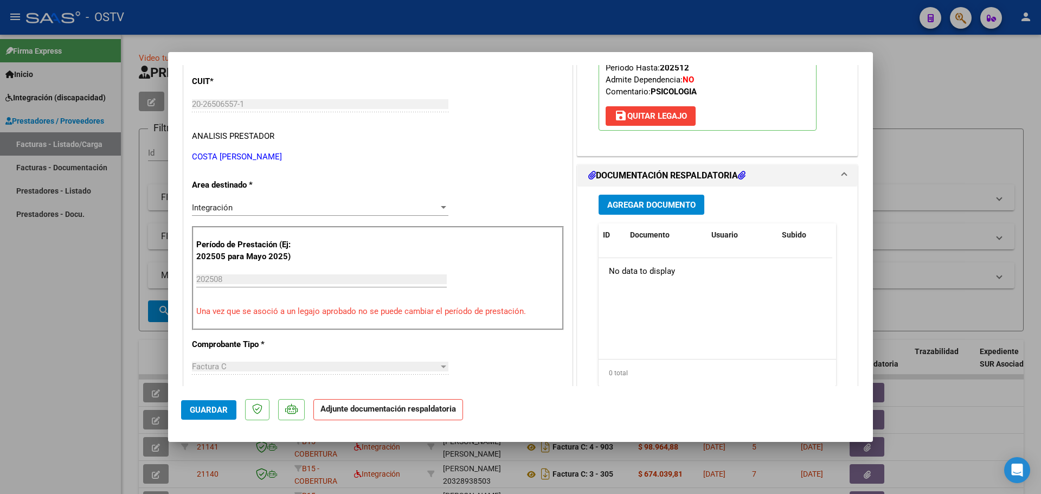
click at [634, 200] on span "Agregar Documento" at bounding box center [651, 205] width 88 height 10
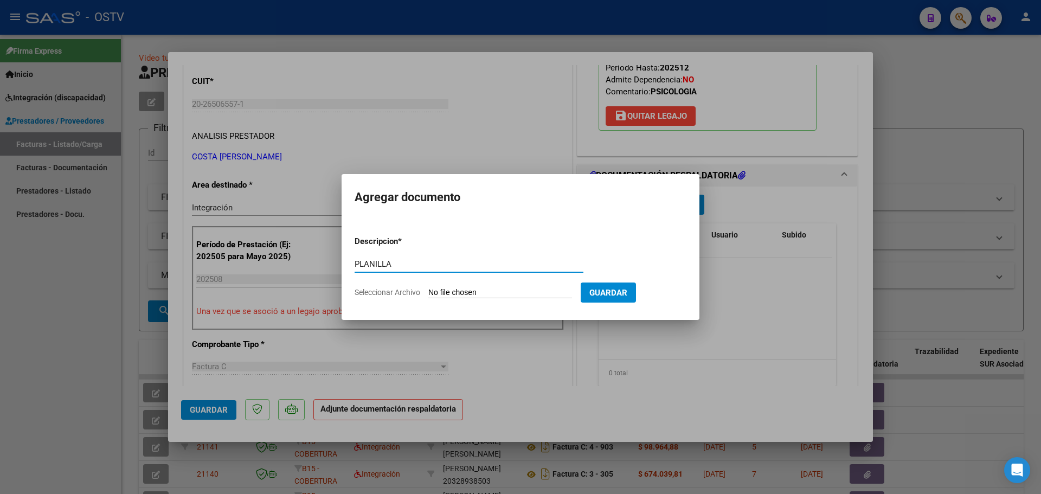
type input "PLANILLA"
click at [450, 289] on input "Seleccionar Archivo" at bounding box center [500, 293] width 144 height 10
type input "C:\fakepath\20265065571_11_2_518_Planilla de Asistencia_2.pdf"
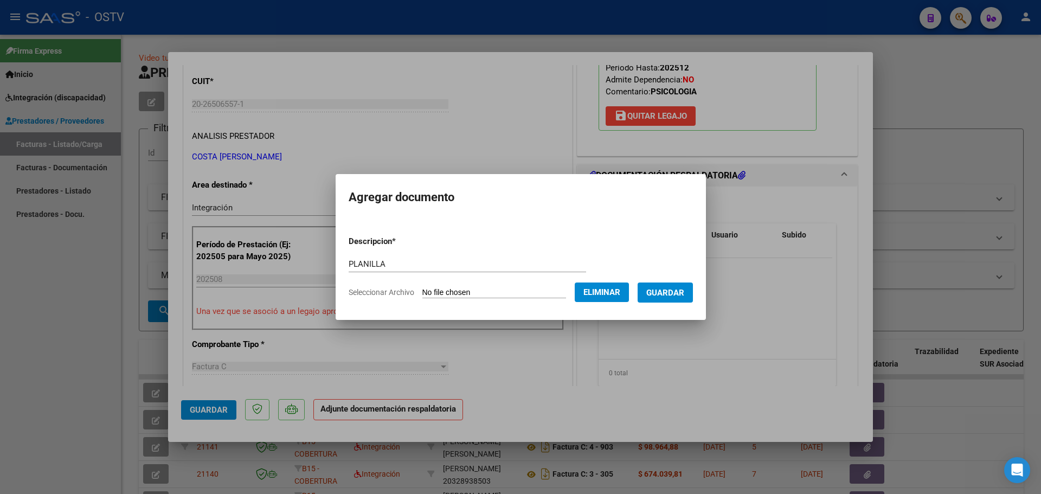
click at [657, 294] on button "Guardar" at bounding box center [665, 293] width 55 height 20
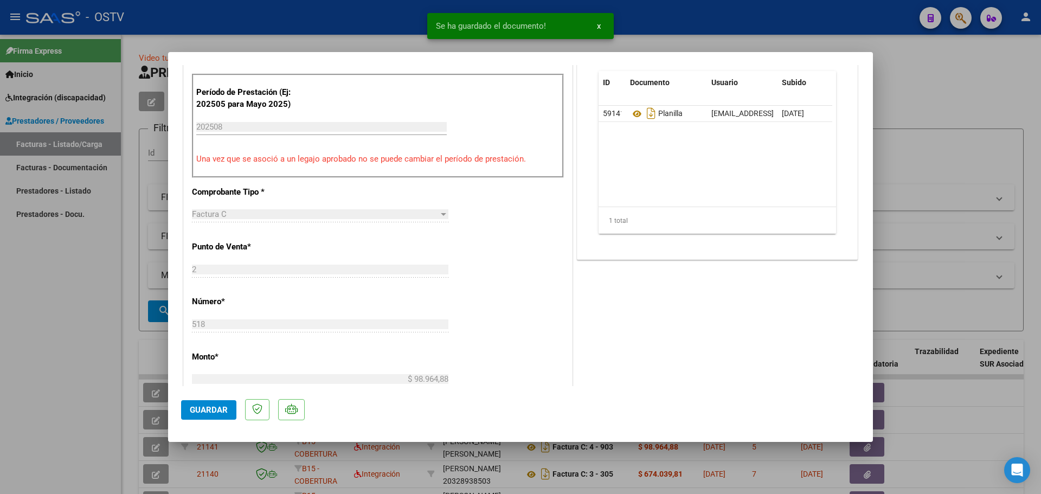
scroll to position [325, 0]
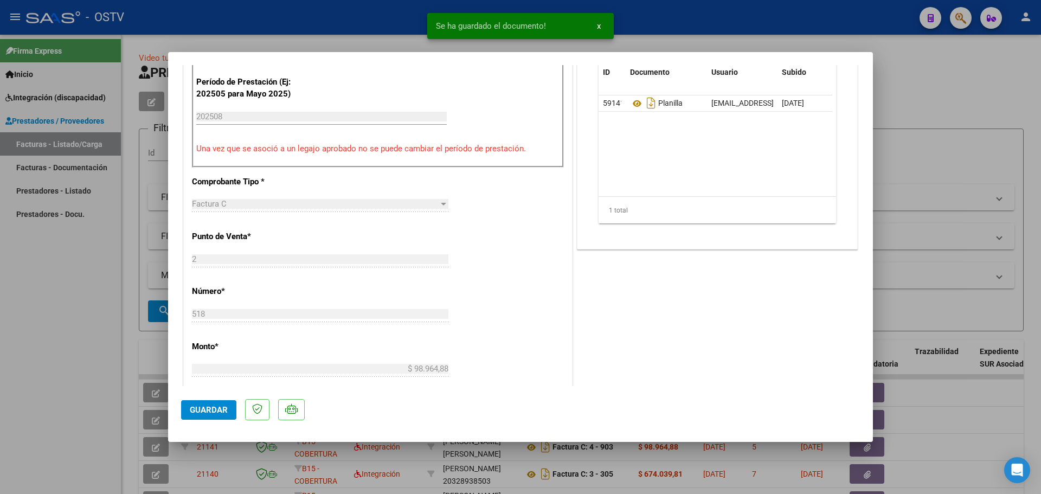
click at [213, 412] on span "Guardar" at bounding box center [209, 410] width 38 height 10
type input "$ 0,00"
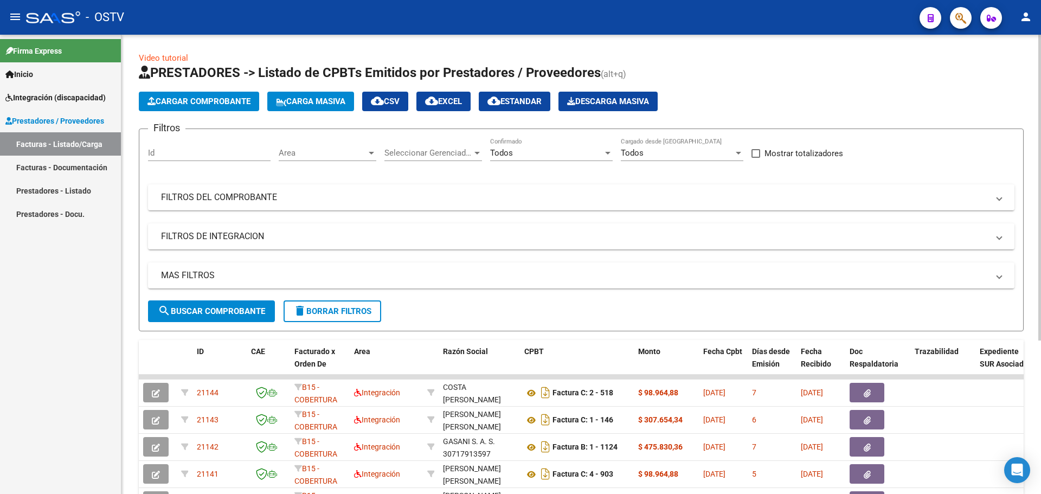
click at [204, 102] on span "Cargar Comprobante" at bounding box center [199, 102] width 103 height 10
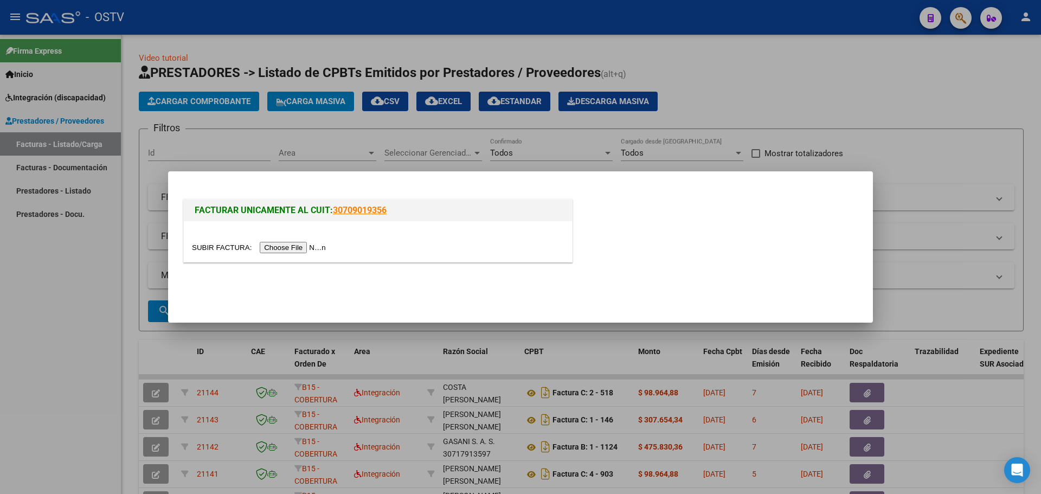
click at [283, 251] on input "file" at bounding box center [260, 247] width 137 height 11
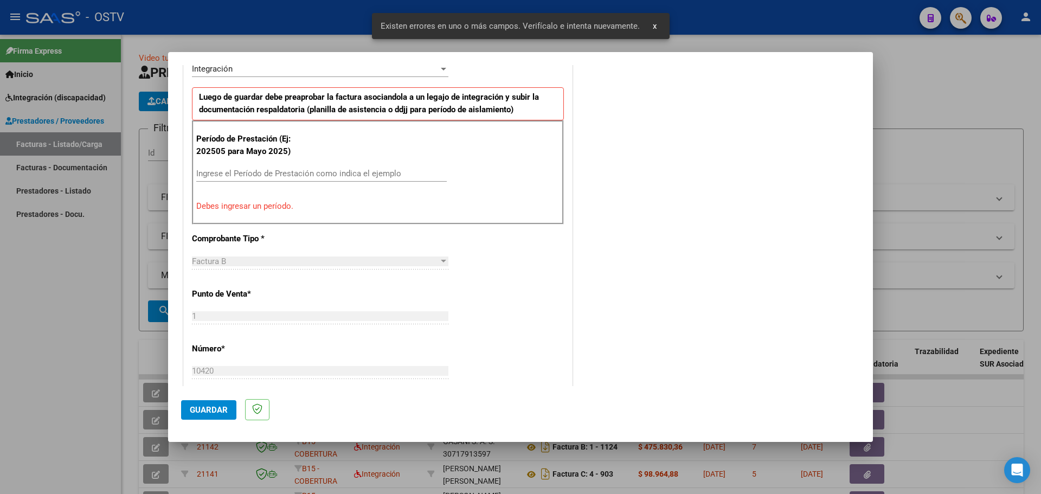
scroll to position [271, 0]
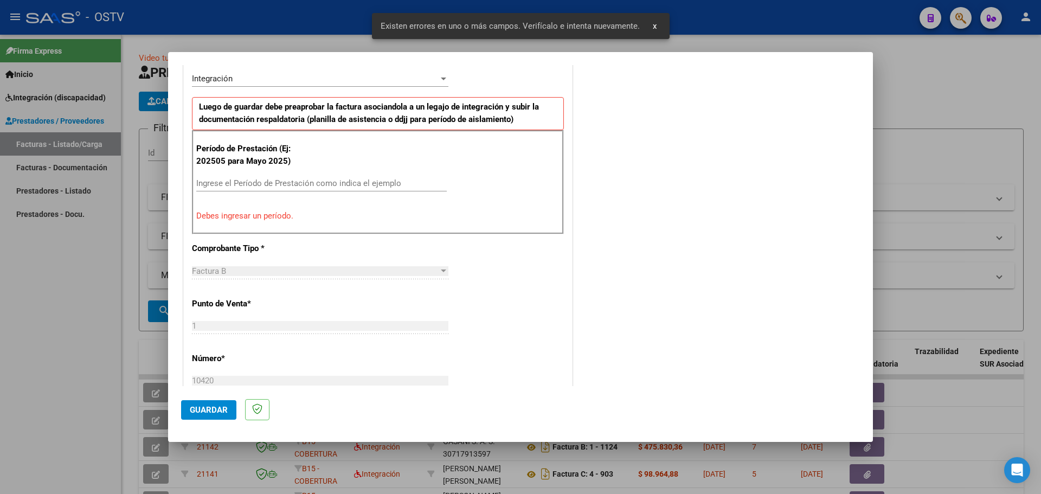
click at [292, 178] on div "Ingrese el Período de Prestación como indica el ejemplo" at bounding box center [321, 183] width 251 height 16
click at [292, 182] on input "Ingrese el Período de Prestación como indica el ejemplo" at bounding box center [321, 183] width 251 height 10
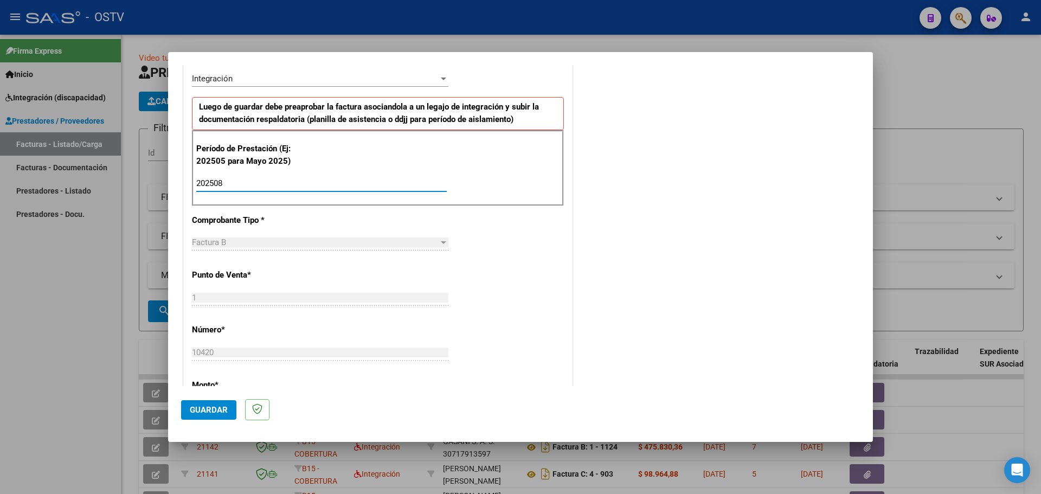
type input "202508"
click at [205, 414] on span "Guardar" at bounding box center [209, 410] width 38 height 10
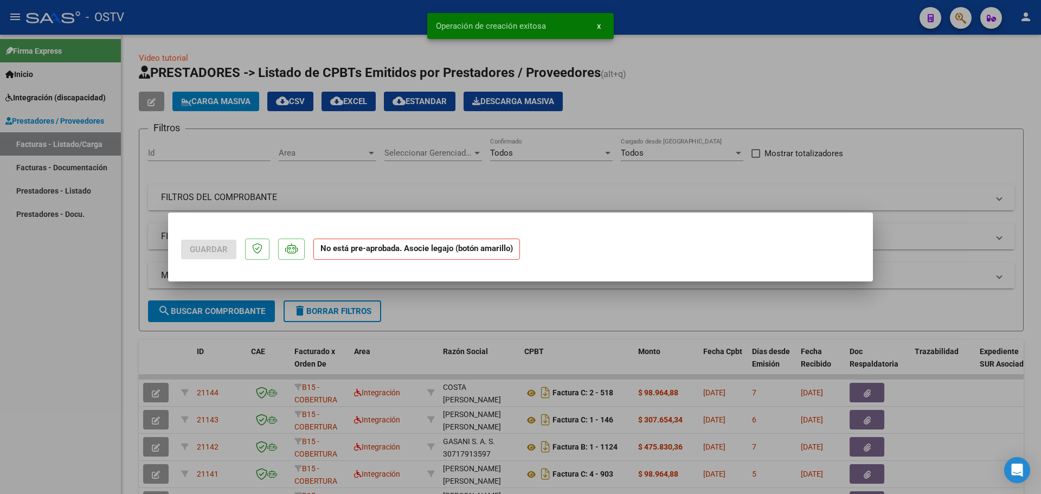
scroll to position [0, 0]
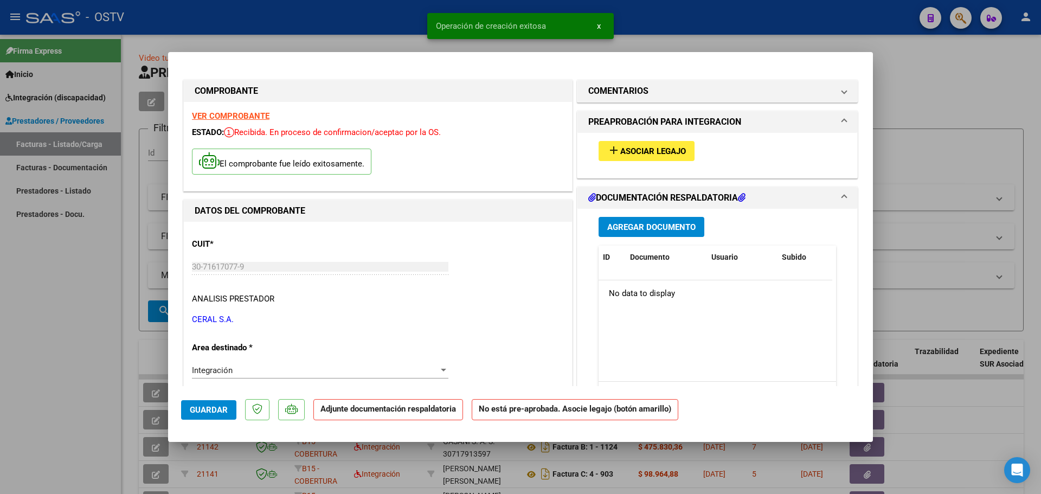
click at [651, 228] on span "Agregar Documento" at bounding box center [651, 227] width 88 height 10
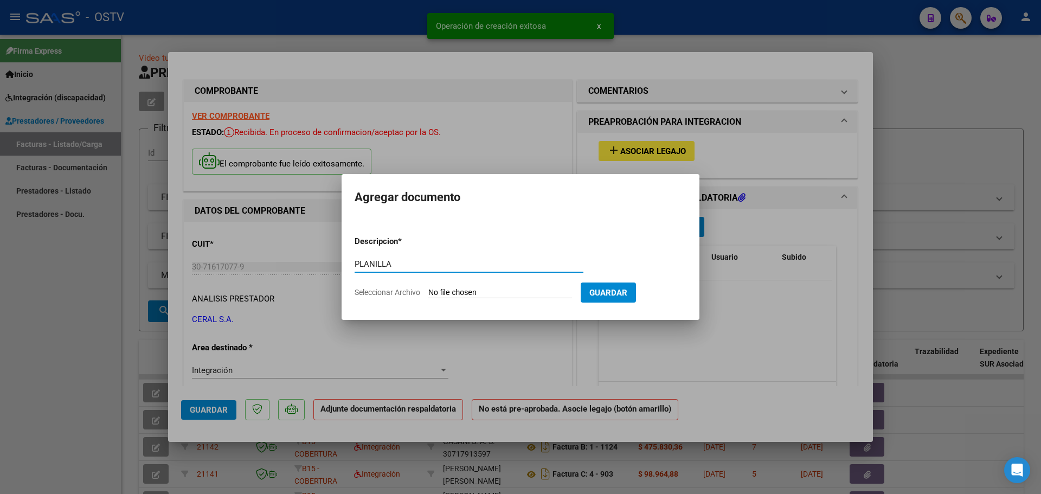
type input "PLANILLA"
click at [436, 292] on input "Seleccionar Archivo" at bounding box center [500, 293] width 144 height 10
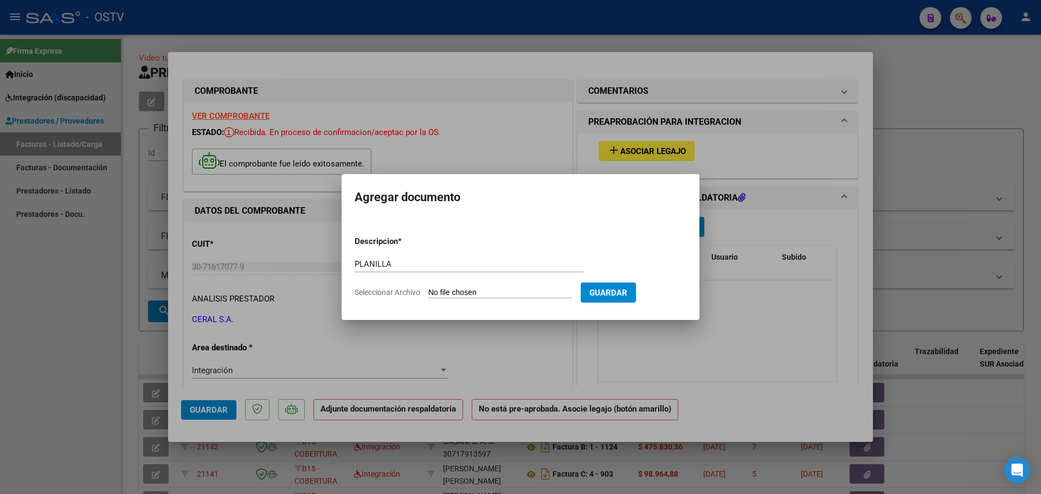
type input "C:\fakepath\30716170779_6_1_10420_Planilla de Asistencia_2.pdf"
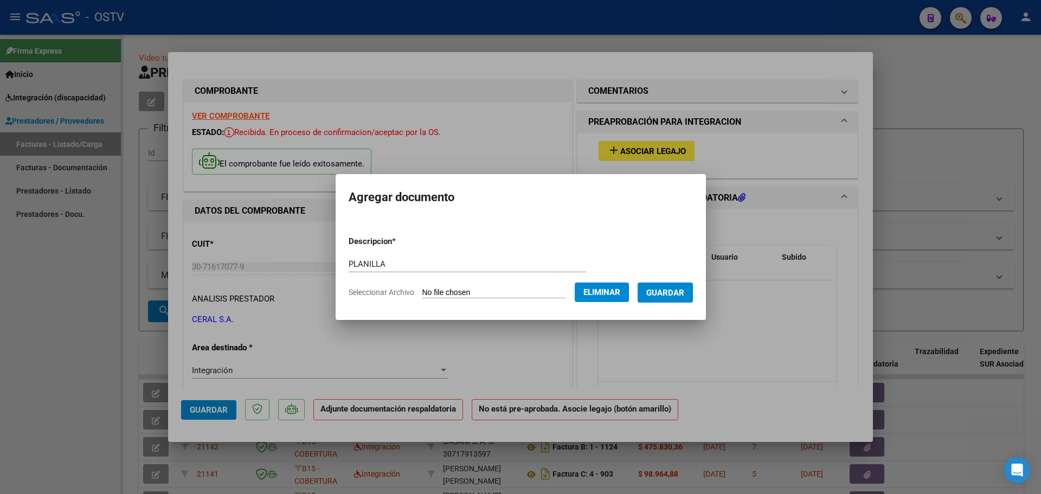
click at [657, 291] on button "Guardar" at bounding box center [665, 293] width 55 height 20
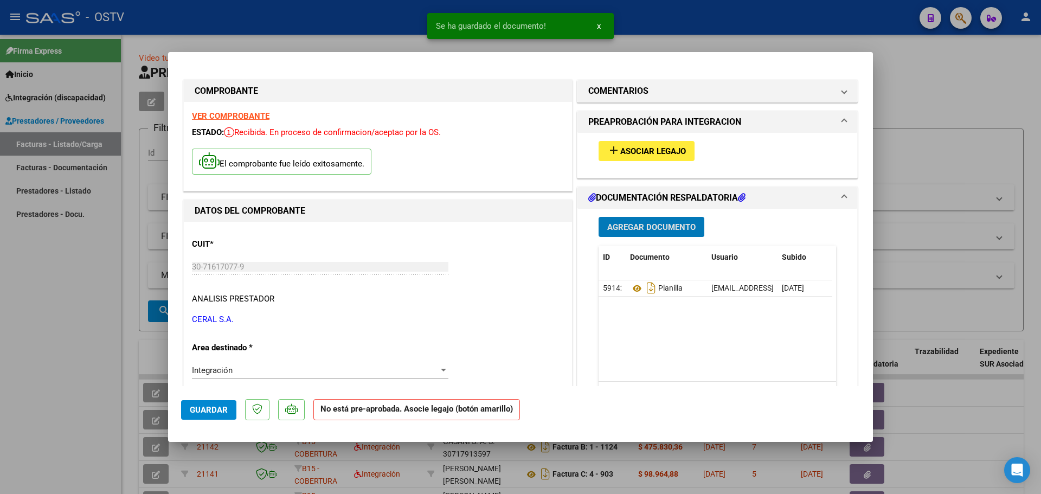
type input "$ 0,00"
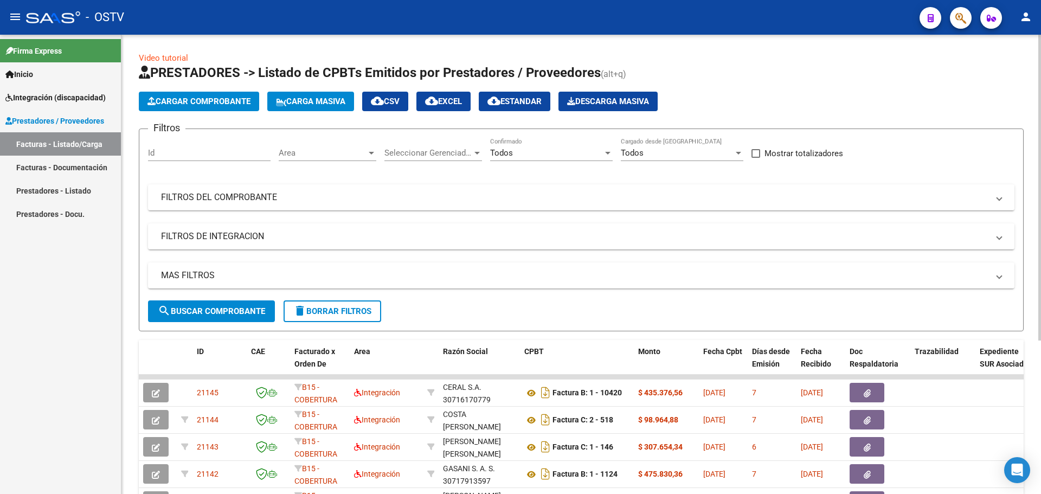
click at [174, 106] on button "Cargar Comprobante" at bounding box center [199, 102] width 120 height 20
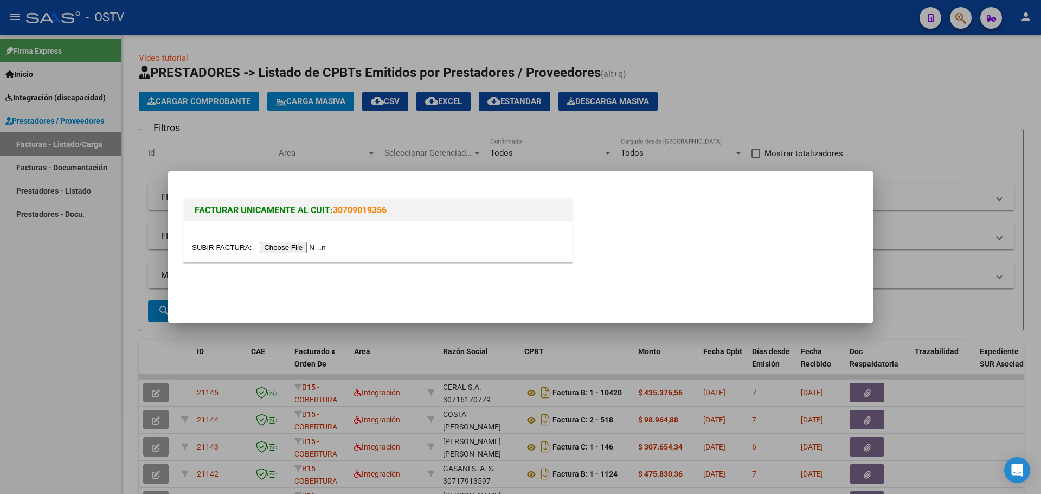
click at [268, 245] on input "file" at bounding box center [260, 247] width 137 height 11
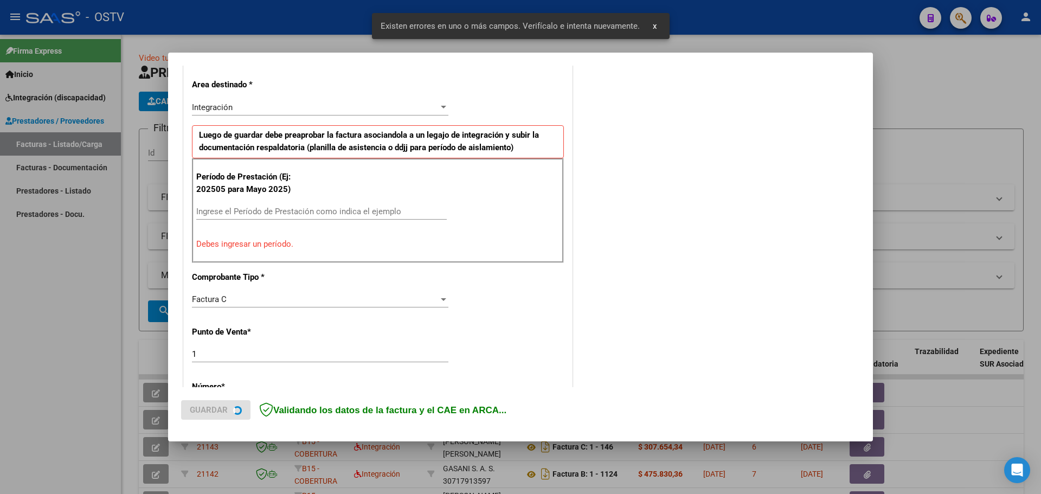
scroll to position [339, 0]
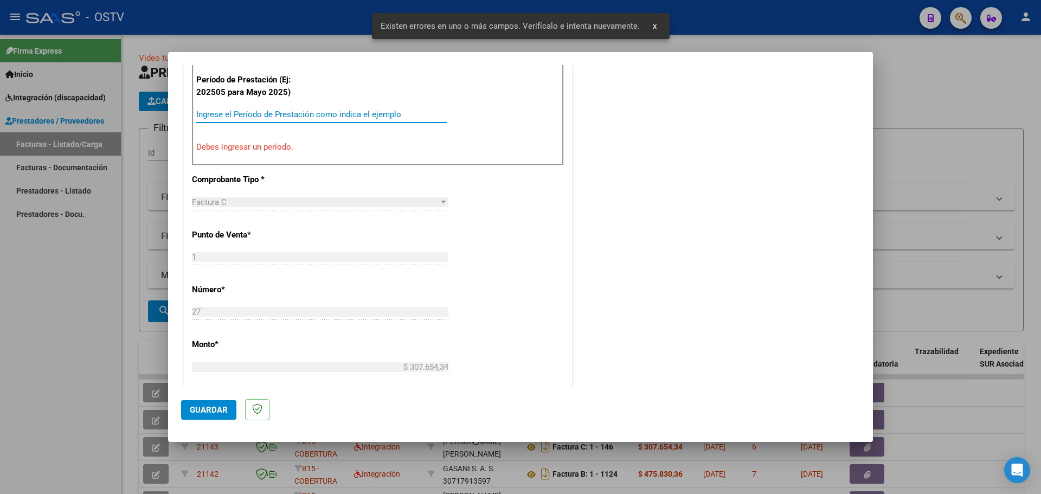
click at [293, 119] on input "Ingrese el Período de Prestación como indica el ejemplo" at bounding box center [321, 115] width 251 height 10
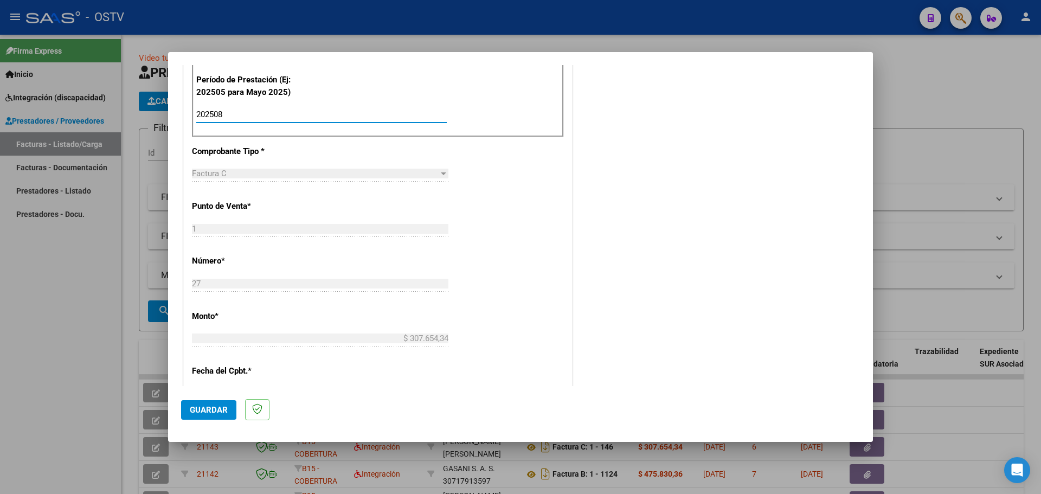
type input "202508"
click at [210, 402] on button "Guardar" at bounding box center [208, 410] width 55 height 20
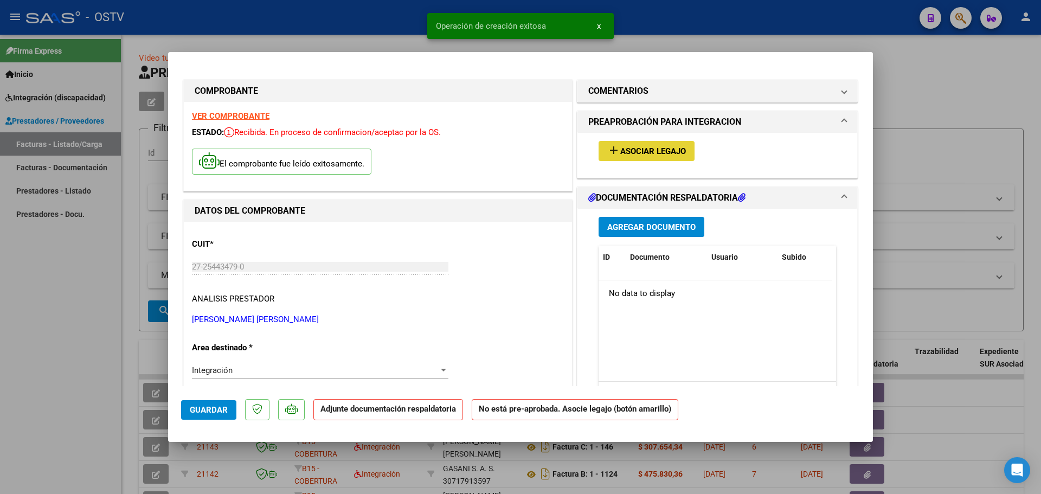
click at [612, 158] on button "add Asociar Legajo" at bounding box center [647, 151] width 96 height 20
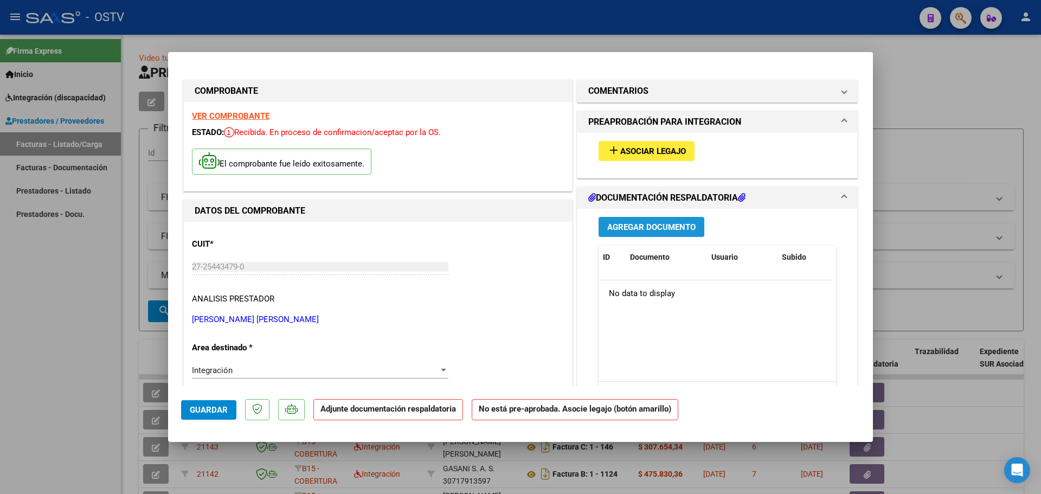
click at [645, 235] on button "Agregar Documento" at bounding box center [652, 227] width 106 height 20
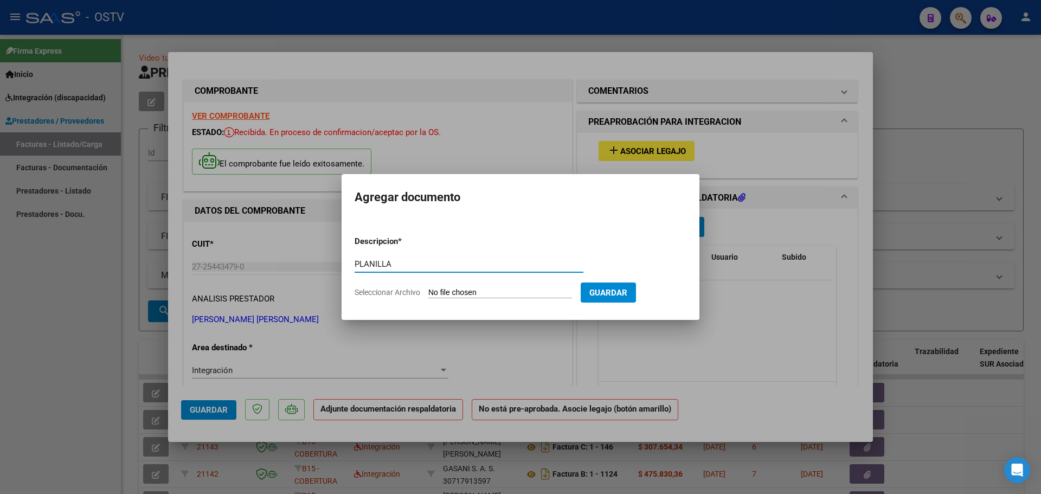
type input "PLANILLA"
click at [446, 288] on input "Seleccionar Archivo" at bounding box center [500, 293] width 144 height 10
type input "C:\fakepath\27254434790_11_1_27_Planilla de Asistencia_4.pdf"
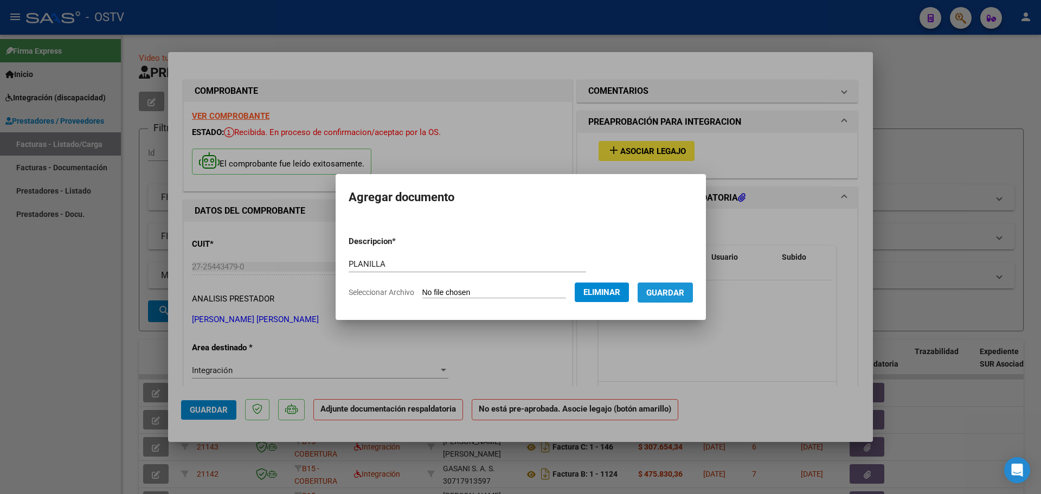
click at [668, 290] on span "Guardar" at bounding box center [665, 293] width 38 height 10
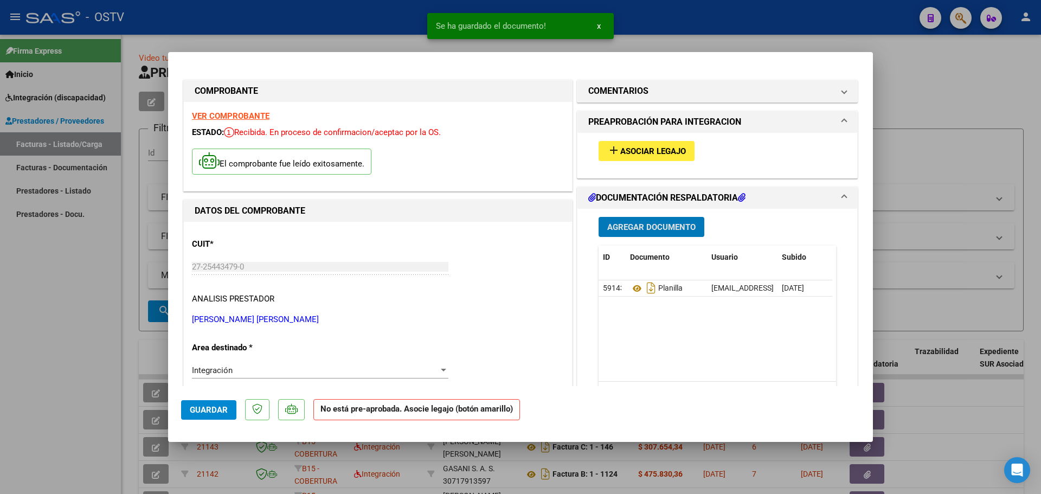
type input "$ 0,00"
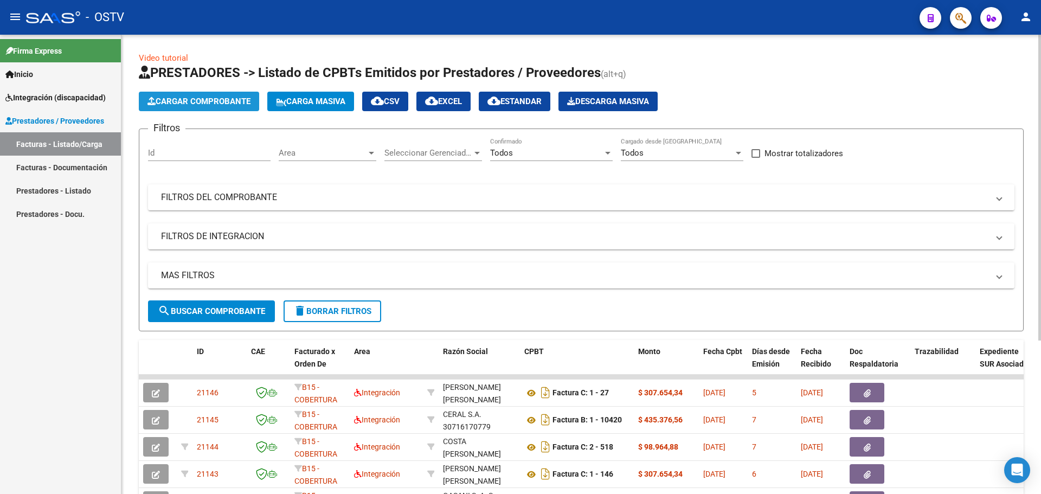
click at [200, 97] on span "Cargar Comprobante" at bounding box center [199, 102] width 103 height 10
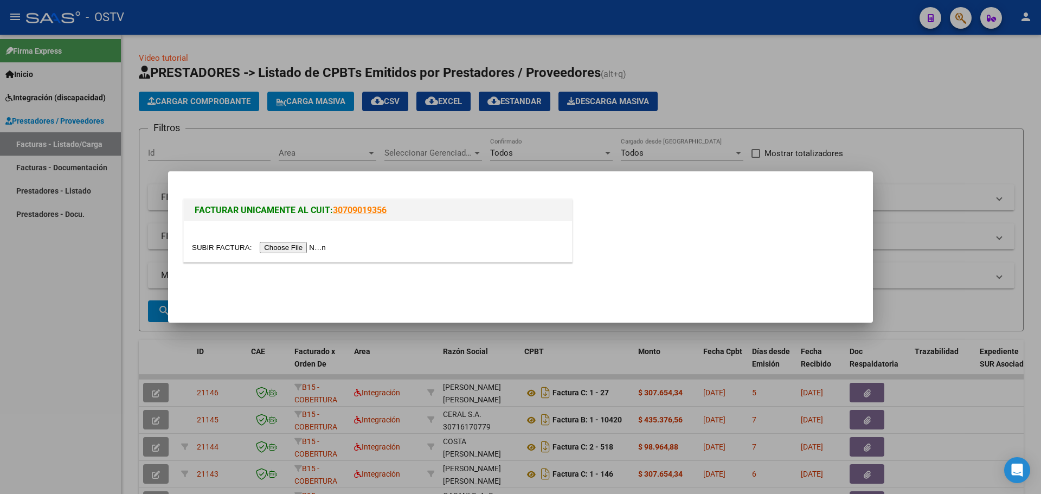
click at [289, 248] on input "file" at bounding box center [260, 247] width 137 height 11
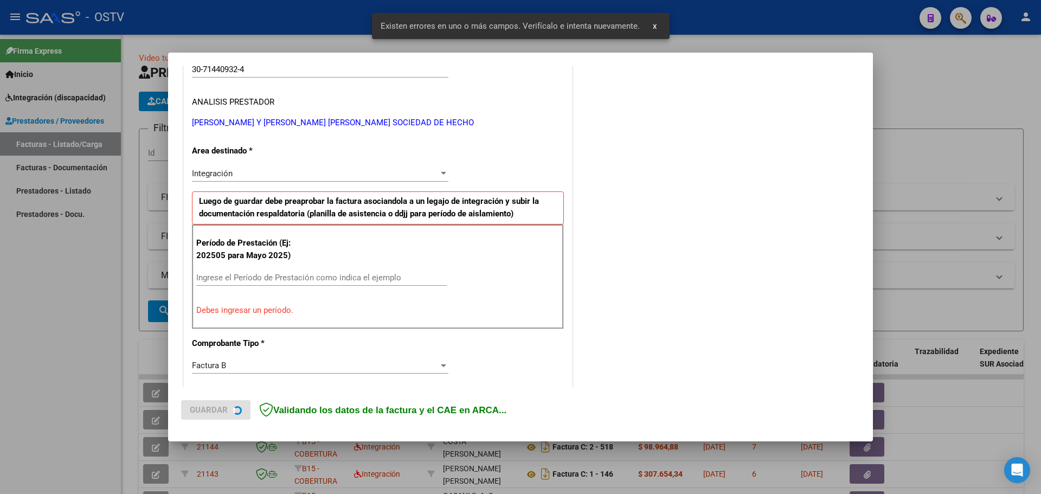
scroll to position [217, 0]
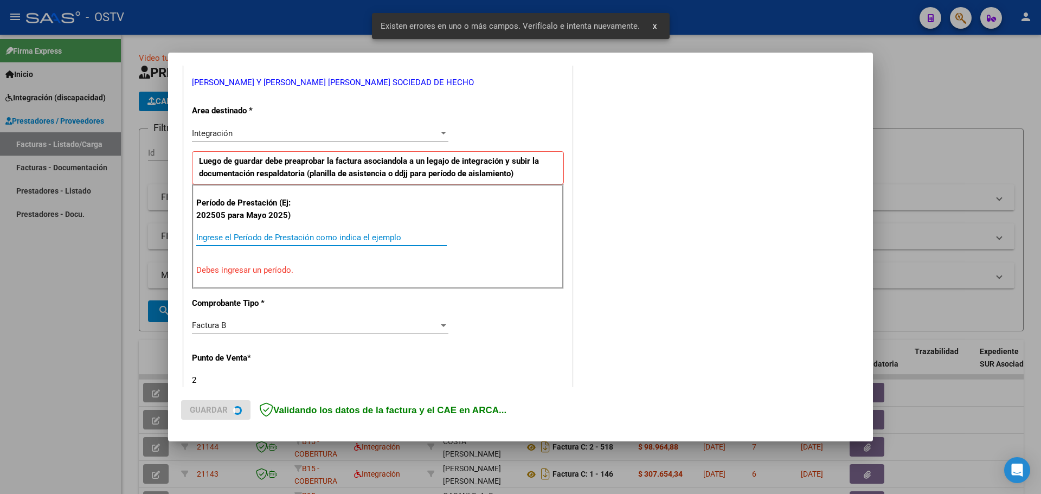
click at [283, 239] on input "Ingrese el Período de Prestación como indica el ejemplo" at bounding box center [321, 238] width 251 height 10
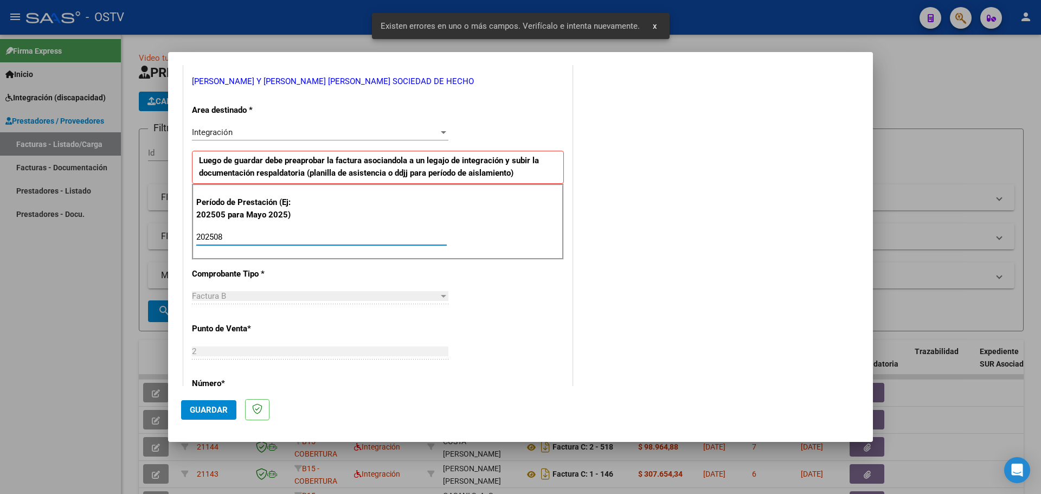
type input "202508"
click at [213, 405] on mat-dialog-actions "Guardar" at bounding box center [520, 407] width 679 height 43
click at [213, 406] on span "Guardar" at bounding box center [209, 410] width 38 height 10
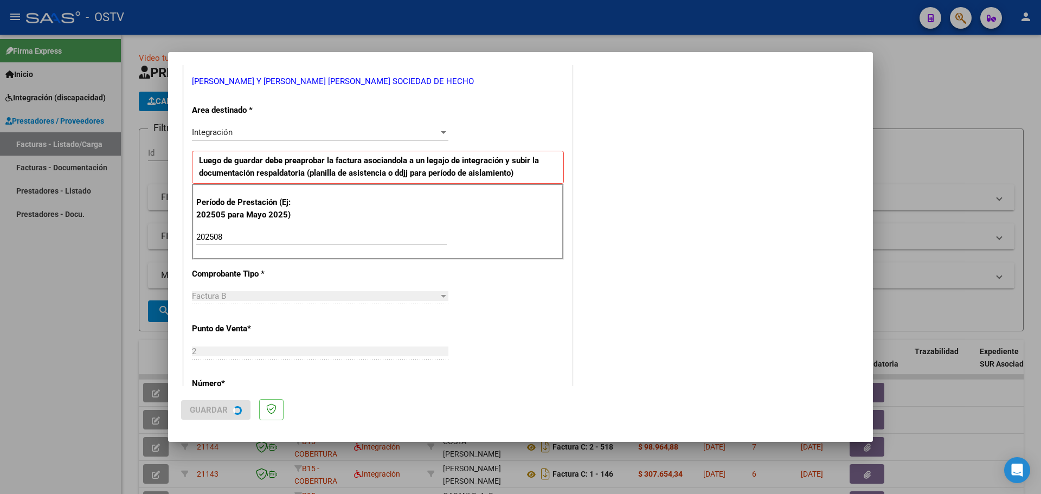
scroll to position [0, 0]
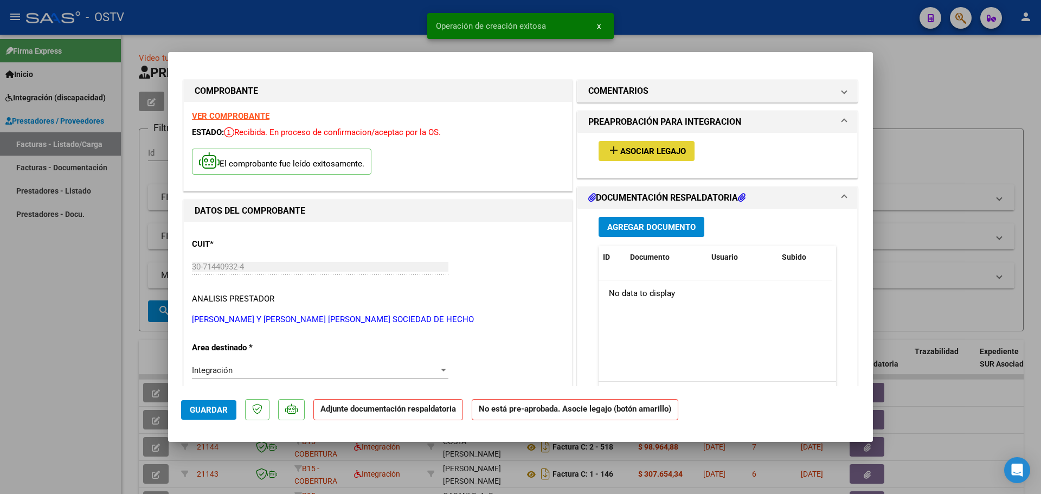
click at [638, 155] on span "Asociar Legajo" at bounding box center [653, 151] width 66 height 10
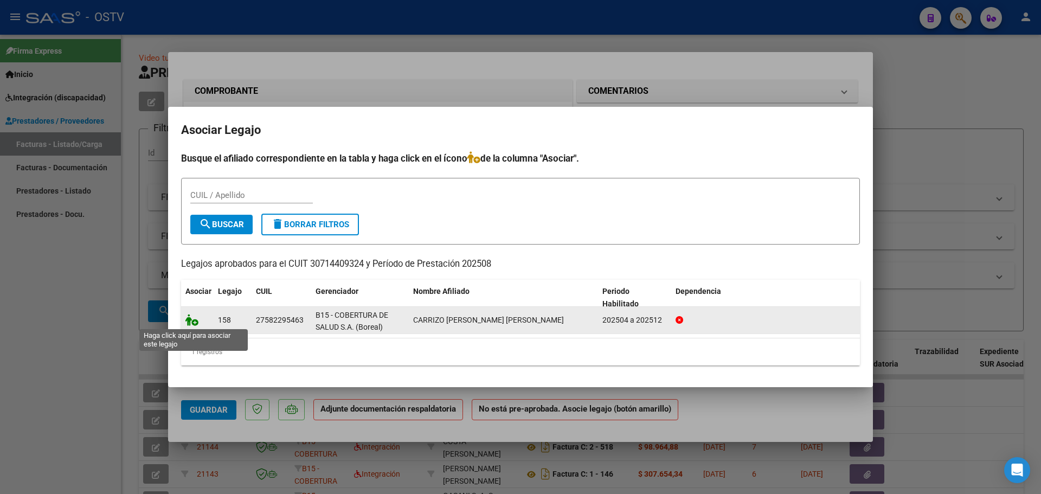
click at [197, 321] on icon at bounding box center [191, 320] width 13 height 12
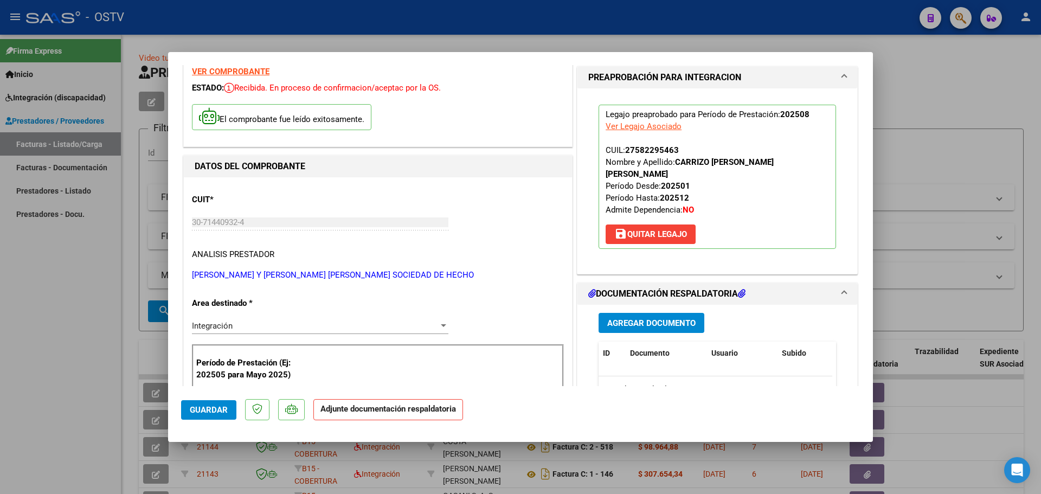
scroll to position [108, 0]
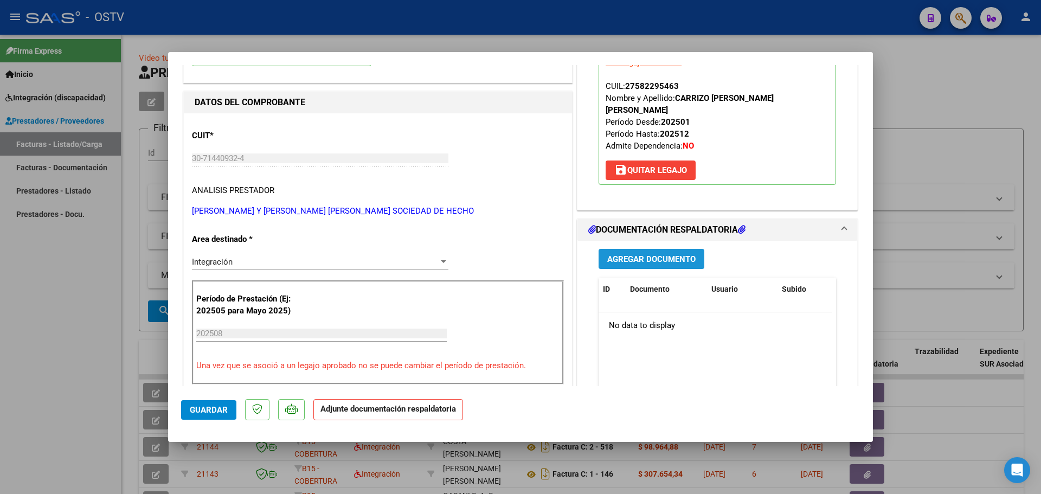
click at [636, 249] on button "Agregar Documento" at bounding box center [652, 259] width 106 height 20
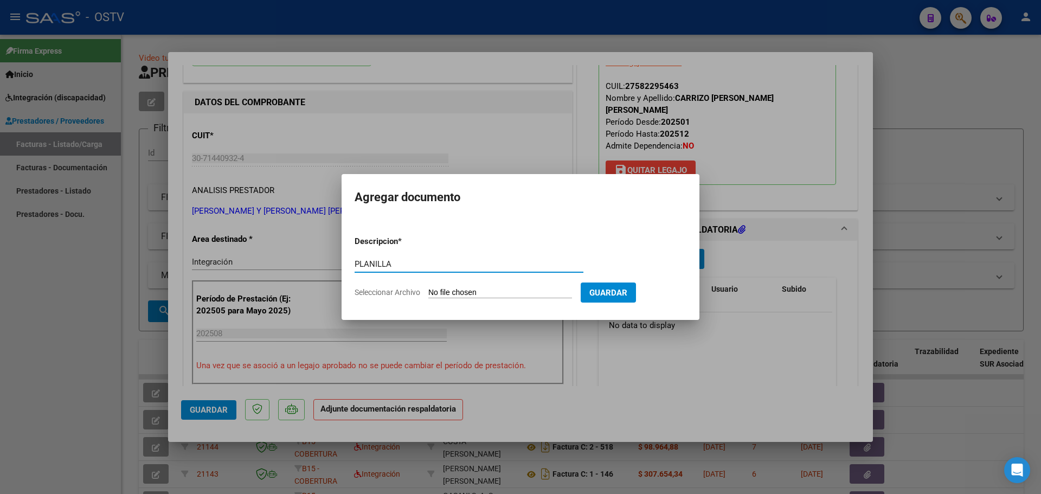
type input "PLANILLA"
click at [492, 290] on input "Seleccionar Archivo" at bounding box center [500, 293] width 144 height 10
type input "C:\fakepath\30714409324_6_2_6243_Planilla de Asistencia_2.pdf"
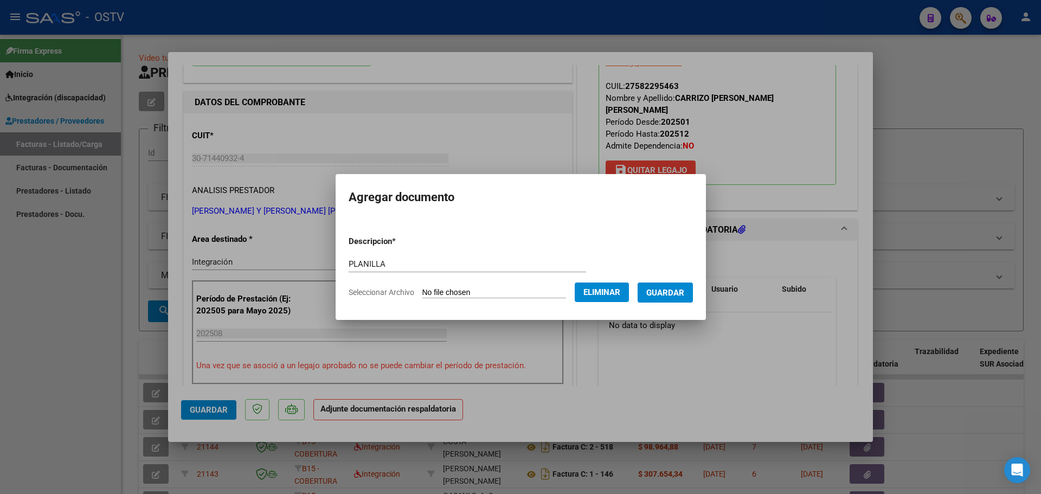
click at [670, 301] on button "Guardar" at bounding box center [665, 293] width 55 height 20
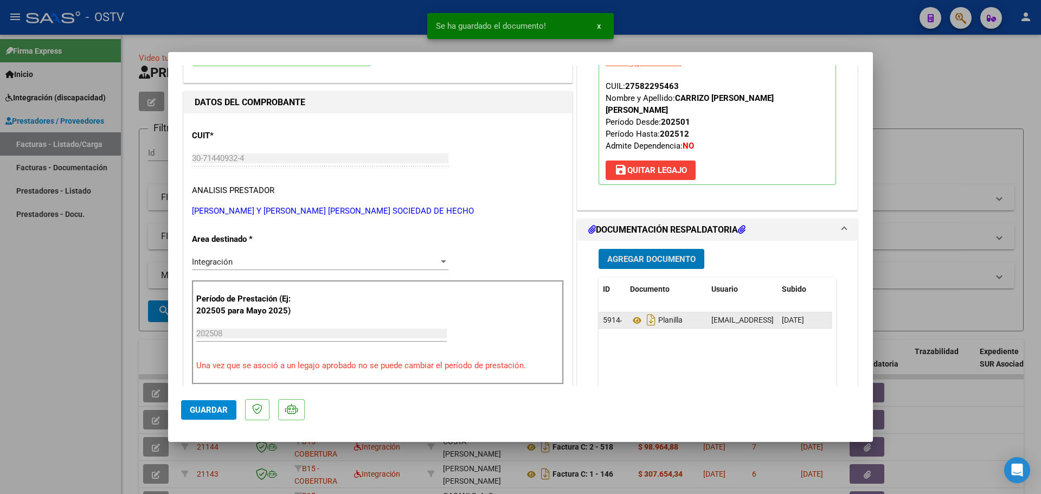
type input "$ 0,00"
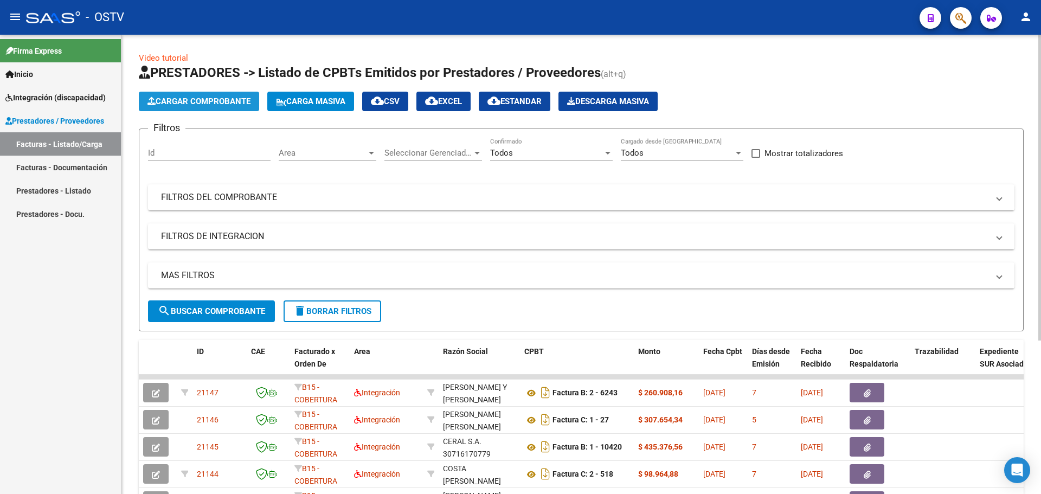
click at [242, 110] on button "Cargar Comprobante" at bounding box center [199, 102] width 120 height 20
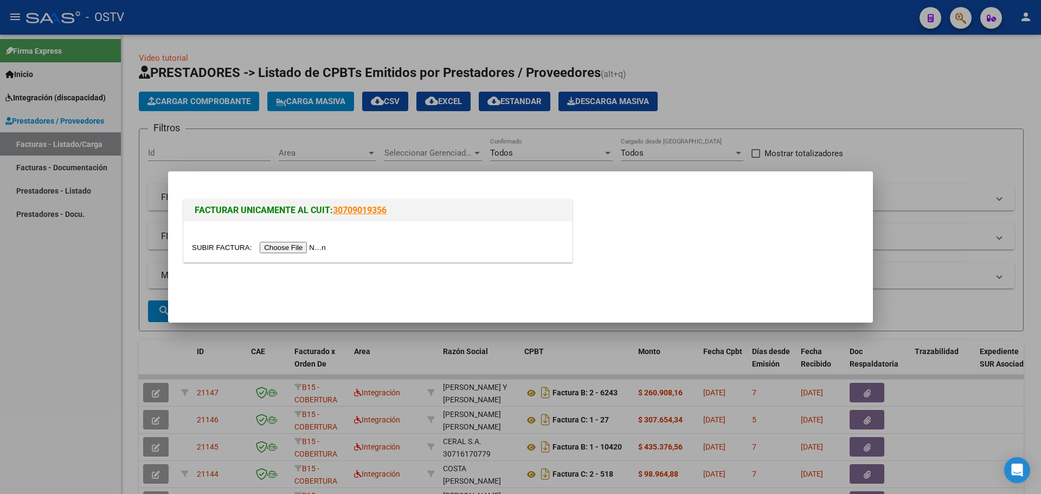
click at [298, 241] on div at bounding box center [378, 241] width 388 height 41
click at [296, 245] on input "file" at bounding box center [260, 247] width 137 height 11
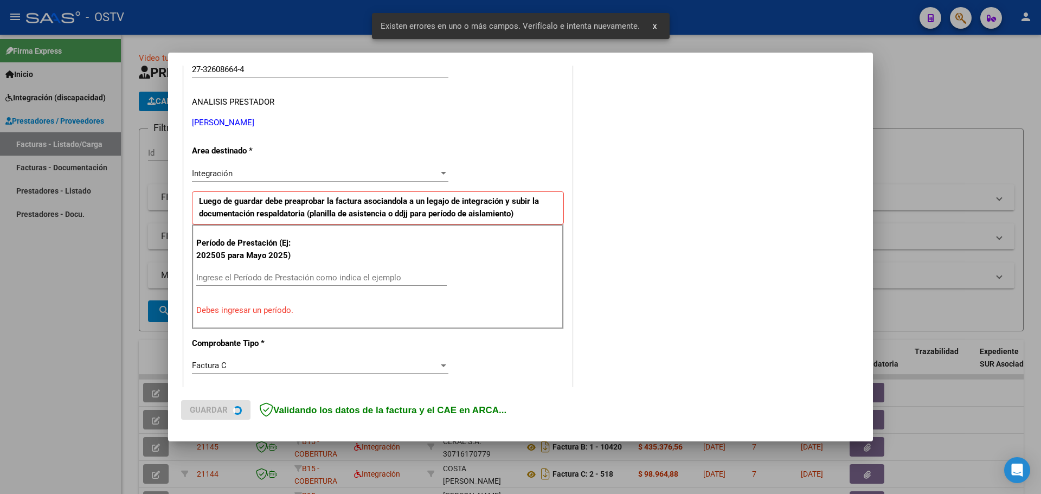
scroll to position [217, 0]
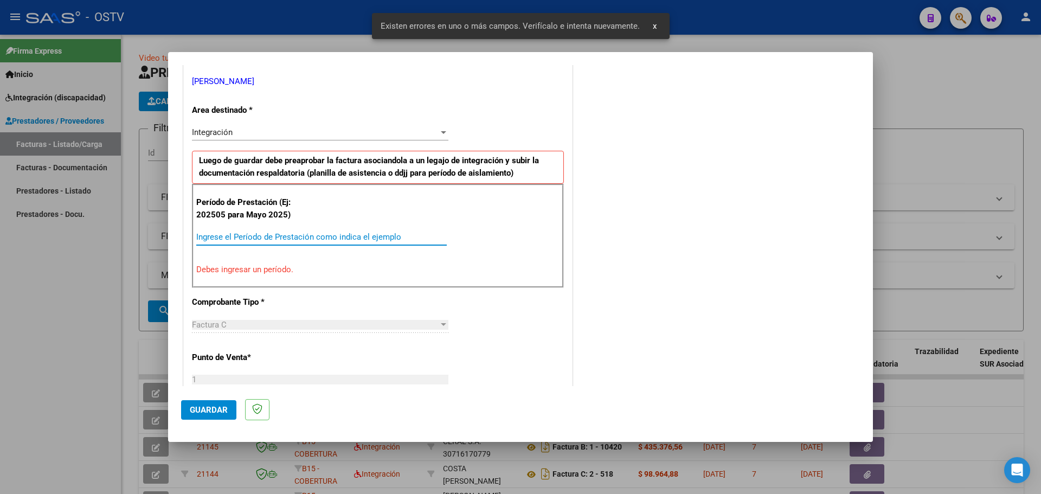
click at [271, 233] on input "Ingrese el Período de Prestación como indica el ejemplo" at bounding box center [321, 237] width 251 height 10
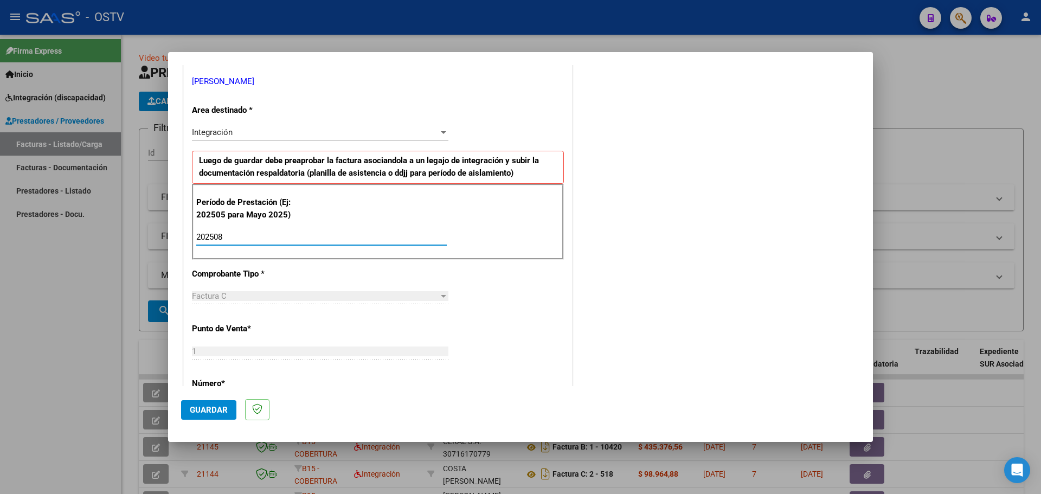
type input "202508"
click at [209, 407] on span "Guardar" at bounding box center [209, 410] width 38 height 10
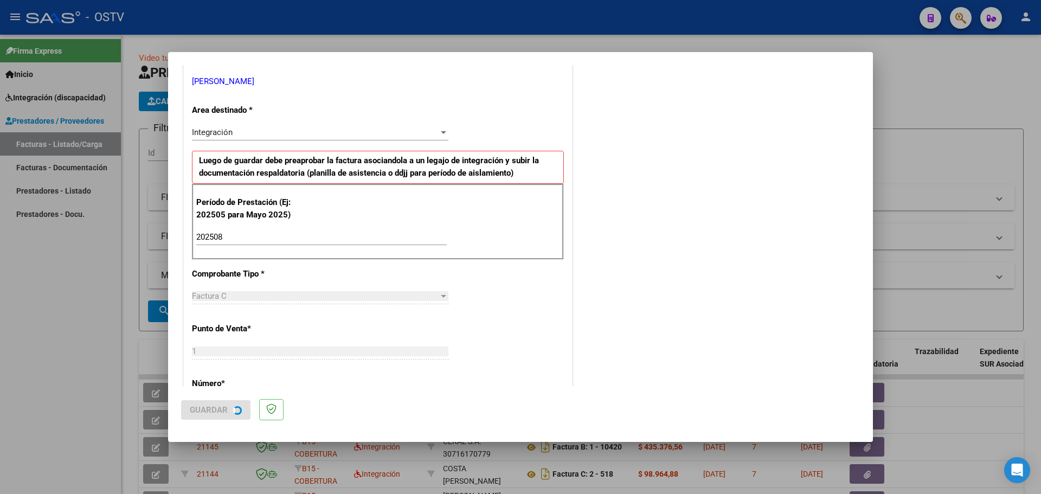
scroll to position [0, 0]
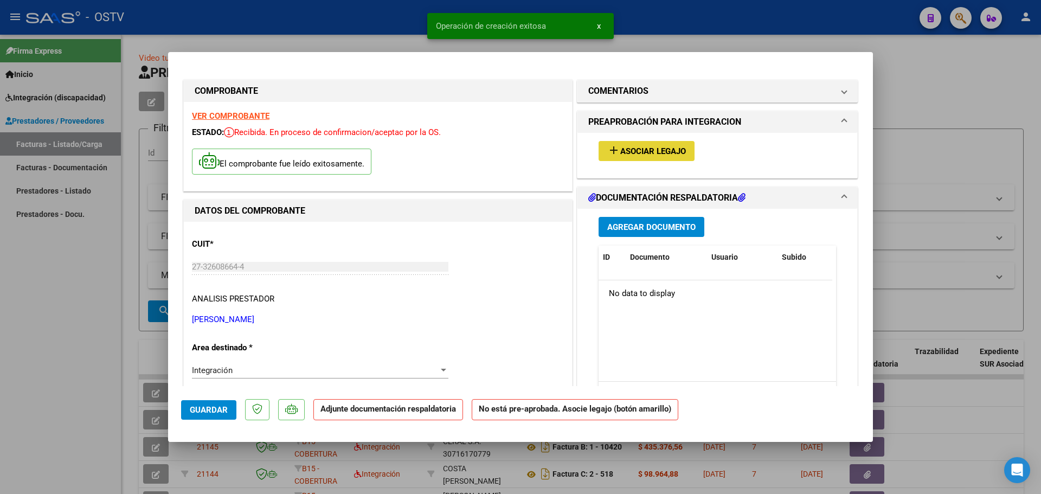
click at [656, 146] on span "add Asociar Legajo" at bounding box center [646, 151] width 79 height 10
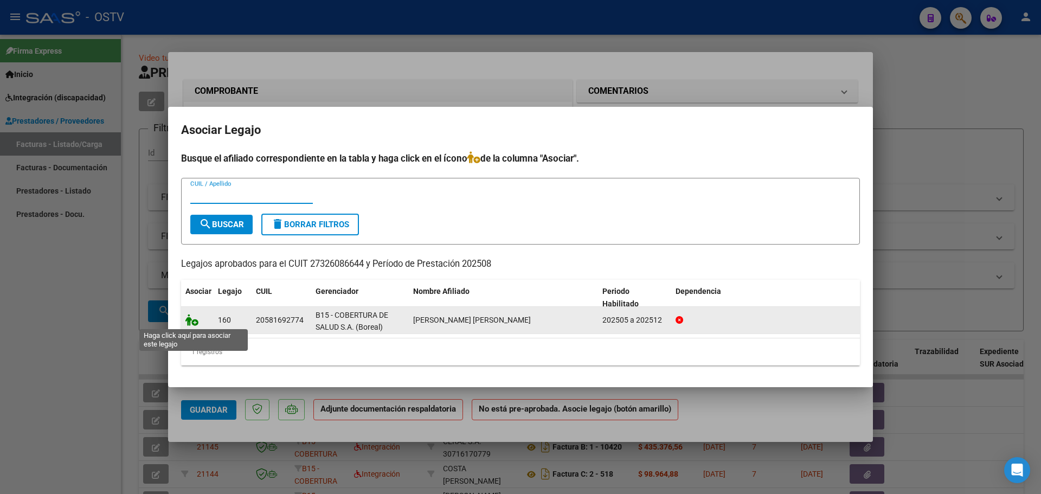
click at [185, 322] on icon at bounding box center [191, 320] width 13 height 12
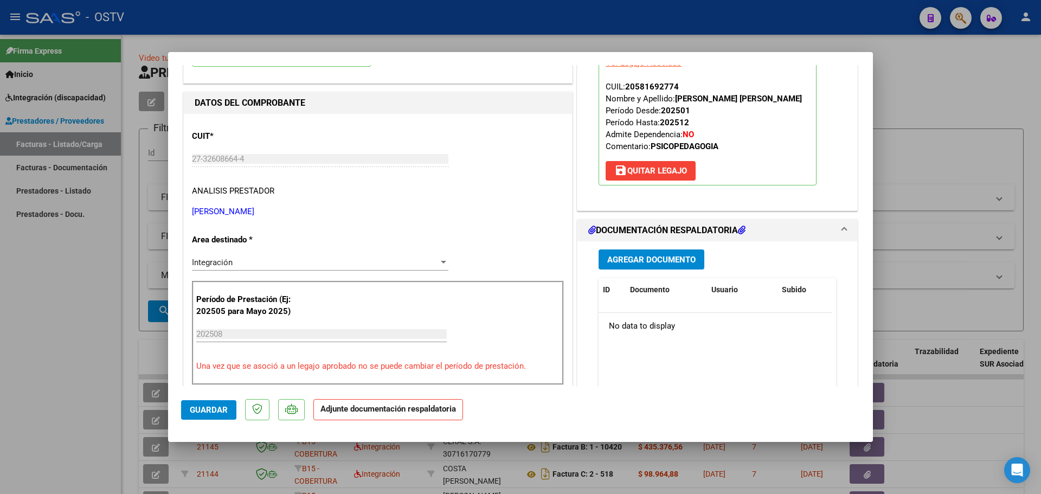
scroll to position [108, 0]
click at [608, 258] on span "Agregar Documento" at bounding box center [651, 259] width 88 height 10
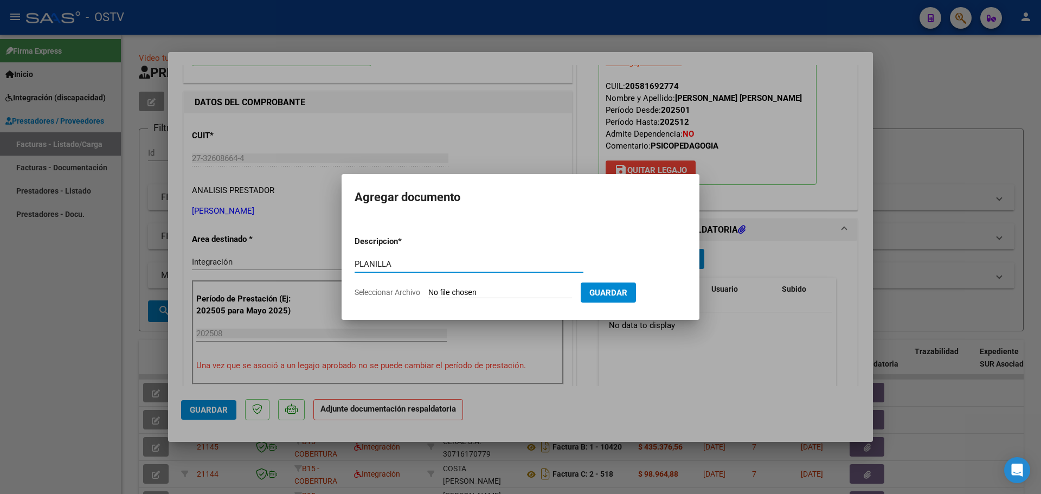
type input "PLANILLA"
click at [443, 292] on input "Seleccionar Archivo" at bounding box center [500, 293] width 144 height 10
type input "C:\fakepath\27326086644_11_1_251_Planilla de Asistencia_2.pdf"
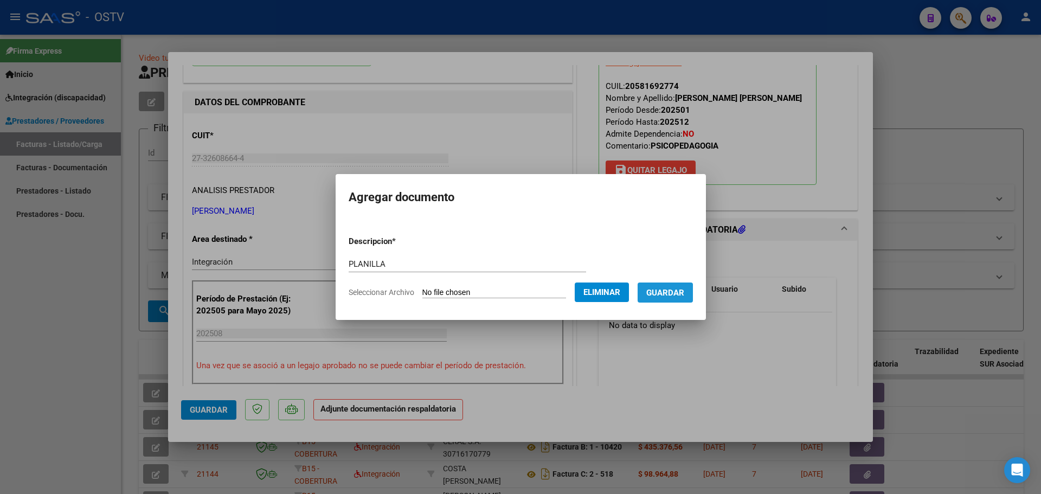
click at [673, 293] on span "Guardar" at bounding box center [665, 293] width 38 height 10
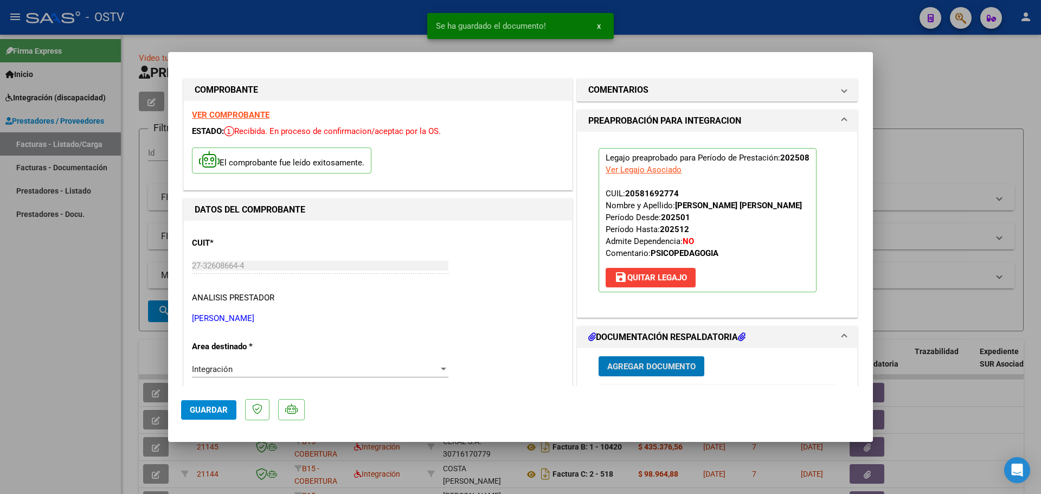
scroll to position [0, 0]
type input "$ 0,00"
